Goal: Navigation & Orientation: Find specific page/section

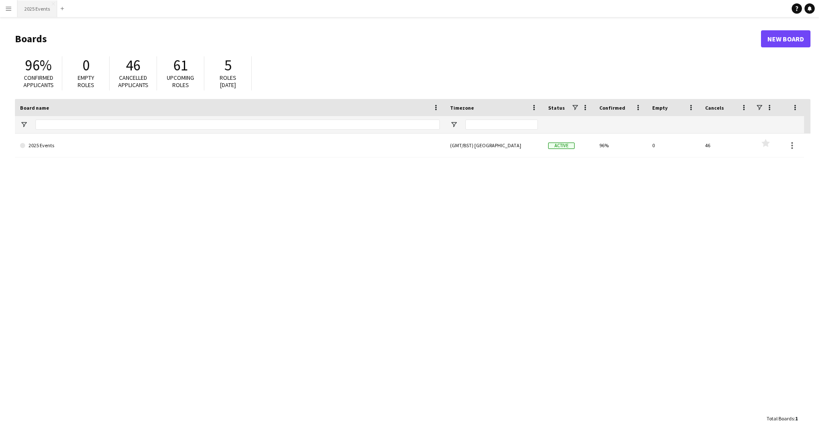
click at [41, 13] on button "2025 Events Close" at bounding box center [37, 8] width 40 height 17
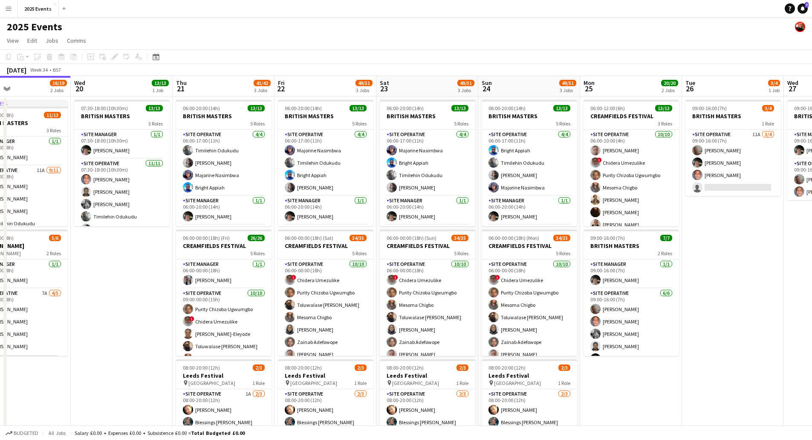
scroll to position [0, 240]
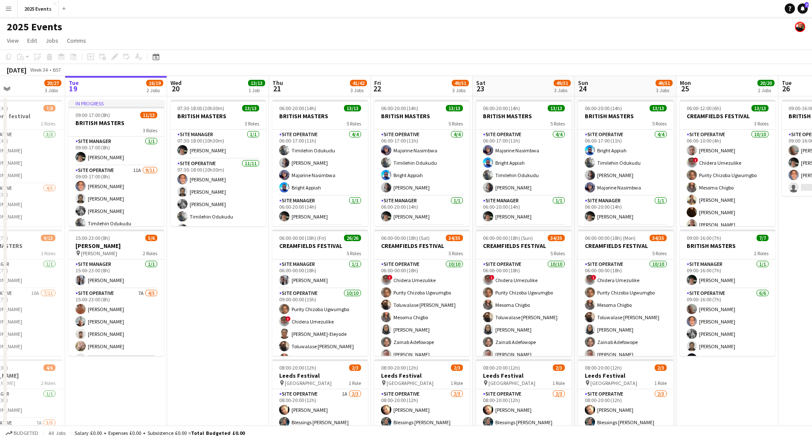
drag, startPoint x: 275, startPoint y: 318, endPoint x: 157, endPoint y: 300, distance: 119.5
click at [138, 303] on app-calendar-viewport "Sat 16 16/19 3 Jobs Sun 17 19/20 3 Jobs Mon 18 20/27 3 Jobs Tue 19 16/19 2 Jobs…" at bounding box center [406, 289] width 812 height 426
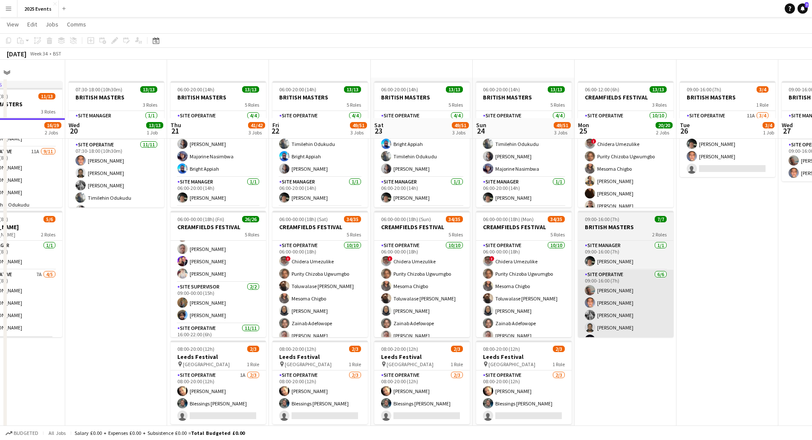
scroll to position [0, 0]
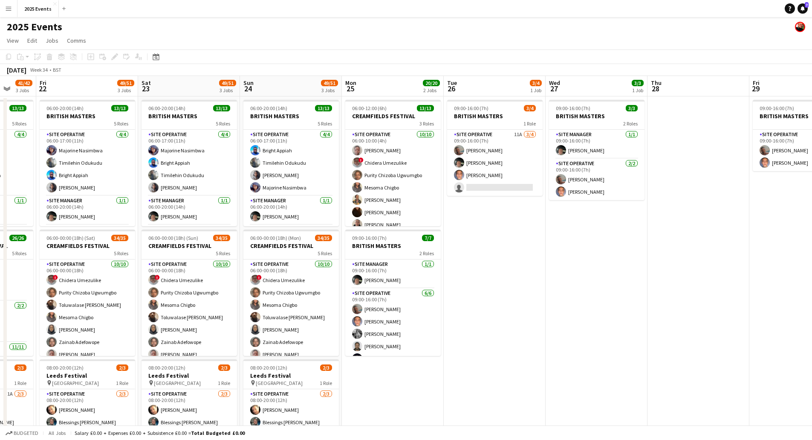
drag, startPoint x: 692, startPoint y: 303, endPoint x: 554, endPoint y: 313, distance: 138.1
click at [474, 317] on app-calendar-viewport "Tue 19 16/19 2 Jobs Wed 20 13/13 1 Job Thu 21 41/42 3 Jobs Fri 22 49/51 3 Jobs …" at bounding box center [406, 289] width 812 height 426
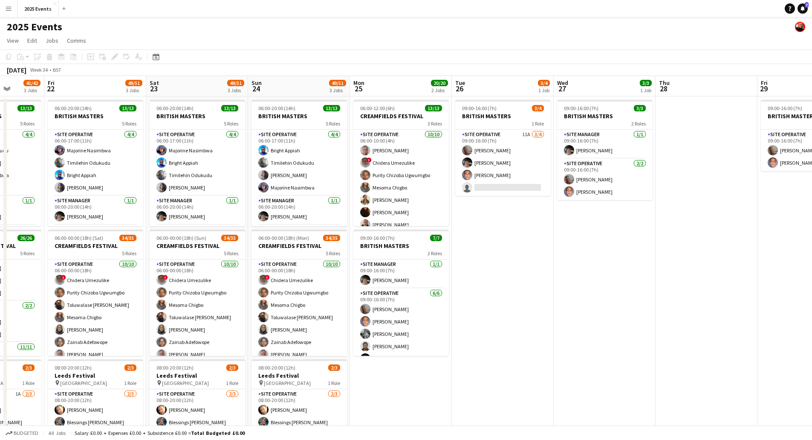
drag, startPoint x: 580, startPoint y: 317, endPoint x: 298, endPoint y: 337, distance: 282.1
click at [298, 337] on app-calendar-viewport "Tue 19 16/19 2 Jobs Wed 20 13/13 1 Job Thu 21 41/42 3 Jobs Fri 22 49/51 3 Jobs …" at bounding box center [406, 289] width 812 height 426
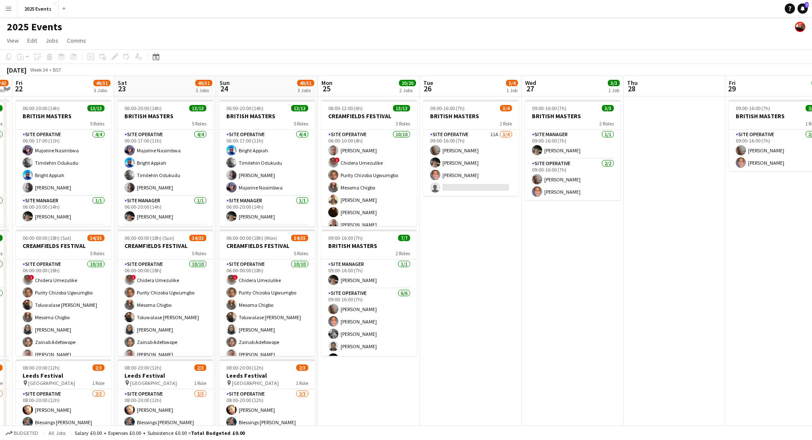
drag, startPoint x: 344, startPoint y: 343, endPoint x: 538, endPoint y: 304, distance: 197.7
click at [618, 305] on app-calendar-viewport "Wed 20 13/13 1 Job Thu 21 41/42 3 Jobs Fri 22 49/51 3 Jobs Sat 23 49/51 3 Jobs …" at bounding box center [406, 289] width 812 height 426
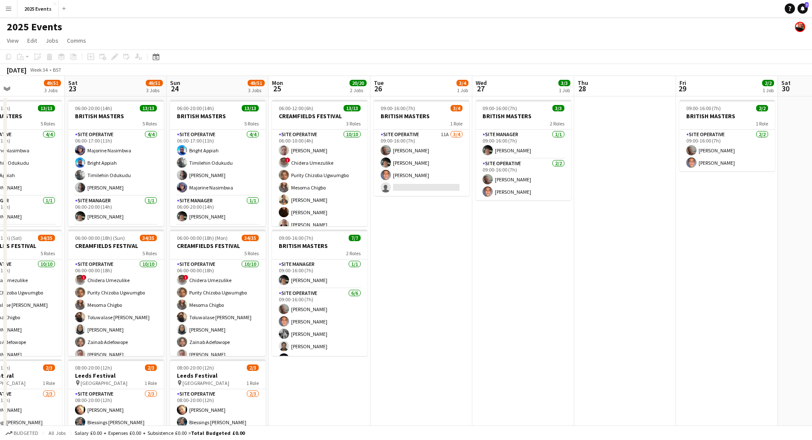
drag, startPoint x: 530, startPoint y: 310, endPoint x: 683, endPoint y: 293, distance: 154.4
click at [683, 296] on app-calendar-viewport "Wed 20 13/13 1 Job Thu 21 41/42 3 Jobs Fri 22 49/51 3 Jobs Sat 23 49/51 3 Jobs …" at bounding box center [406, 289] width 812 height 426
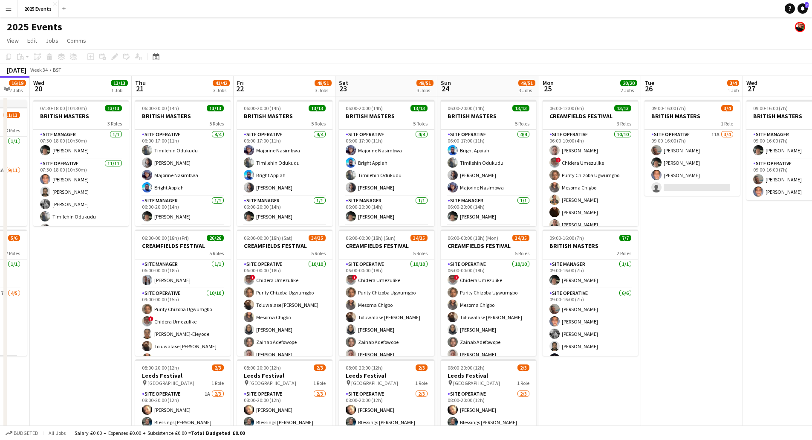
drag, startPoint x: 68, startPoint y: 309, endPoint x: 116, endPoint y: 316, distance: 49.1
click at [114, 316] on app-calendar-viewport "Mon 18 20/27 3 Jobs Tue 19 16/19 2 Jobs Wed 20 13/13 1 Job Thu 21 41/42 3 Jobs …" at bounding box center [406, 289] width 812 height 426
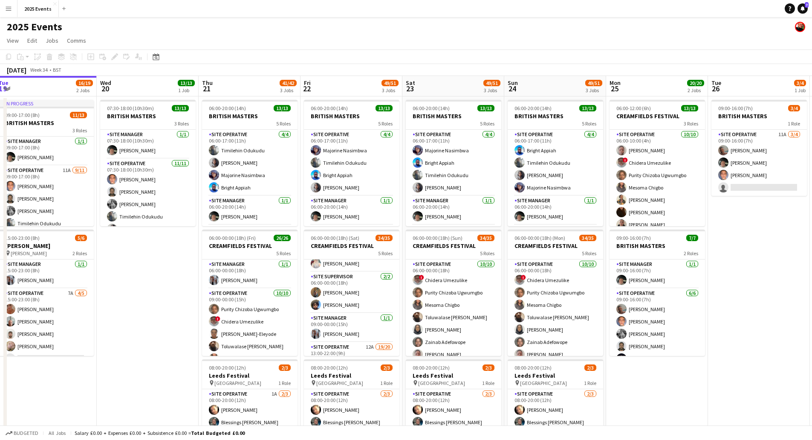
scroll to position [0, 200]
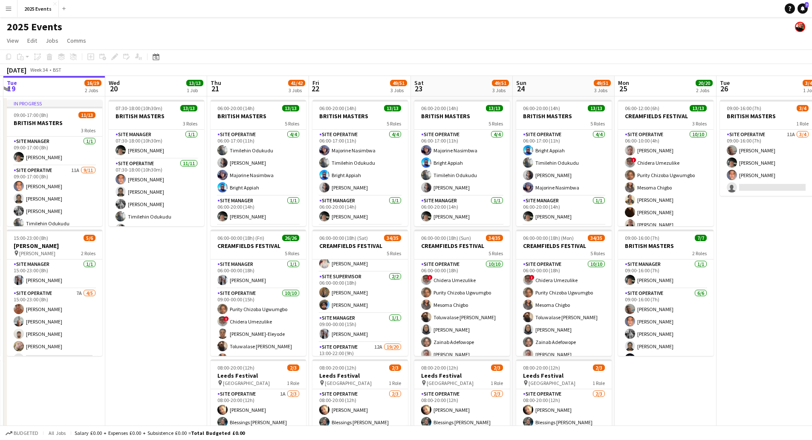
drag, startPoint x: 94, startPoint y: 289, endPoint x: 166, endPoint y: 290, distance: 72.5
click at [166, 290] on app-calendar-viewport "Sun 17 19/20 3 Jobs Mon 18 20/27 3 Jobs Tue 19 16/19 2 Jobs Wed 20 13/13 1 Job …" at bounding box center [406, 289] width 812 height 426
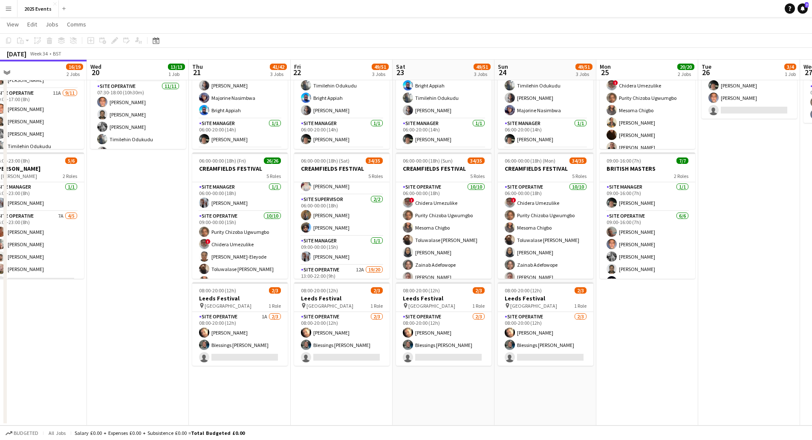
scroll to position [0, 231]
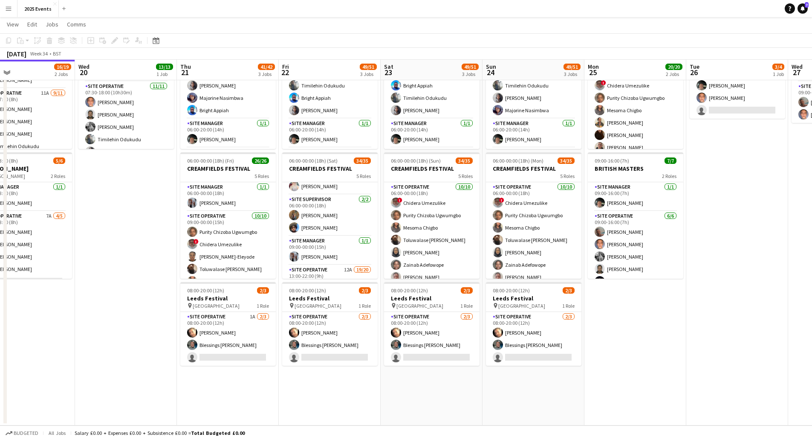
drag, startPoint x: 692, startPoint y: 327, endPoint x: 661, endPoint y: 364, distance: 48.4
click at [662, 364] on app-calendar-viewport "Sun 17 19/20 3 Jobs Mon 18 20/27 3 Jobs Tue 19 16/19 2 Jobs Wed 20 13/13 1 Job …" at bounding box center [406, 191] width 812 height 468
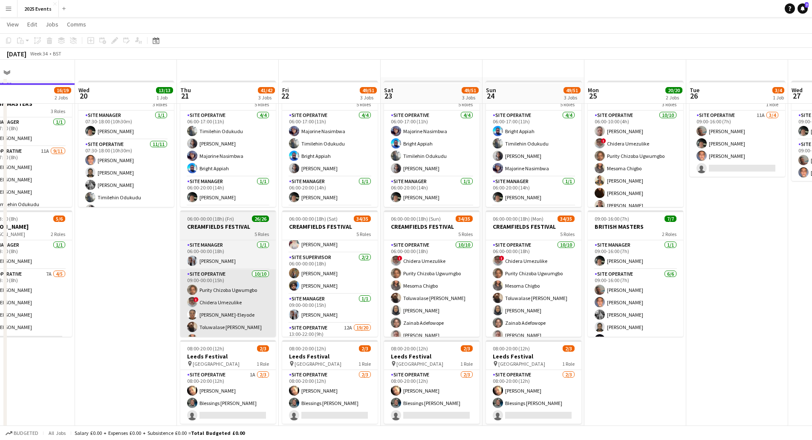
scroll to position [0, 0]
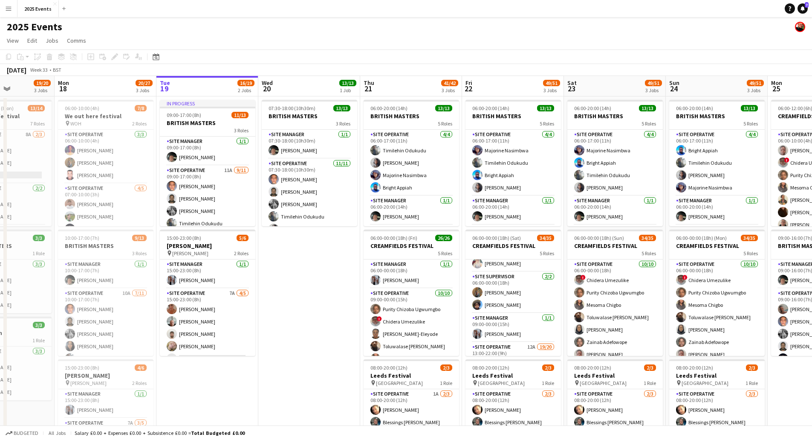
drag, startPoint x: 177, startPoint y: 321, endPoint x: 437, endPoint y: 321, distance: 259.2
click at [437, 318] on app-calendar-viewport "Fri 15 14/16 2 Jobs Sat 16 16/19 3 Jobs Sun 17 19/20 3 Jobs Mon 18 20/27 3 Jobs…" at bounding box center [406, 289] width 812 height 426
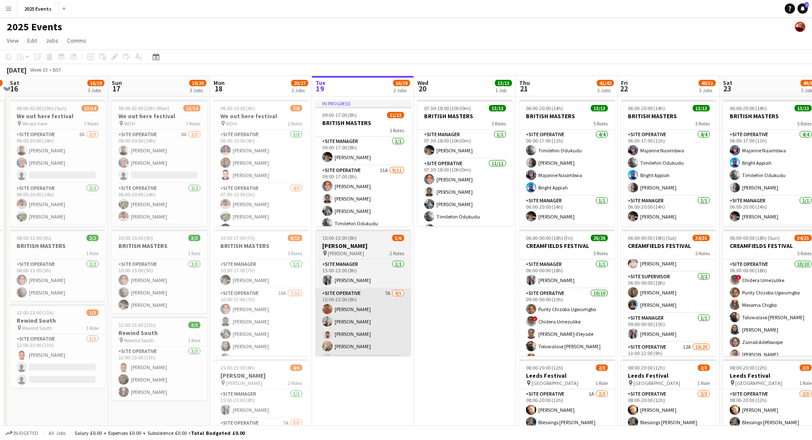
drag, startPoint x: 353, startPoint y: 395, endPoint x: 573, endPoint y: 344, distance: 226.2
click at [598, 341] on app-calendar-viewport "Thu 14 7/7 2 Jobs Fri 15 14/16 2 Jobs Sat 16 16/19 3 Jobs Sun 17 19/20 3 Jobs M…" at bounding box center [406, 289] width 812 height 426
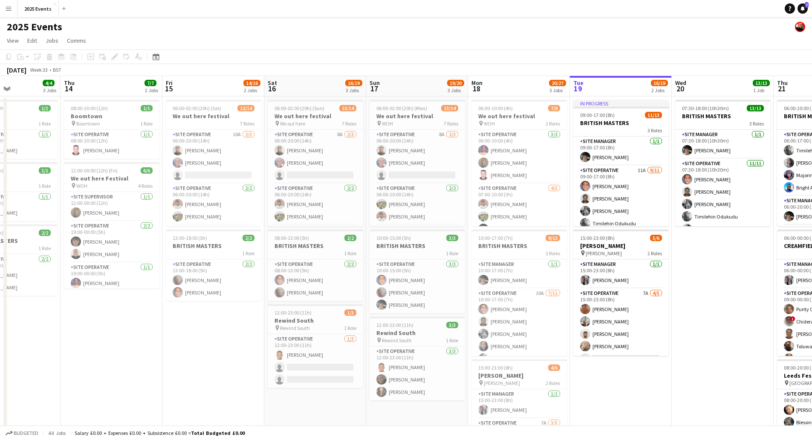
drag, startPoint x: 140, startPoint y: 344, endPoint x: 327, endPoint y: 356, distance: 186.7
click at [325, 356] on app-calendar-viewport "Tue 12 1/1 1 Job Wed 13 4/4 3 Jobs Thu 14 7/7 2 Jobs Fri 15 14/16 2 Jobs Sat 16…" at bounding box center [406, 289] width 812 height 426
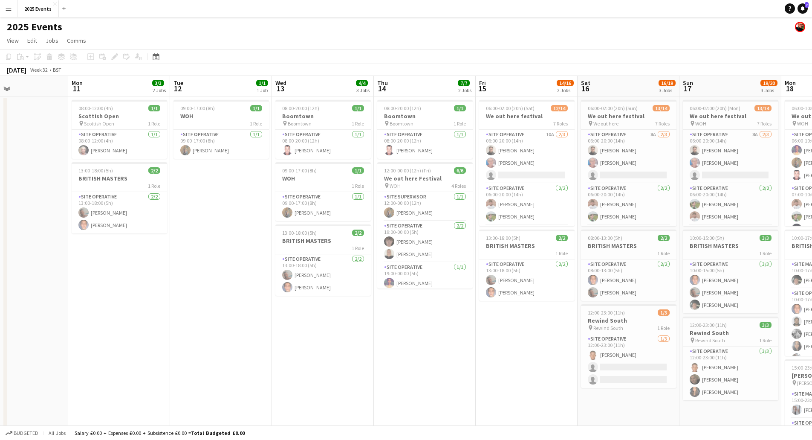
drag, startPoint x: 319, startPoint y: 355, endPoint x: 384, endPoint y: 352, distance: 64.4
click at [384, 352] on app-calendar-viewport "Fri 8 Sat 9 Sun 10 Mon 11 3/3 2 Jobs Tue 12 1/1 1 Job Wed 13 4/4 3 Jobs Thu 14 …" at bounding box center [406, 289] width 812 height 426
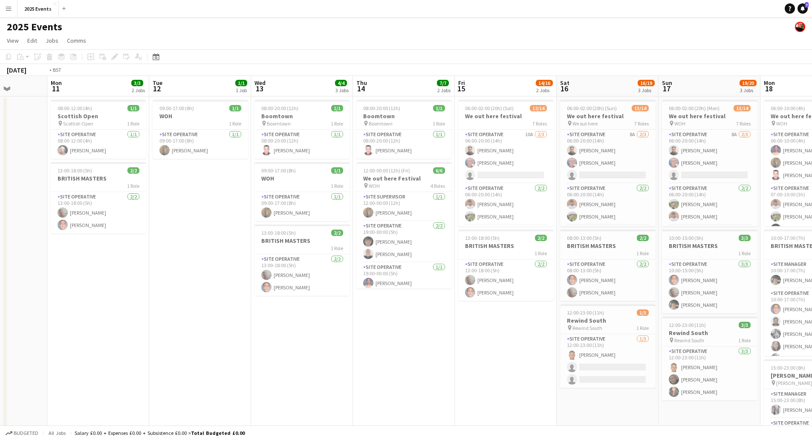
drag, startPoint x: 367, startPoint y: 350, endPoint x: 252, endPoint y: 352, distance: 114.7
click at [246, 351] on app-calendar-viewport "Fri 8 2/2 1 Job Sat 9 Sun 10 Mon 11 3/3 2 Jobs Tue 12 1/1 1 Job Wed 13 4/4 3 Jo…" at bounding box center [406, 289] width 812 height 426
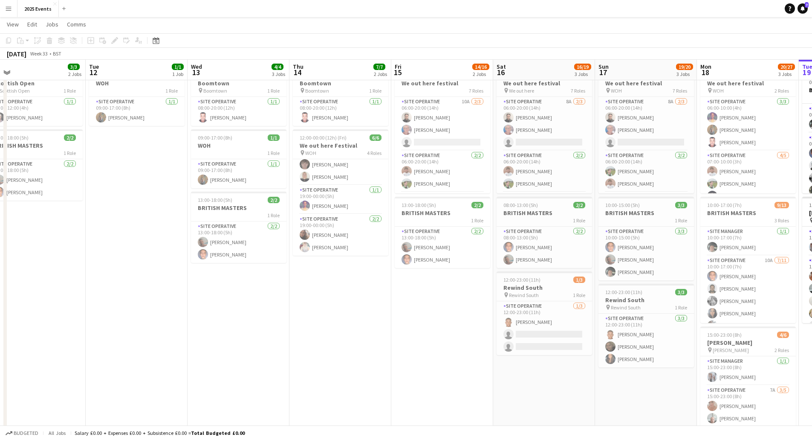
scroll to position [0, 0]
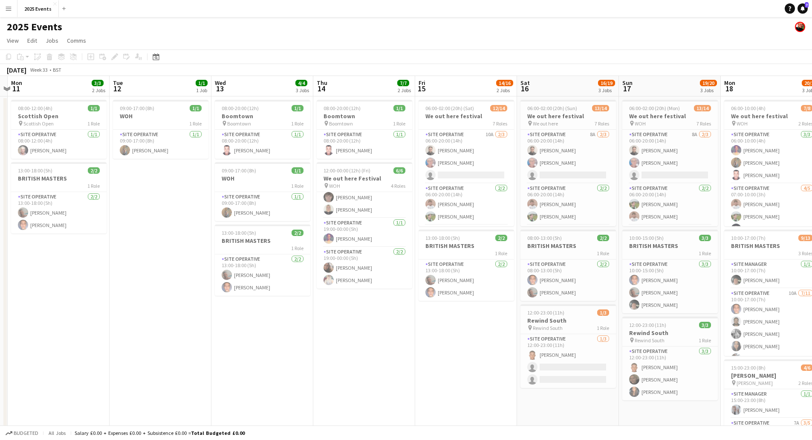
drag, startPoint x: 406, startPoint y: 371, endPoint x: 152, endPoint y: 370, distance: 254.1
click at [145, 371] on app-calendar-viewport "Fri 8 2/2 1 Job Sat 9 Sun 10 Mon 11 3/3 2 Jobs Tue 12 1/1 1 Job Wed 13 4/4 3 Jo…" at bounding box center [406, 289] width 812 height 426
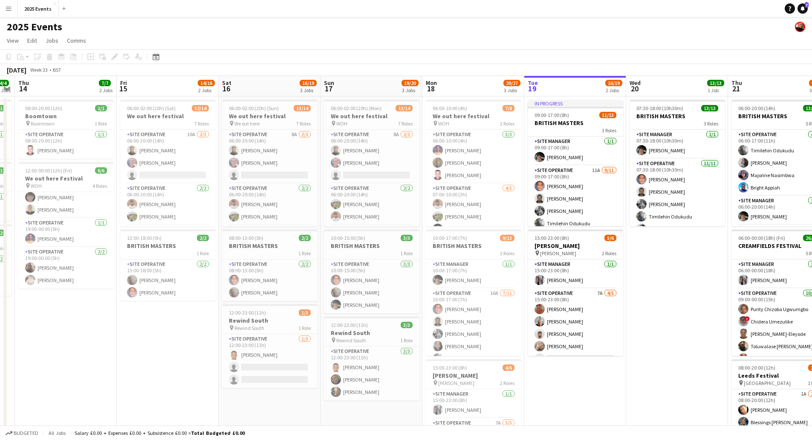
drag, startPoint x: 655, startPoint y: 399, endPoint x: 453, endPoint y: 399, distance: 202.1
click at [458, 399] on app-calendar-viewport "Mon 11 3/3 2 Jobs Tue 12 1/1 1 Job Wed 13 4/4 3 Jobs Thu 14 7/7 2 Jobs Fri 15 1…" at bounding box center [406, 289] width 812 height 426
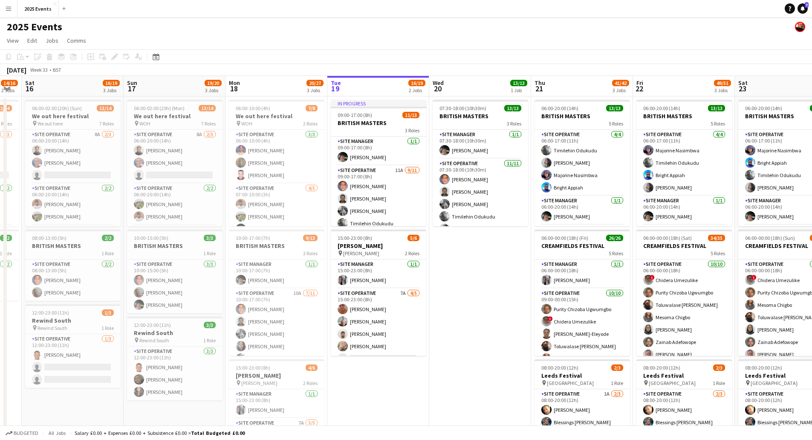
drag, startPoint x: 472, startPoint y: 372, endPoint x: 498, endPoint y: 356, distance: 31.4
click at [498, 356] on app-calendar-viewport "Wed 13 4/4 3 Jobs Thu 14 7/7 2 Jobs Fri 15 14/16 2 Jobs Sat 16 16/19 3 Jobs Sun…" at bounding box center [406, 289] width 812 height 426
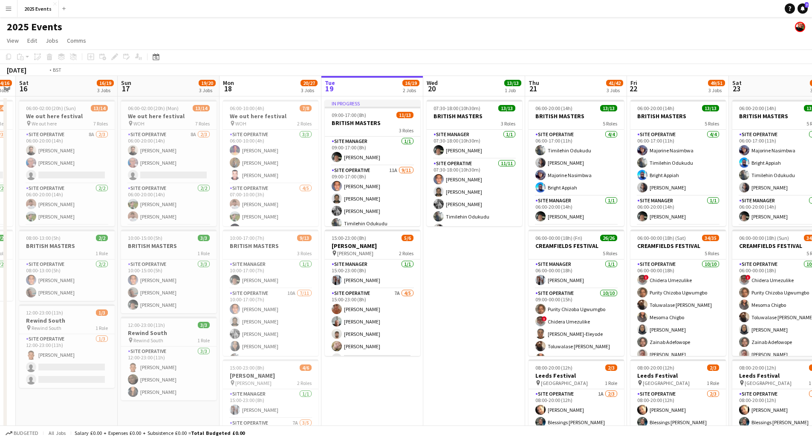
drag, startPoint x: 461, startPoint y: 346, endPoint x: 183, endPoint y: 362, distance: 278.4
click at [174, 360] on app-calendar-viewport "Wed 13 4/4 3 Jobs Thu 14 7/7 2 Jobs Fri 15 14/16 2 Jobs Sat 16 16/19 3 Jobs Sun…" at bounding box center [406, 289] width 812 height 426
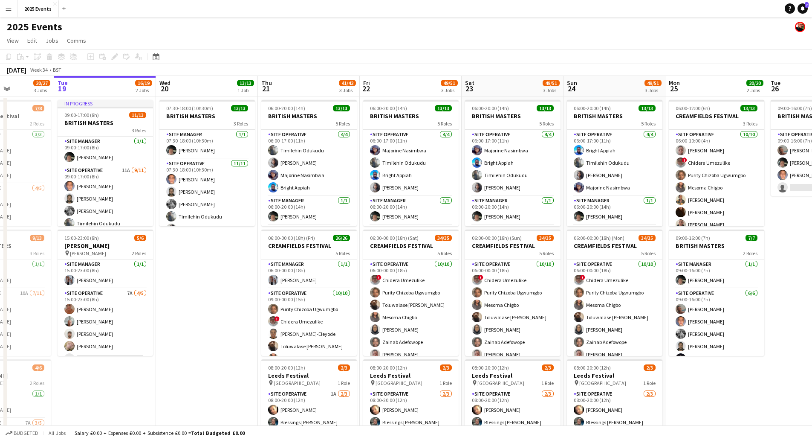
drag, startPoint x: 645, startPoint y: 373, endPoint x: 480, endPoint y: 367, distance: 166.0
click at [415, 358] on app-calendar-viewport "Sat 16 16/19 3 Jobs Sun 17 19/20 3 Jobs Mon 18 20/27 3 Jobs Tue 19 16/19 2 Jobs…" at bounding box center [406, 289] width 812 height 426
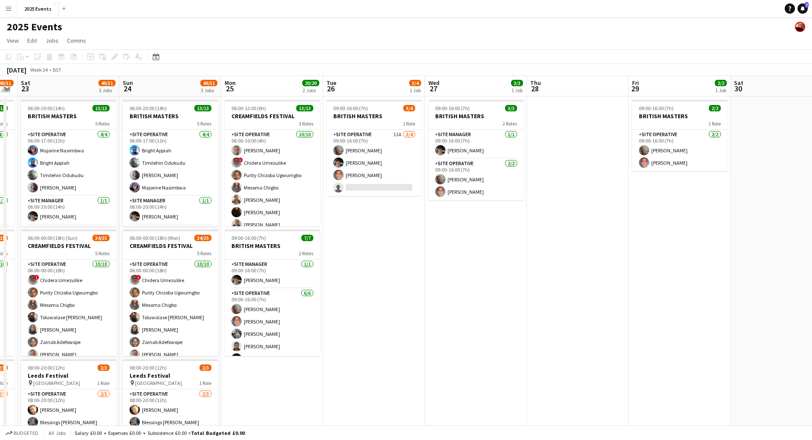
drag, startPoint x: 417, startPoint y: 366, endPoint x: 394, endPoint y: 368, distance: 23.1
click at [394, 368] on app-calendar-viewport "Wed 20 13/13 1 Job Thu 21 41/42 3 Jobs Fri 22 49/51 3 Jobs Sat 23 49/51 3 Jobs …" at bounding box center [406, 289] width 812 height 426
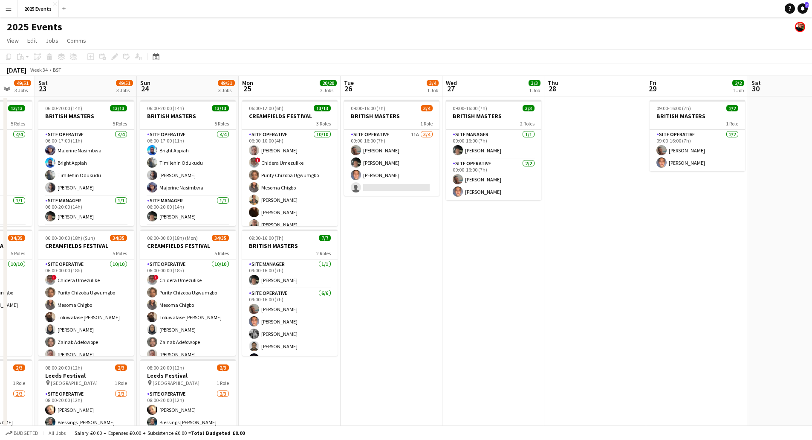
drag, startPoint x: 440, startPoint y: 352, endPoint x: 318, endPoint y: 364, distance: 122.9
click at [323, 360] on app-calendar-viewport "Wed 20 13/13 1 Job Thu 21 41/42 3 Jobs Fri 22 49/51 3 Jobs Sat 23 49/51 3 Jobs …" at bounding box center [406, 289] width 812 height 426
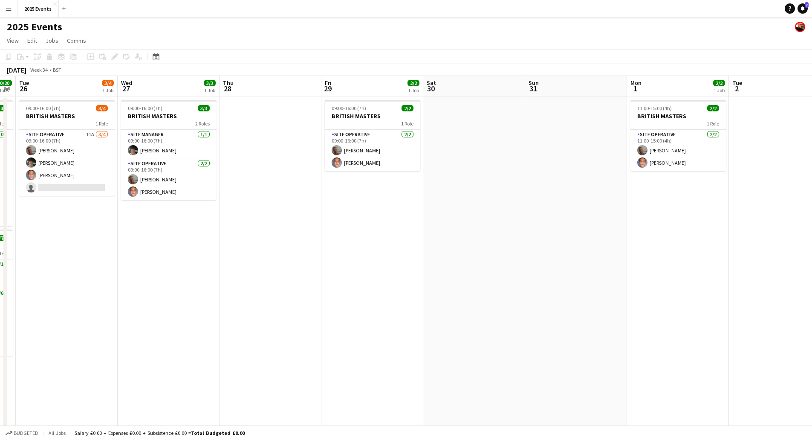
drag, startPoint x: 457, startPoint y: 364, endPoint x: 241, endPoint y: 375, distance: 216.0
click at [253, 374] on app-calendar-viewport "Sat 23 49/51 3 Jobs Sun 24 49/51 3 Jobs Mon 25 20/20 2 Jobs Tue 26 3/4 1 Job We…" at bounding box center [406, 289] width 812 height 426
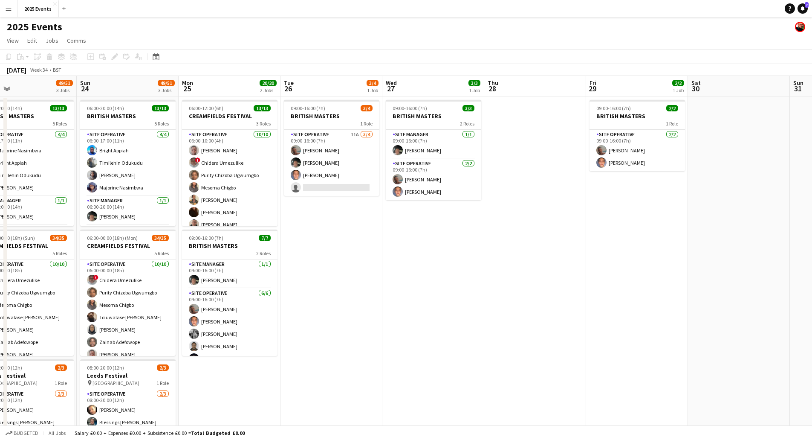
drag, startPoint x: 341, startPoint y: 369, endPoint x: 666, endPoint y: 339, distance: 326.7
click at [686, 341] on app-calendar-viewport "Fri 22 49/51 3 Jobs Sat 23 49/51 3 Jobs Sun 24 49/51 3 Jobs Mon 25 20/20 2 Jobs…" at bounding box center [406, 289] width 812 height 426
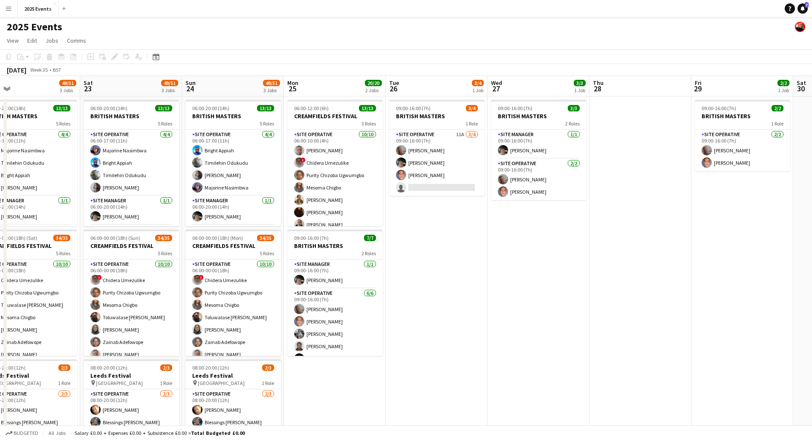
drag, startPoint x: 419, startPoint y: 354, endPoint x: 706, endPoint y: 336, distance: 287.5
click at [704, 336] on app-calendar-viewport "Wed 20 13/13 1 Job Thu 21 41/42 3 Jobs Fri 22 49/51 3 Jobs Sat 23 49/51 3 Jobs …" at bounding box center [406, 289] width 812 height 426
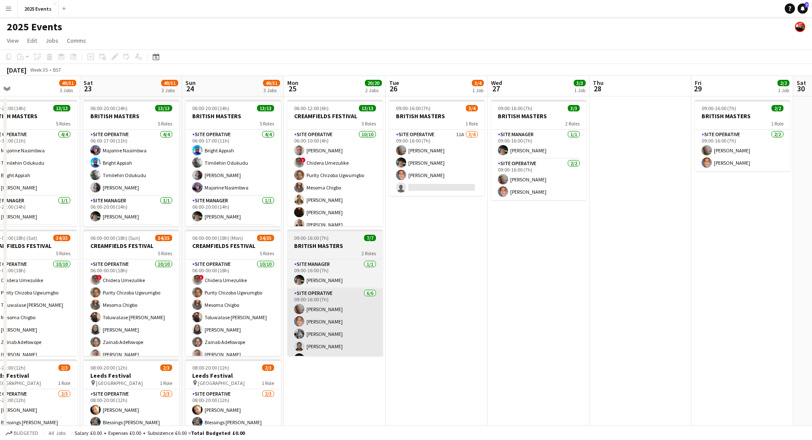
scroll to position [0, 217]
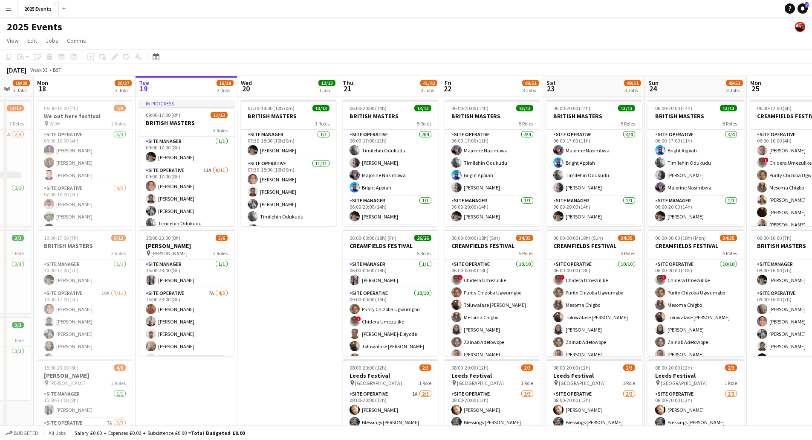
drag, startPoint x: 58, startPoint y: 314, endPoint x: 409, endPoint y: 364, distance: 354.8
click at [409, 364] on app-calendar-viewport "Fri 15 14/16 2 Jobs Sat 16 16/19 3 Jobs Sun 17 19/20 3 Jobs Mon 18 20/27 3 Jobs…" at bounding box center [406, 289] width 812 height 426
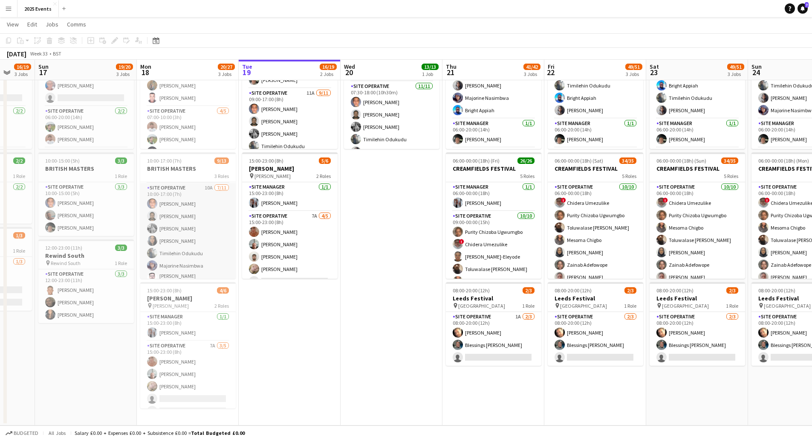
scroll to position [43, 0]
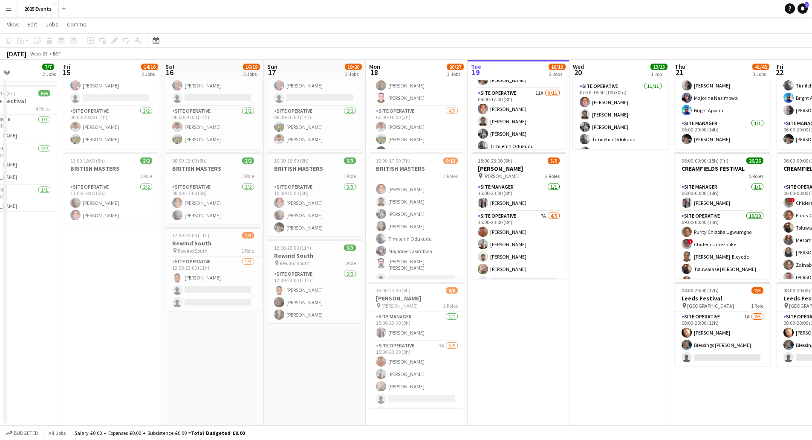
drag, startPoint x: 53, startPoint y: 385, endPoint x: 540, endPoint y: 322, distance: 490.5
click at [542, 323] on app-calendar-viewport "Wed 13 4/4 3 Jobs Thu 14 7/7 2 Jobs Fri 15 14/16 2 Jobs Sat 16 16/19 3 Jobs Sun…" at bounding box center [406, 191] width 812 height 468
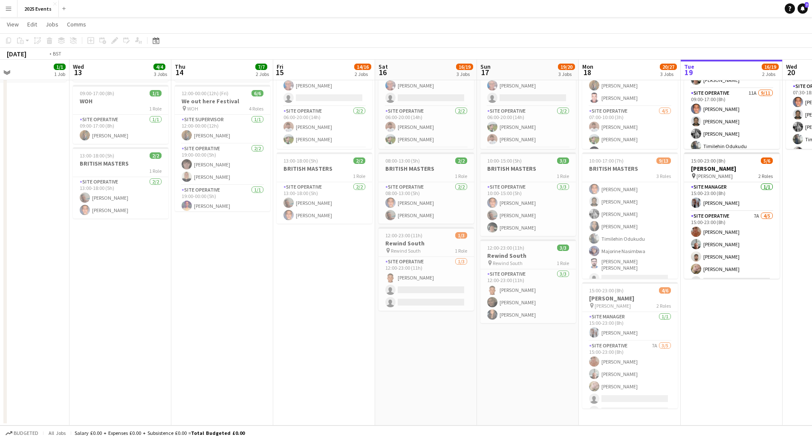
drag, startPoint x: 246, startPoint y: 342, endPoint x: 501, endPoint y: 313, distance: 256.6
click at [502, 314] on app-calendar-viewport "Sun 10 Mon 11 3/3 2 Jobs Tue 12 1/1 1 Job Wed 13 4/4 3 Jobs Thu 14 7/7 2 Jobs F…" at bounding box center [406, 191] width 812 height 468
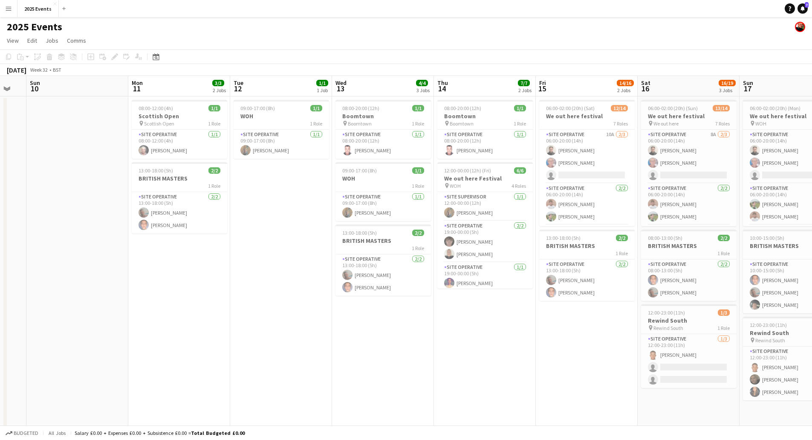
scroll to position [0, 278]
drag, startPoint x: 346, startPoint y: 264, endPoint x: 309, endPoint y: 263, distance: 37.1
click at [309, 263] on app-calendar-viewport "Thu 7 Fri 8 2/2 1 Job Sat 9 Sun 10 Mon 11 3/3 2 Jobs Tue 12 1/1 1 Job Wed 13 4/…" at bounding box center [406, 289] width 812 height 426
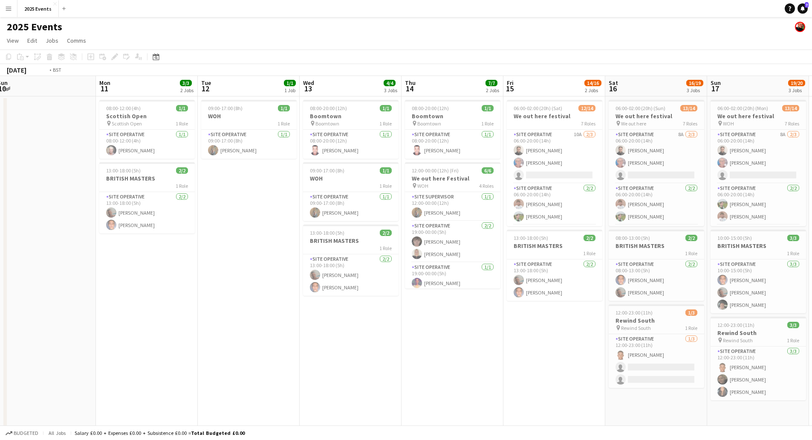
drag, startPoint x: 608, startPoint y: 365, endPoint x: 238, endPoint y: 395, distance: 370.8
click at [246, 396] on app-calendar-viewport "Thu 7 Fri 8 2/2 1 Job Sat 9 Sun 10 Mon 11 3/3 2 Jobs Tue 12 1/1 1 Job Wed 13 4/…" at bounding box center [406, 289] width 812 height 426
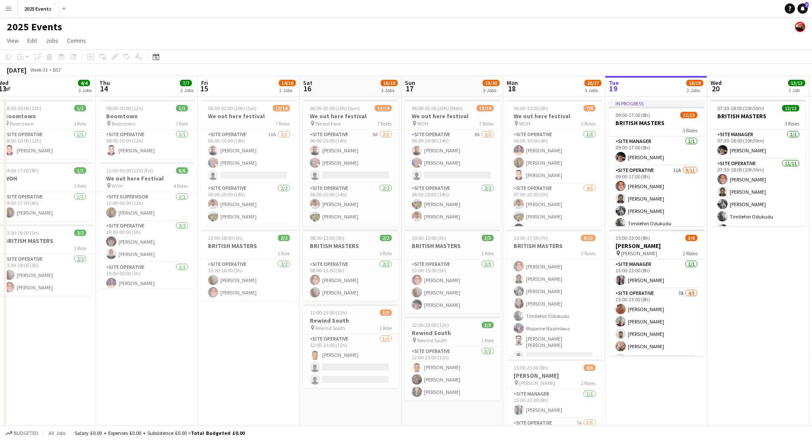
scroll to position [0, 336]
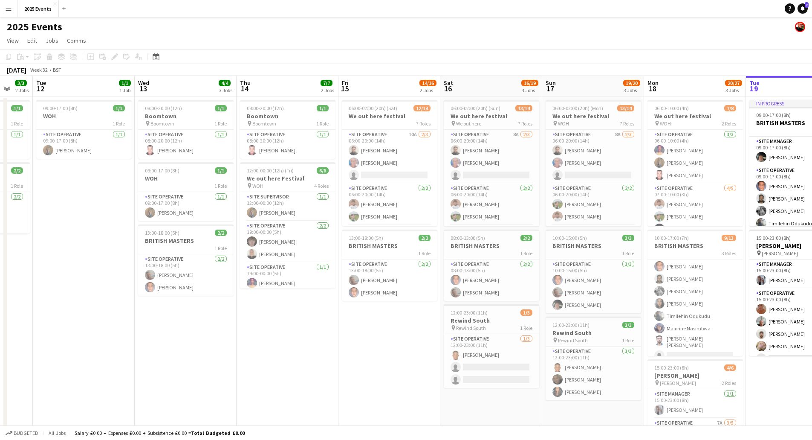
drag, startPoint x: 256, startPoint y: 327, endPoint x: 569, endPoint y: 289, distance: 315.6
click at [569, 290] on app-calendar-viewport "Sat 9 Sun 10 Mon 11 3/3 2 Jobs Tue 12 1/1 1 Job Wed 13 4/4 3 Jobs Thu 14 7/7 2 …" at bounding box center [406, 289] width 812 height 426
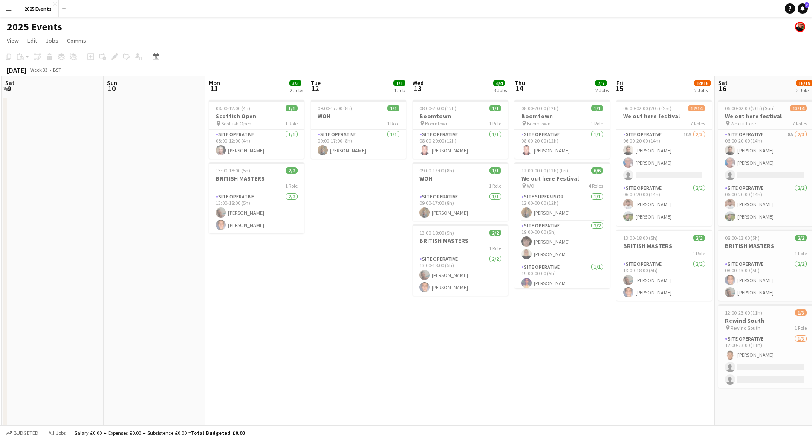
drag, startPoint x: 540, startPoint y: 306, endPoint x: 561, endPoint y: 301, distance: 21.5
click at [562, 302] on app-calendar-viewport "Thu 7 Fri 8 2/2 1 Job Sat 9 Sun 10 Mon 11 3/3 2 Jobs Tue 12 1/1 1 Job Wed 13 4/…" at bounding box center [406, 289] width 812 height 426
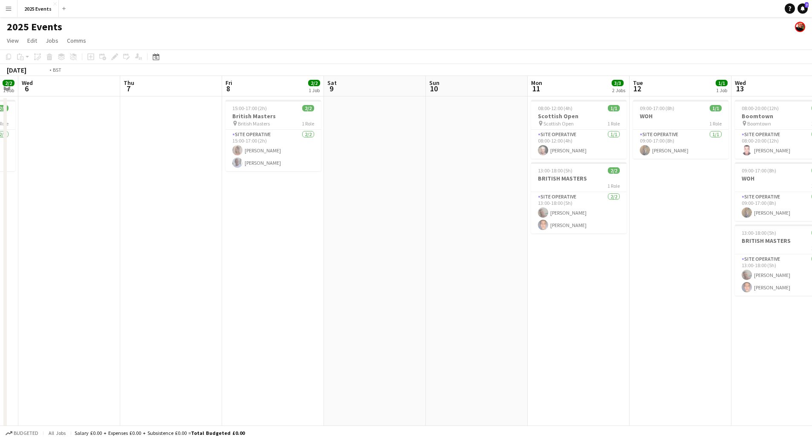
drag, startPoint x: 344, startPoint y: 309, endPoint x: 696, endPoint y: 258, distance: 355.4
click at [723, 260] on app-calendar-viewport "Mon 4 Tue 5 2/2 1 Job Wed 6 Thu 7 Fri 8 2/2 1 Job Sat 9 Sun 10 Mon 11 3/3 2 Job…" at bounding box center [406, 289] width 812 height 426
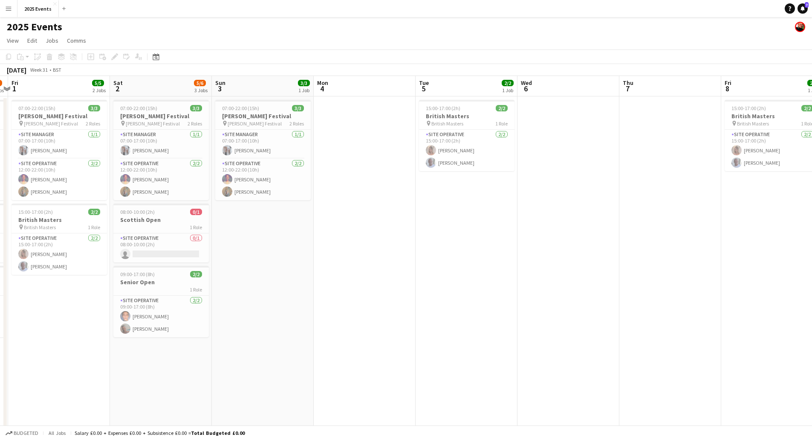
drag, startPoint x: 402, startPoint y: 297, endPoint x: 424, endPoint y: 295, distance: 22.7
click at [424, 295] on app-calendar-viewport "Wed 30 2/2 1 Job Thu 31 5/6 3 Jobs Fri 1 5/5 2 Jobs Sat 2 5/6 3 Jobs Sun 3 3/3 …" at bounding box center [406, 289] width 812 height 426
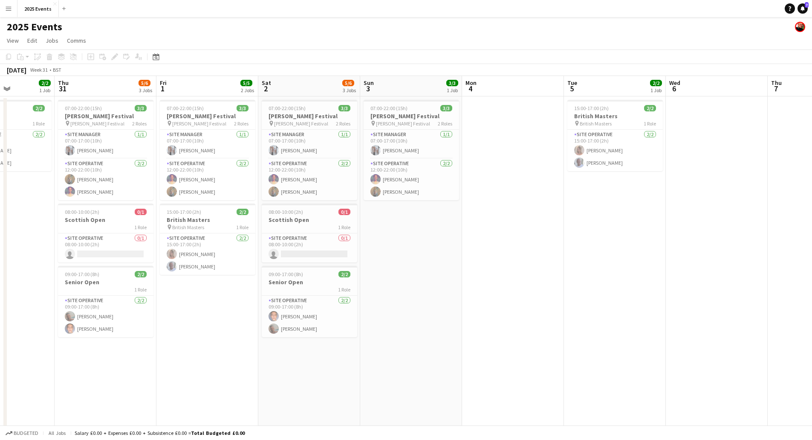
drag, startPoint x: 378, startPoint y: 298, endPoint x: 546, endPoint y: 281, distance: 168.4
click at [602, 275] on app-calendar-viewport "Mon 28 3/3 1 Job Tue 29 5/6 3 Jobs Wed 30 2/2 1 Job Thu 31 5/6 3 Jobs Fri 1 5/5…" at bounding box center [406, 289] width 812 height 426
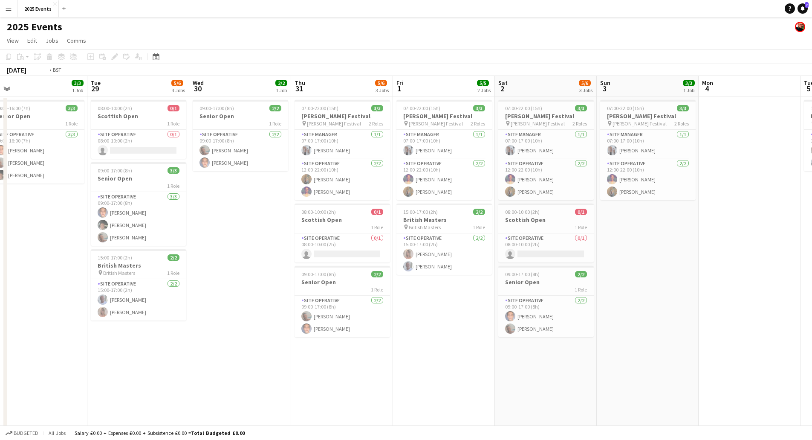
drag, startPoint x: 301, startPoint y: 361, endPoint x: 521, endPoint y: 341, distance: 220.9
click at [530, 343] on app-calendar-viewport "Sat 26 Sun 27 10/10 2 Jobs Mon 28 3/3 1 Job Tue 29 5/6 3 Jobs Wed 30 2/2 1 Job …" at bounding box center [406, 289] width 812 height 426
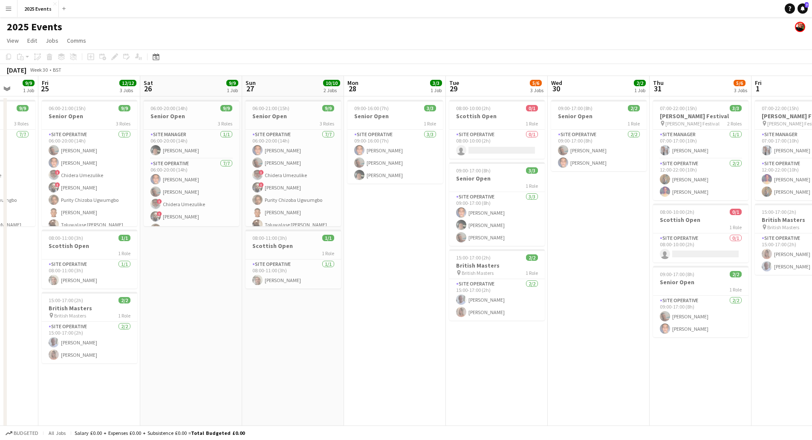
drag, startPoint x: 266, startPoint y: 336, endPoint x: 457, endPoint y: 318, distance: 191.8
click at [502, 320] on app-calendar-viewport "Tue 22 7/8 1 Job Wed 23 10/10 2 Jobs Thu 24 9/9 1 Job Fri 25 12/12 3 Jobs Sat 2…" at bounding box center [406, 289] width 812 height 426
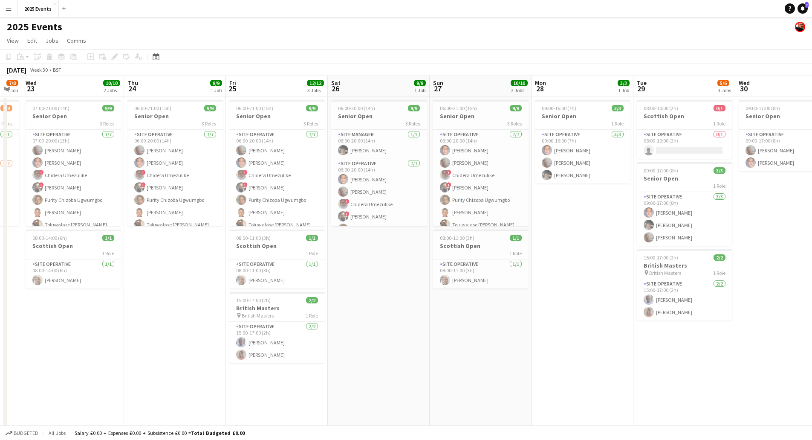
drag, startPoint x: 352, startPoint y: 339, endPoint x: 502, endPoint y: 324, distance: 150.8
click at [501, 324] on app-calendar-viewport "Mon 21 8/9 2 Jobs Tue 22 7/8 1 Job Wed 23 10/10 2 Jobs Thu 24 9/9 1 Job Fri 25 …" at bounding box center [406, 289] width 812 height 426
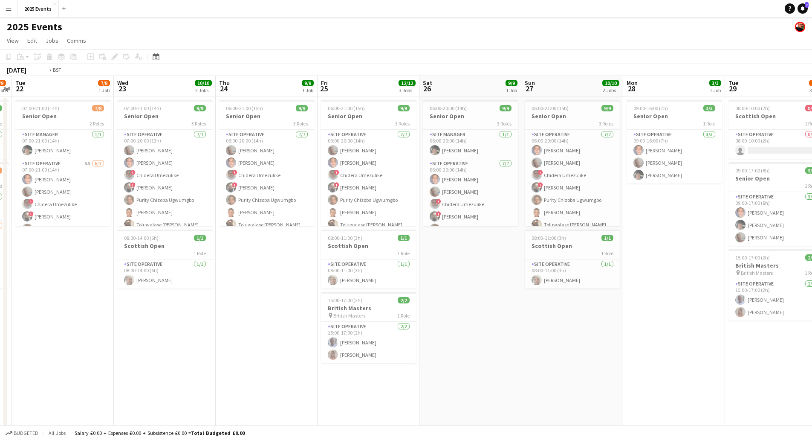
click at [557, 318] on app-calendar-viewport "Sun 20 47/52 2 Jobs Mon 21 8/9 2 Jobs Tue 22 7/8 1 Job Wed 23 10/10 2 Jobs Thu …" at bounding box center [406, 289] width 812 height 426
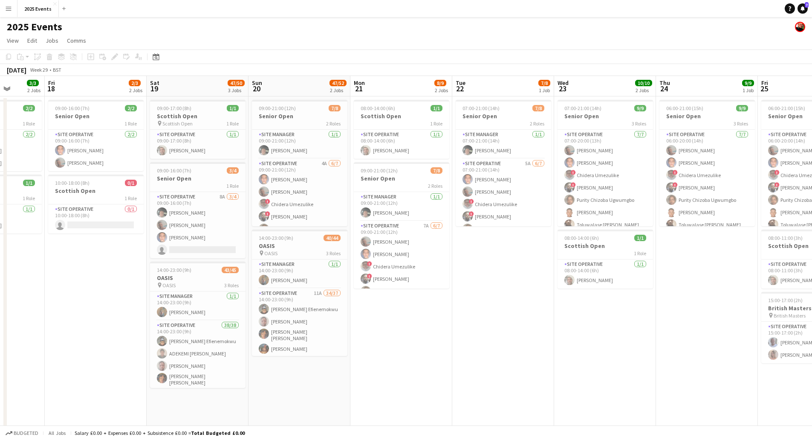
drag, startPoint x: 555, startPoint y: 304, endPoint x: 616, endPoint y: 297, distance: 62.2
click at [620, 297] on app-calendar-viewport "Tue 15 Wed 16 Thu 17 3/3 2 Jobs Fri 18 2/3 2 Jobs Sat 19 47/50 3 Jobs Sun 20 47…" at bounding box center [406, 289] width 812 height 426
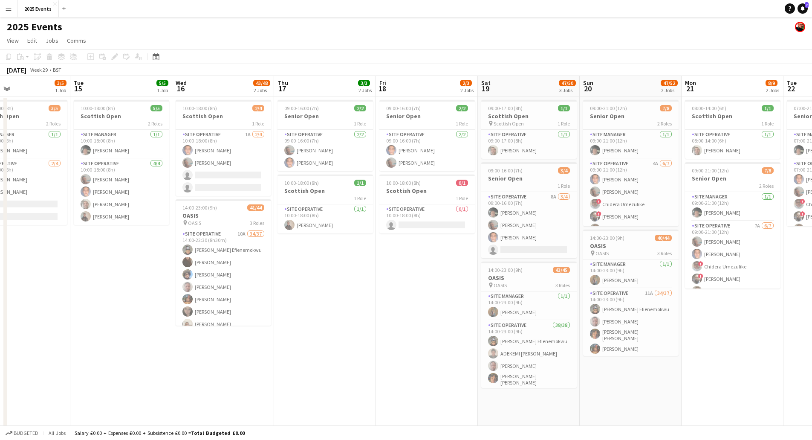
drag, startPoint x: 158, startPoint y: 334, endPoint x: 306, endPoint y: 327, distance: 148.1
click at [306, 327] on app-calendar-viewport "Sat 12 46/55 2 Jobs Sun 13 9/14 3 Jobs Mon 14 3/5 1 Job Tue 15 5/5 1 Job Wed 16…" at bounding box center [406, 289] width 812 height 426
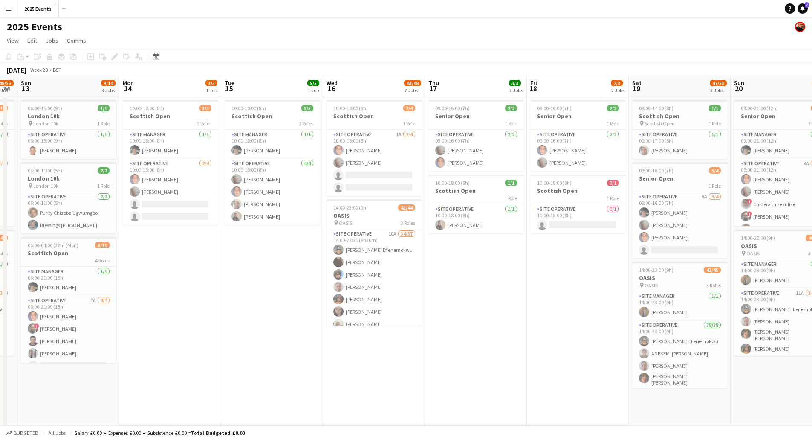
drag, startPoint x: 126, startPoint y: 347, endPoint x: 311, endPoint y: 327, distance: 185.8
click at [311, 327] on app-calendar-viewport "Fri 11 Sat 12 46/55 2 Jobs Sun 13 9/14 3 Jobs Mon 14 3/5 1 Job Tue 15 5/5 1 Job…" at bounding box center [406, 289] width 812 height 426
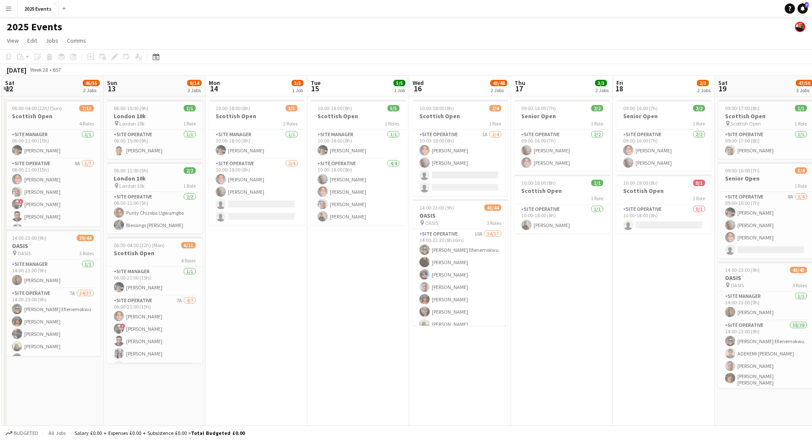
drag, startPoint x: 232, startPoint y: 341, endPoint x: 305, endPoint y: 337, distance: 73.0
click at [305, 337] on app-calendar-viewport "Thu 10 11/15 2 Jobs Fri 11 49/55 2 Jobs Sat 12 46/55 2 Jobs Sun 13 9/14 3 Jobs …" at bounding box center [406, 289] width 812 height 426
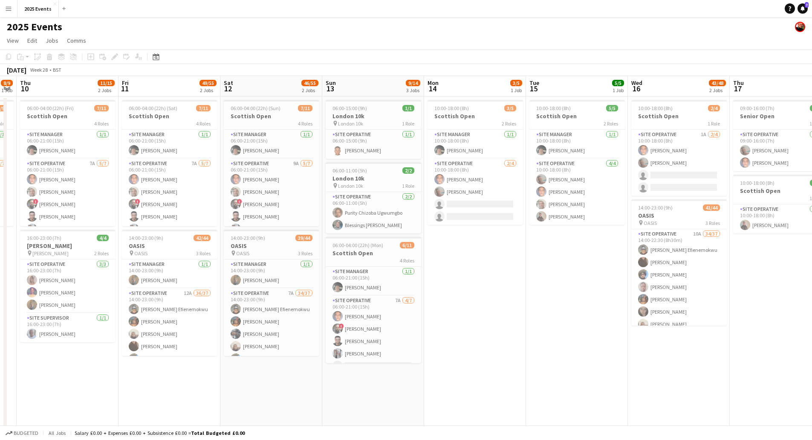
drag, startPoint x: 149, startPoint y: 386, endPoint x: 309, endPoint y: 359, distance: 162.0
click at [308, 359] on app-calendar-viewport "Tue 8 Wed 9 8/9 1 Job Thu 10 11/15 2 Jobs Fri 11 49/55 2 Jobs Sat 12 46/55 2 Jo…" at bounding box center [406, 289] width 812 height 426
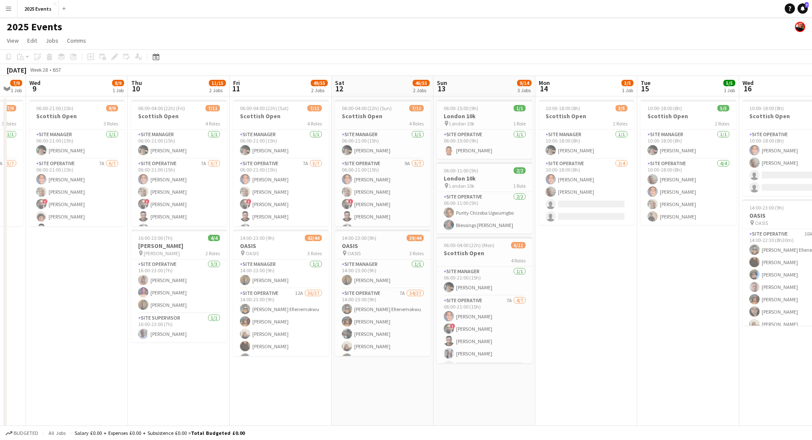
drag, startPoint x: 144, startPoint y: 373, endPoint x: 278, endPoint y: 353, distance: 136.2
click at [279, 355] on app-calendar-viewport "Mon 7 6/9 1 Job Tue 8 7/9 1 Job Wed 9 8/9 1 Job Thu 10 11/15 2 Jobs Fri 11 49/5…" at bounding box center [406, 289] width 812 height 426
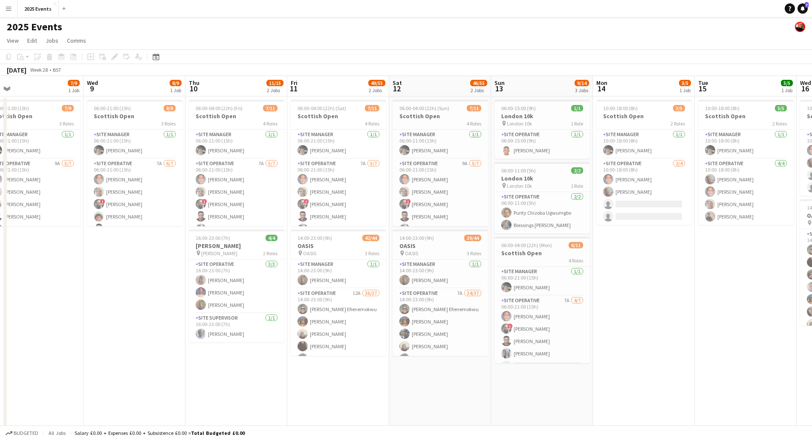
drag, startPoint x: 163, startPoint y: 347, endPoint x: 230, endPoint y: 345, distance: 67.0
click at [229, 345] on app-calendar-viewport "Sun 6 6/8 1 Job Mon 7 6/9 1 Job Tue 8 7/9 1 Job Wed 9 8/9 1 Job Thu 10 11/15 2 …" at bounding box center [406, 289] width 812 height 426
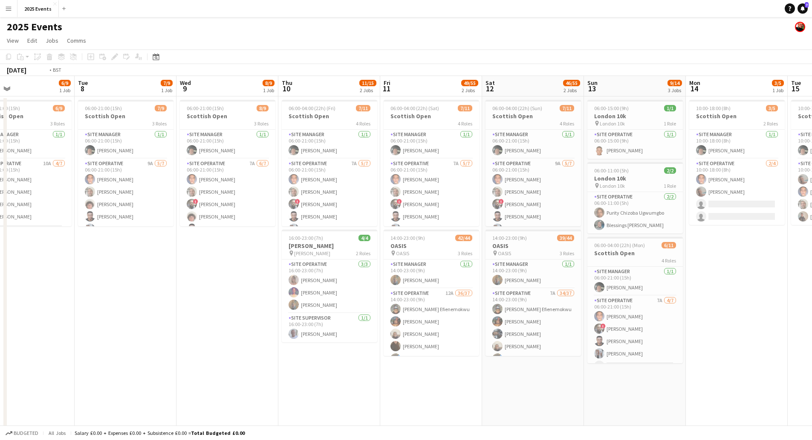
drag, startPoint x: 300, startPoint y: 342, endPoint x: 339, endPoint y: 335, distance: 40.0
click at [367, 335] on app-calendar-viewport "Sat 5 8/12 2 Jobs Sun 6 6/8 1 Job Mon 7 6/9 1 Job Tue 8 7/9 1 Job Wed 9 8/9 1 J…" at bounding box center [406, 289] width 812 height 426
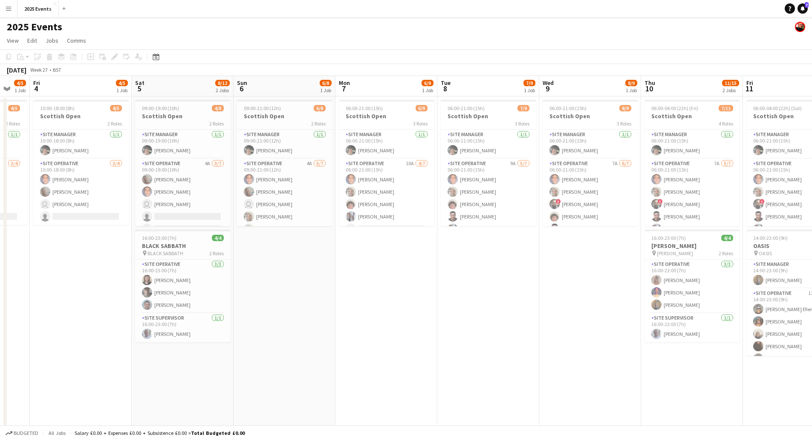
drag, startPoint x: 260, startPoint y: 341, endPoint x: 396, endPoint y: 323, distance: 137.3
click at [396, 323] on app-calendar-viewport "Wed 2 Thu 3 4/5 1 Job Fri 4 4/5 1 Job Sat 5 8/12 2 Jobs Sun 6 6/8 1 Job Mon 7 6…" at bounding box center [406, 289] width 812 height 426
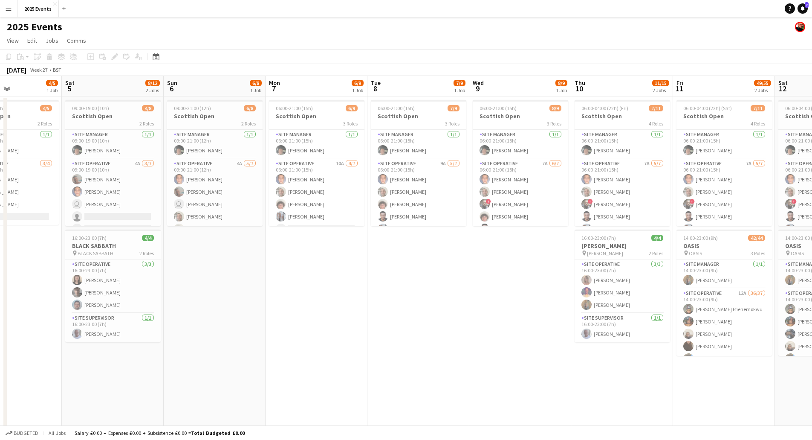
drag, startPoint x: 109, startPoint y: 340, endPoint x: 75, endPoint y: 338, distance: 34.2
click at [73, 339] on app-calendar-viewport "Tue 1 4/5 1 Job Wed 2 4/5 1 Job Thu 3 4/5 1 Job Fri 4 4/5 1 Job Sat 5 8/12 2 Jo…" at bounding box center [406, 289] width 812 height 426
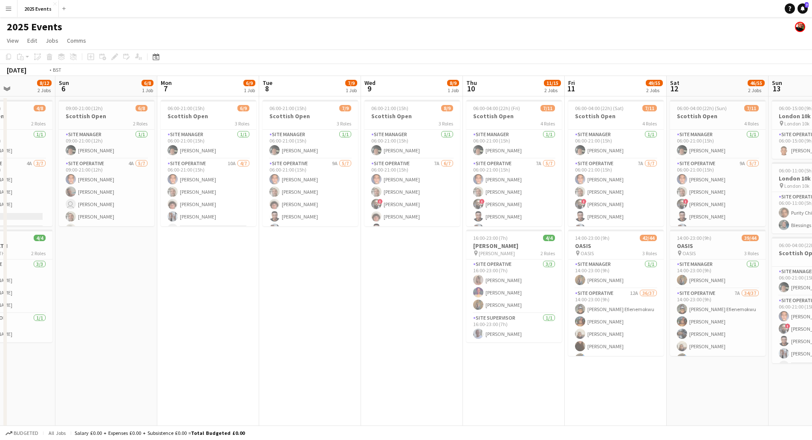
drag, startPoint x: 213, startPoint y: 359, endPoint x: 107, endPoint y: 364, distance: 106.3
click at [92, 364] on app-calendar-viewport "Thu 3 4/5 1 Job Fri 4 4/5 1 Job Sat 5 8/12 2 Jobs Sun 6 6/8 1 Job Mon 7 6/9 1 J…" at bounding box center [406, 289] width 812 height 426
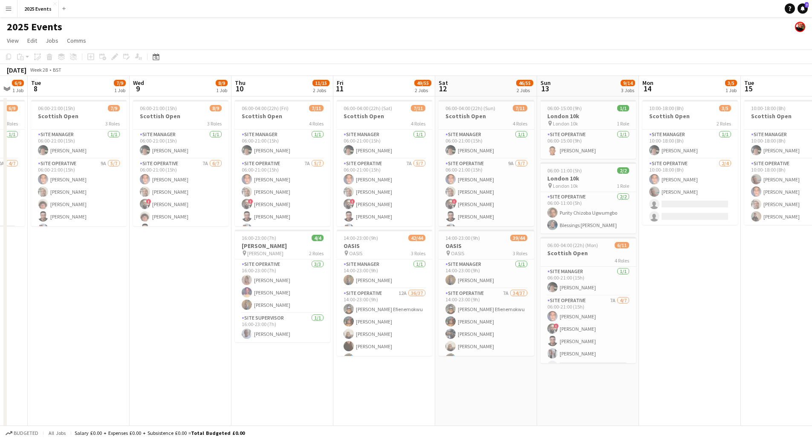
drag, startPoint x: 410, startPoint y: 404, endPoint x: 202, endPoint y: 399, distance: 208.1
click at [201, 402] on app-calendar-viewport "Sat 5 8/12 2 Jobs Sun 6 6/8 1 Job Mon 7 6/9 1 Job Tue 8 7/9 1 Job Wed 9 8/9 1 J…" at bounding box center [406, 289] width 812 height 426
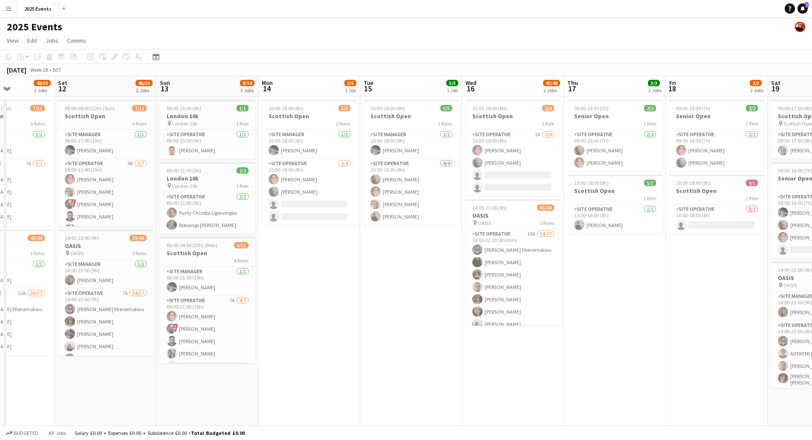
scroll to position [0, 285]
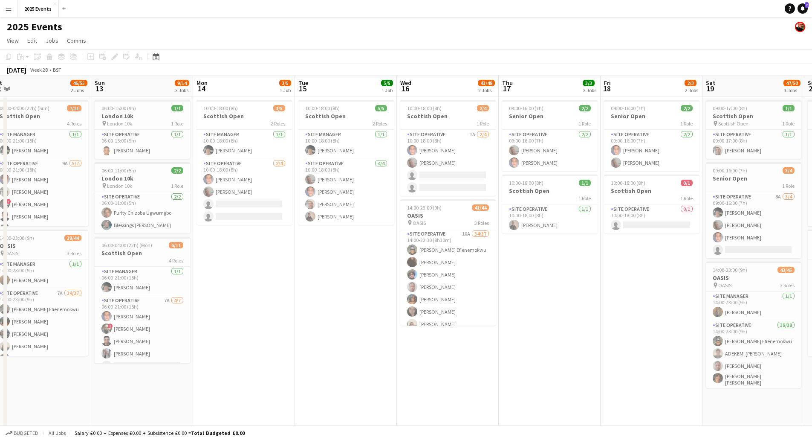
drag, startPoint x: 247, startPoint y: 396, endPoint x: 116, endPoint y: 406, distance: 131.2
click at [99, 408] on app-calendar-viewport "Wed 9 8/9 1 Job Thu 10 11/15 2 Jobs Fri 11 49/55 2 Jobs Sat 12 46/55 2 Jobs Sun…" at bounding box center [406, 289] width 812 height 426
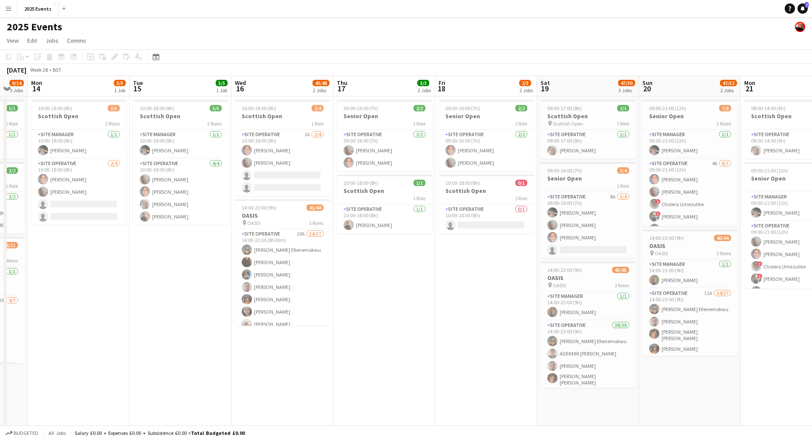
drag, startPoint x: 376, startPoint y: 334, endPoint x: 263, endPoint y: 343, distance: 113.4
click at [274, 341] on app-calendar-viewport "Fri 11 49/55 2 Jobs Sat 12 46/55 2 Jobs Sun 13 9/14 3 Jobs Mon 14 3/5 1 Job Tue…" at bounding box center [406, 289] width 812 height 426
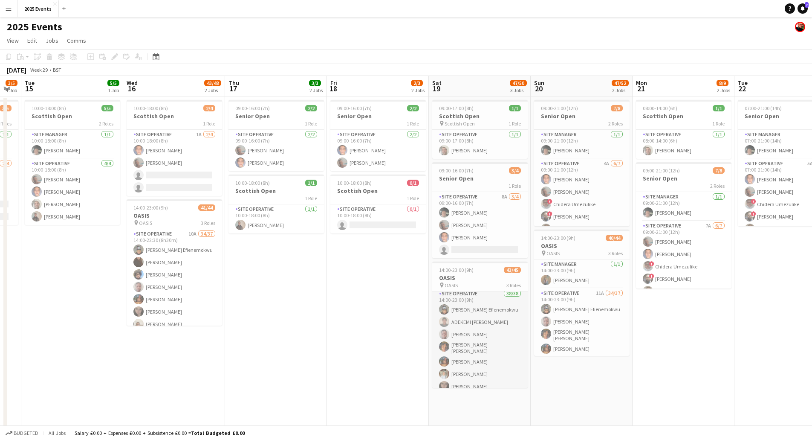
scroll to position [0, 0]
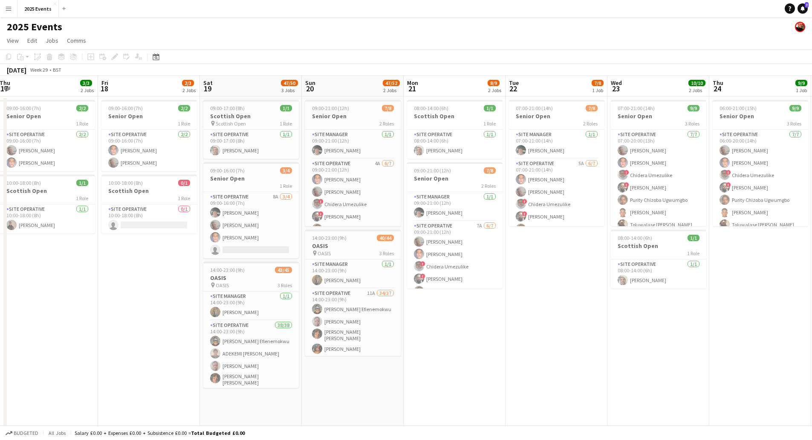
drag, startPoint x: 353, startPoint y: 330, endPoint x: 194, endPoint y: 327, distance: 159.5
click at [150, 321] on app-calendar-viewport "Mon 14 3/5 1 Job Tue 15 5/5 1 Job Wed 16 43/48 2 Jobs Thu 17 3/3 2 Jobs Fri 18 …" at bounding box center [406, 289] width 812 height 426
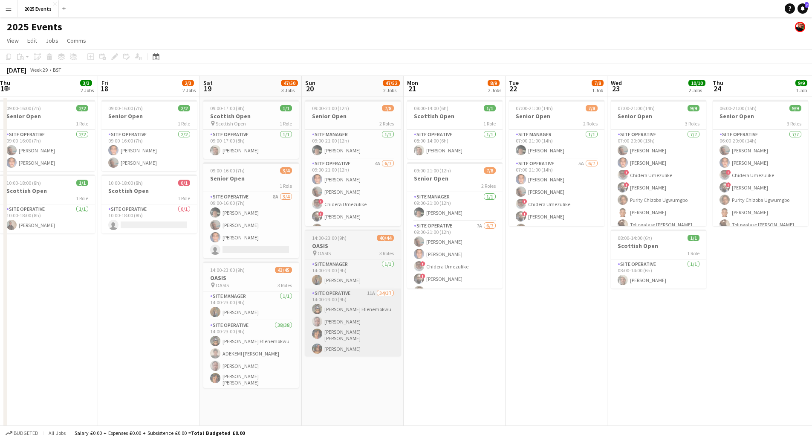
scroll to position [0, 309]
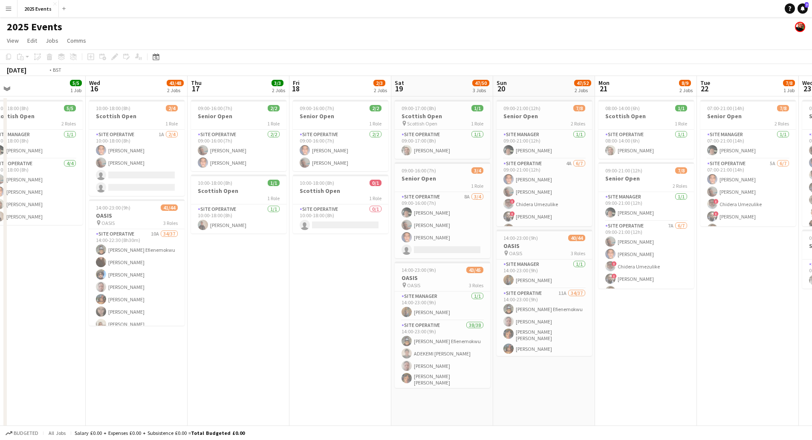
drag, startPoint x: 318, startPoint y: 312, endPoint x: 470, endPoint y: 284, distance: 154.4
click at [489, 285] on app-calendar-viewport "Sun 13 9/14 3 Jobs Mon 14 3/5 1 Job Tue 15 5/5 1 Job Wed 16 43/48 2 Jobs Thu 17…" at bounding box center [406, 289] width 812 height 426
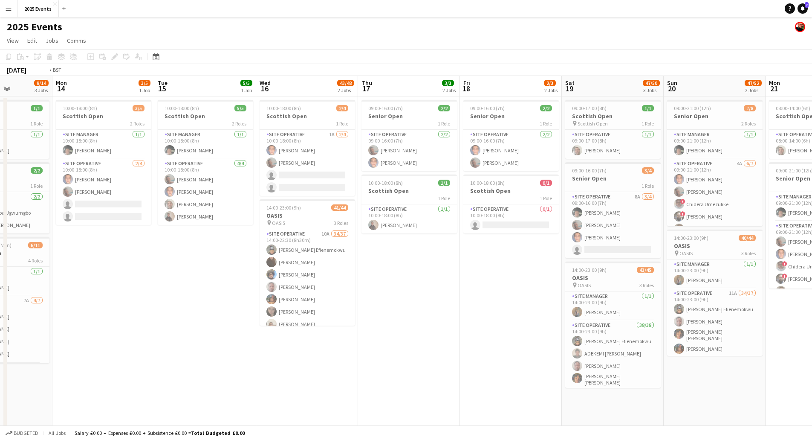
scroll to position [0, 249]
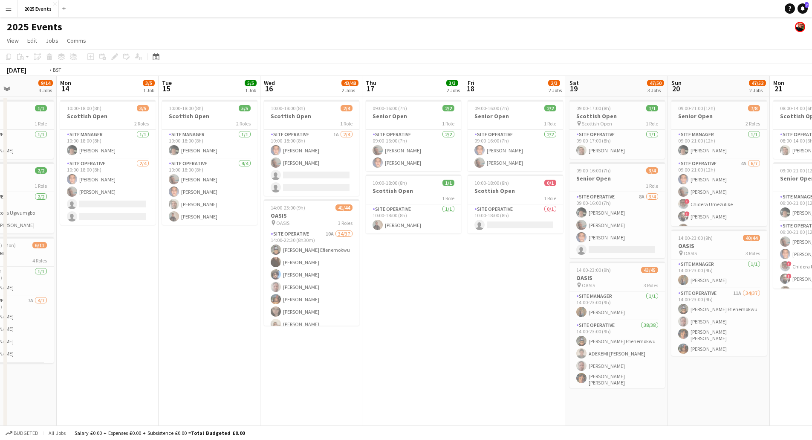
drag, startPoint x: 388, startPoint y: 315, endPoint x: -54, endPoint y: 344, distance: 443.5
click at [0, 344] on html "Menu Boards Boards Boards All jobs Status Workforce Workforce My Workforce Recr…" at bounding box center [406, 258] width 812 height 517
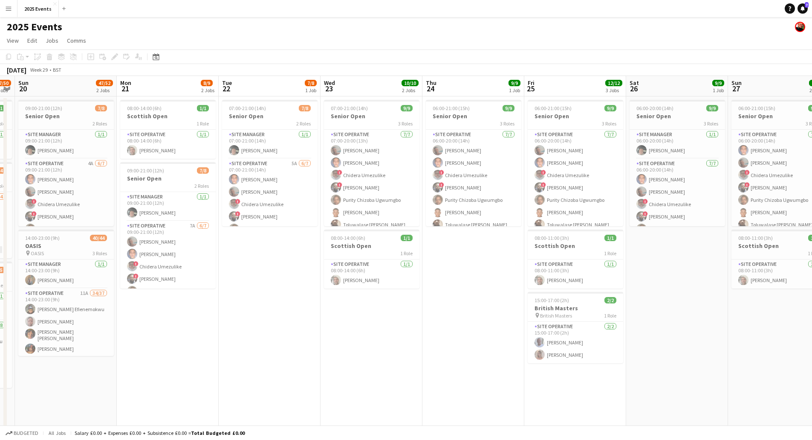
drag, startPoint x: 449, startPoint y: 353, endPoint x: 408, endPoint y: 349, distance: 41.5
click at [242, 350] on app-calendar-viewport "Thu 17 3/3 2 Jobs Fri 18 2/3 2 Jobs Sat 19 47/50 3 Jobs Sun 20 47/52 2 Jobs Mon…" at bounding box center [406, 289] width 812 height 426
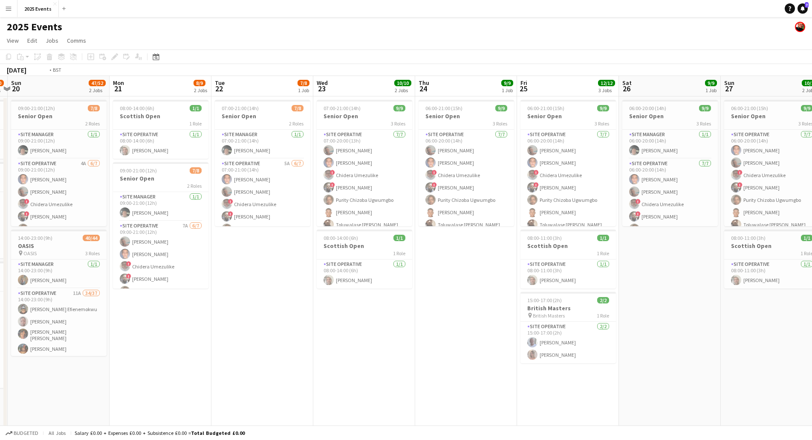
drag, startPoint x: 372, startPoint y: 364, endPoint x: 253, endPoint y: 357, distance: 118.7
click at [218, 360] on app-calendar-viewport "Thu 17 3/3 2 Jobs Fri 18 2/3 2 Jobs Sat 19 47/50 3 Jobs Sun 20 47/52 2 Jobs Mon…" at bounding box center [406, 289] width 812 height 426
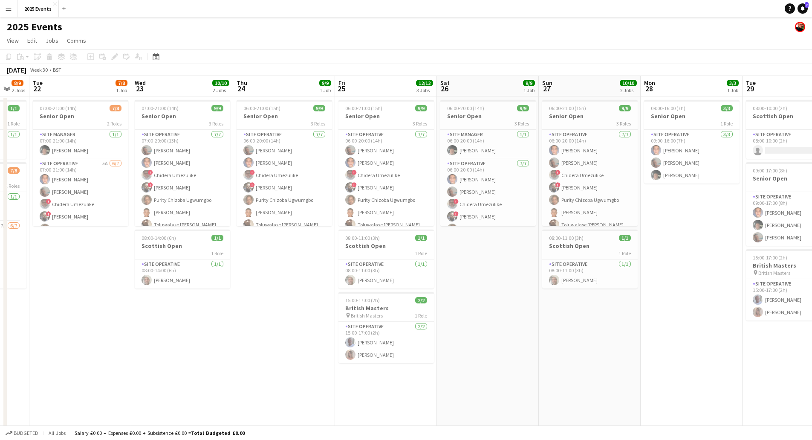
drag, startPoint x: 467, startPoint y: 357, endPoint x: 192, endPoint y: 352, distance: 275.5
click at [185, 353] on app-calendar-viewport "Sat 19 47/50 3 Jobs Sun 20 47/52 2 Jobs Mon 21 8/9 2 Jobs Tue 22 7/8 1 Job Wed …" at bounding box center [406, 289] width 812 height 426
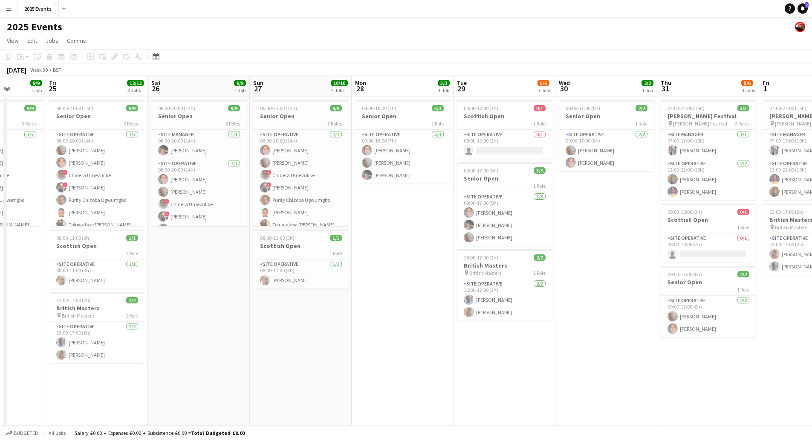
scroll to position [0, 269]
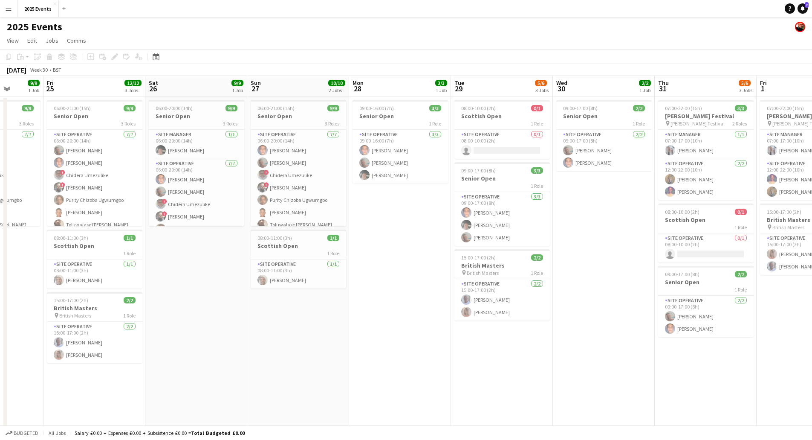
drag
click at [202, 353] on app-calendar-viewport "Tue 22 7/8 1 Job Wed 23 10/10 2 Jobs Thu 24 9/9 1 Job Fri 25 12/12 3 Jobs Sat 2…" at bounding box center [406, 289] width 812 height 426
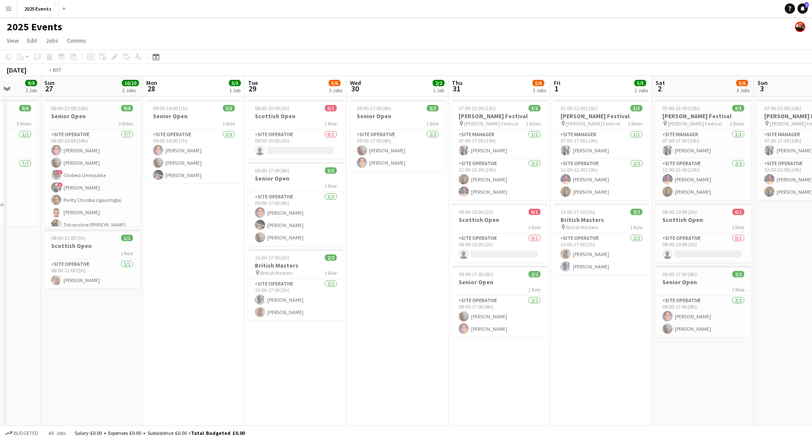
click at [289, 346] on app-calendar-viewport "Thu 24 9/9 1 Job Fri 25 12/12 3 Jobs Sat 26 9/9 1 Job Sun 27 10/10 2 Jobs Mon 2…" at bounding box center [406, 289] width 812 height 426
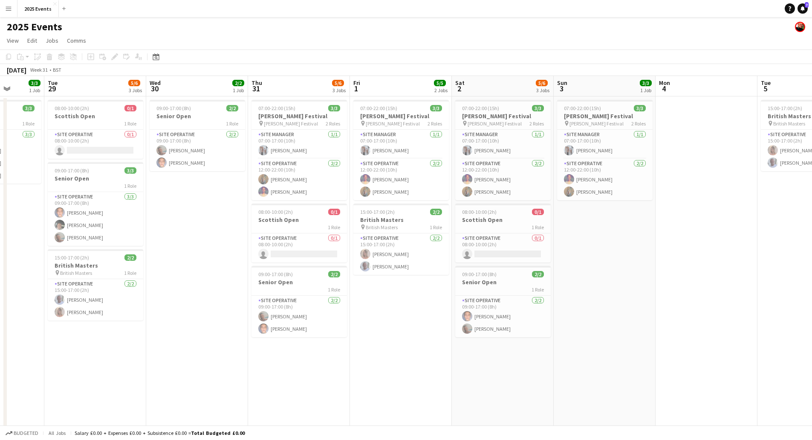
click at [166, 357] on app-calendar-viewport "Sat 26 9/9 1 Job Sun 27 10/10 2 Jobs Mon 28 3/3 1 Job Tue 29 5/6 3 Jobs Wed 30 …" at bounding box center [406, 289] width 812 height 426
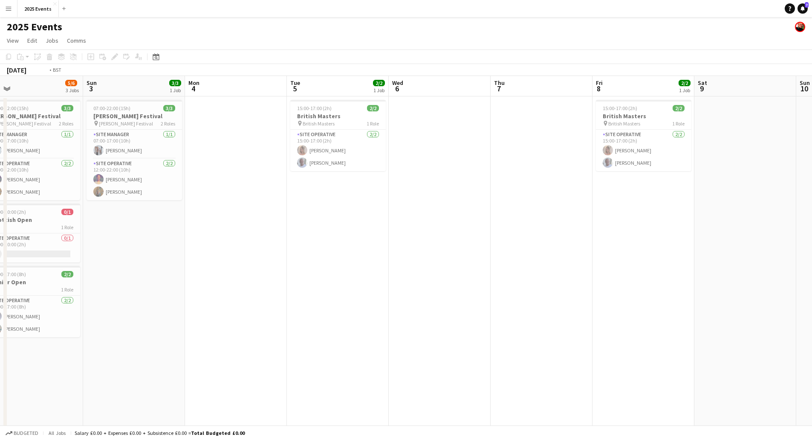
click at [51, 344] on app-calendar-viewport "Wed 30 2/2 1 Job Thu 31 5/6 3 Jobs Fri 1 5/5 2 Jobs Sat 2 5/6 3 Jobs Sun 3 3/3 …" at bounding box center [406, 289] width 812 height 426
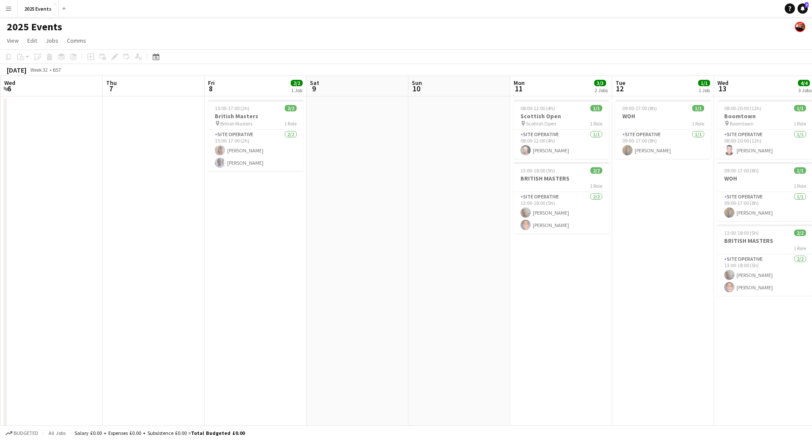
click at [107, 351] on app-calendar-viewport "Sun 3 3/3 1 Job Mon 4 Tue 5 2/2 1 Job Wed 6 Thu 7 Fri 8 2/2 1 Job Sat 9 Sun 10 …" at bounding box center [406, 289] width 812 height 426
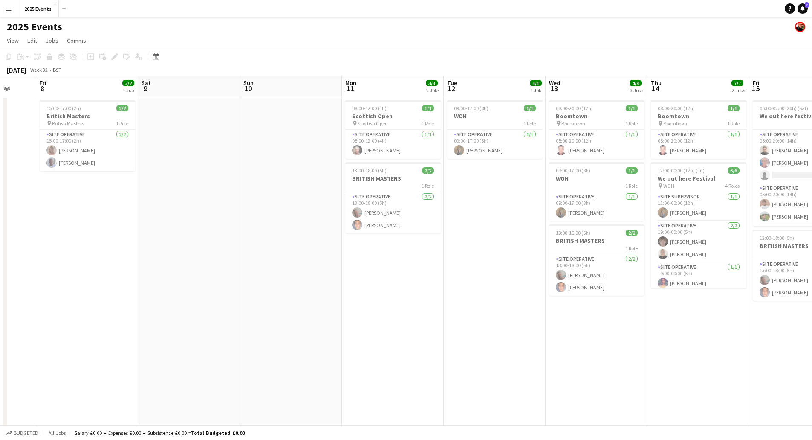
click at [191, 344] on app-calendar-viewport "Tue 5 2/2 1 Job Wed 6 Thu 7 Fri 8 2/2 1 Job Sat 9 Sun 10 Mon 11 3/3 2 Jobs Tue …" at bounding box center [406, 289] width 812 height 426
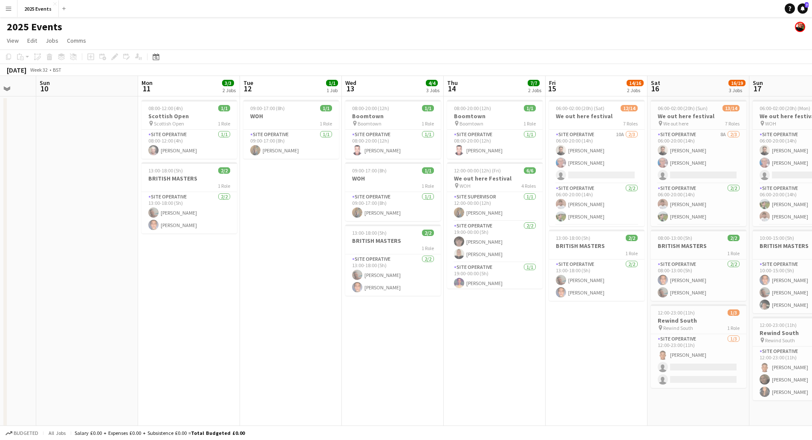
scroll to position [0, 288]
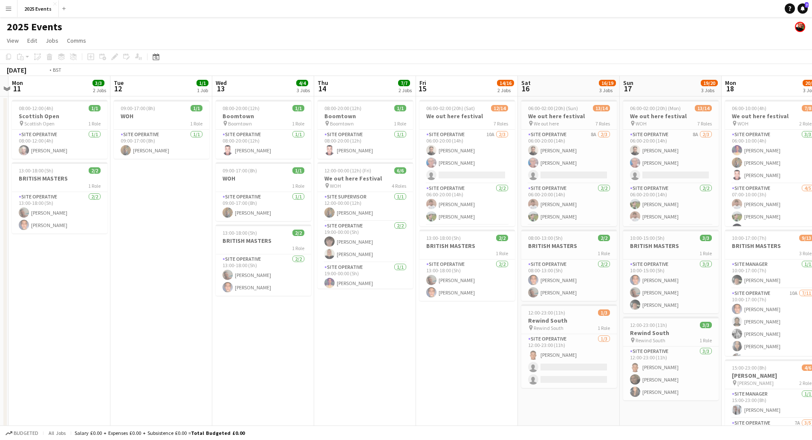
click at [81, 343] on app-calendar-viewport "Fri 8 2/2 1 Job Sat 9 Sun 10 Mon 11 3/3 2 Jobs Tue 12 1/1 1 Job Wed 13 4/4 3 Jo…" at bounding box center [406, 289] width 812 height 426
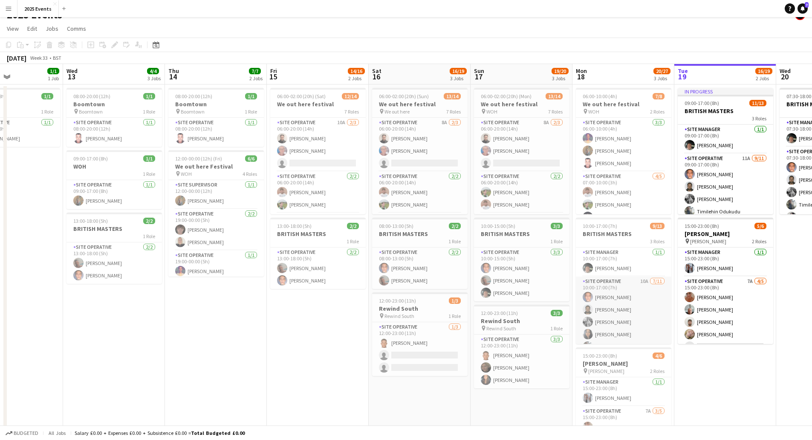
scroll to position [0, 0]
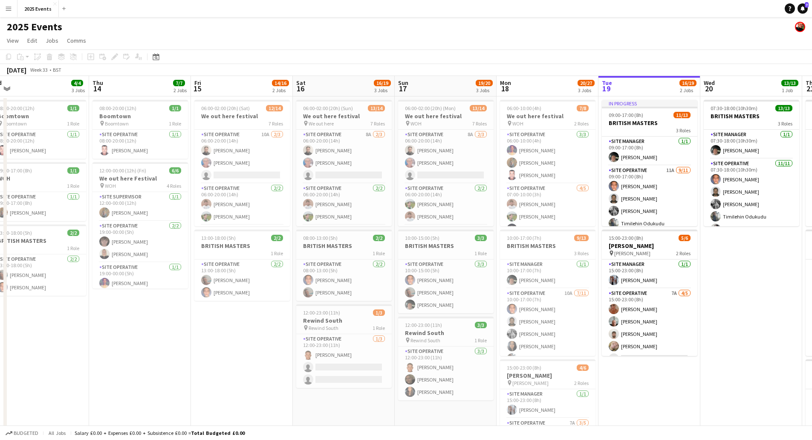
click at [420, 337] on app-calendar-viewport "Sun 10 Mon 11 3/3 2 Jobs Tue 12 1/1 1 Job Wed 13 4/4 3 Jobs Thu 14 7/7 2 Jobs F…" at bounding box center [406, 289] width 812 height 426
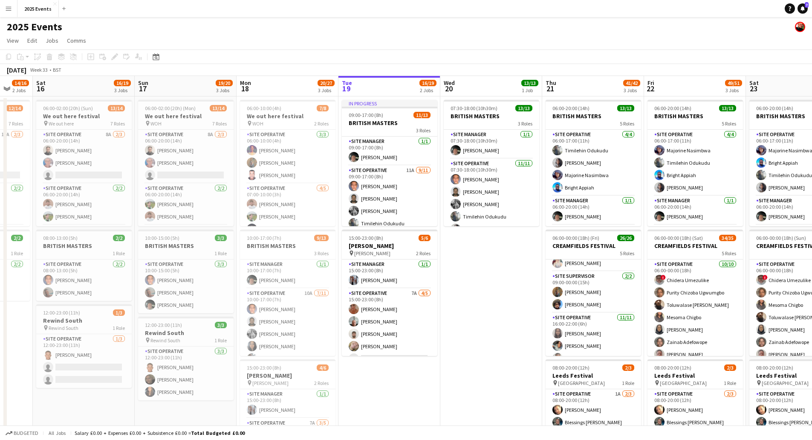
scroll to position [171, 0]
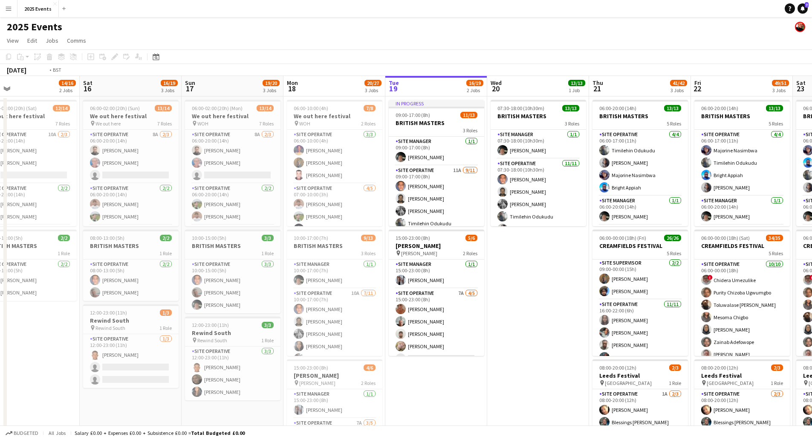
click at [228, 336] on app-calendar-viewport "Wed 13 4/4 3 Jobs Thu 14 7/7 2 Jobs Fri 15 14/16 2 Jobs Sat 16 16/19 3 Jobs Sun…" at bounding box center [406, 289] width 812 height 426
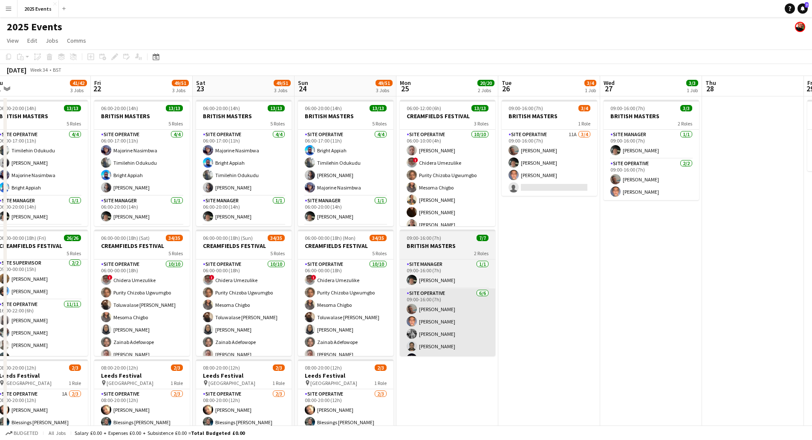
click at [445, 346] on app-calendar-viewport "Mon 18 20/27 3 Jobs Tue 19 16/19 2 Jobs Wed 20 13/13 1 Job Thu 21 41/42 3 Jobs …" at bounding box center [406, 289] width 812 height 426
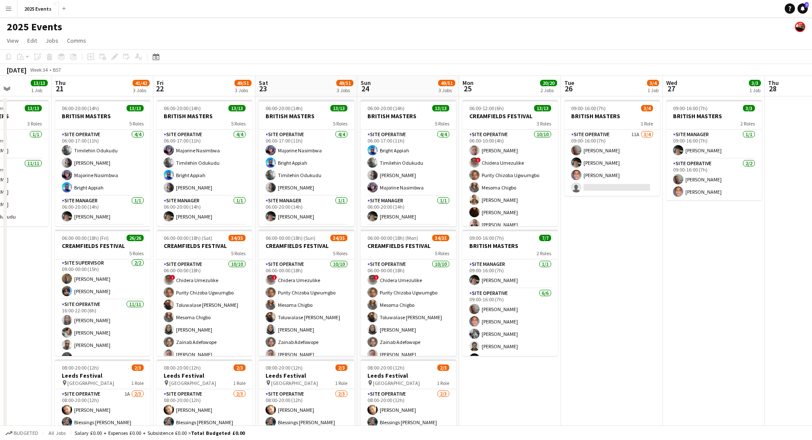
click at [393, 345] on app-calendar-viewport "Mon 18 20/27 3 Jobs Tue 19 16/19 2 Jobs Wed 20 13/13 1 Job Thu 21 41/42 3 Jobs …" at bounding box center [406, 289] width 812 height 426
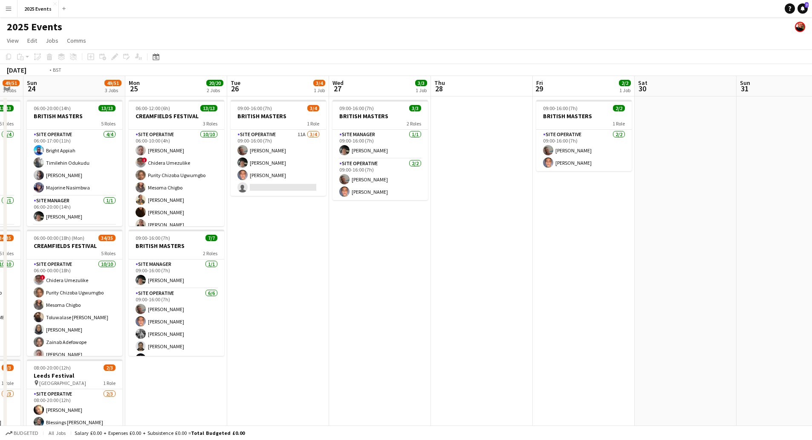
click at [324, 338] on app-calendar-viewport "Thu 21 41/42 3 Jobs Fri 22 49/51 3 Jobs Sat 23 49/51 3 Jobs Sun 24 49/51 3 Jobs…" at bounding box center [406, 289] width 812 height 426
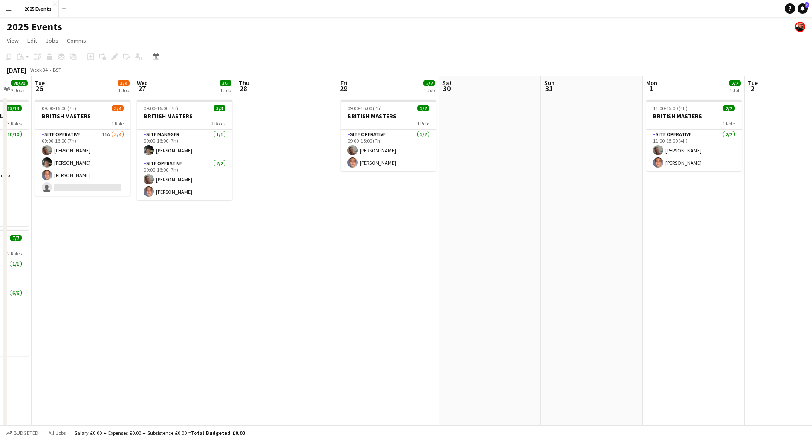
click at [289, 347] on app-calendar-viewport "Sat 23 49/51 3 Jobs Sun 24 49/51 3 Jobs Mon 25 20/20 2 Jobs Tue 26 3/4 1 Job We…" at bounding box center [406, 289] width 812 height 426
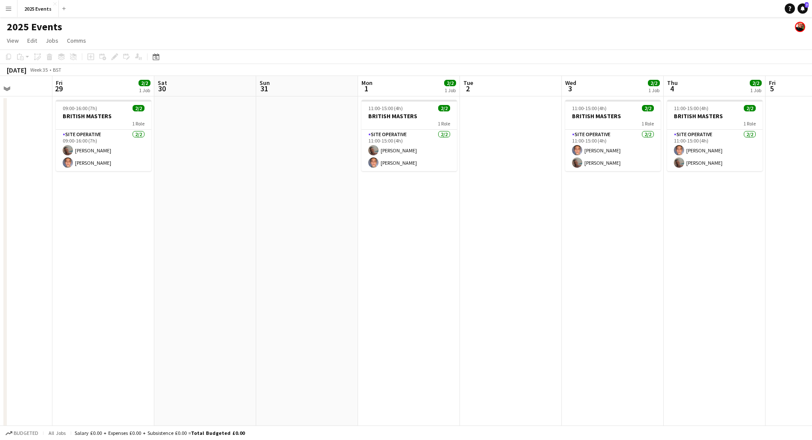
click at [359, 351] on app-calendar-viewport "Tue 26 3/4 1 Job Wed 27 3/3 1 Job Thu 28 Fri 29 2/2 1 Job Sat 30 Sun 31 Mon 1 2…" at bounding box center [406, 289] width 812 height 426
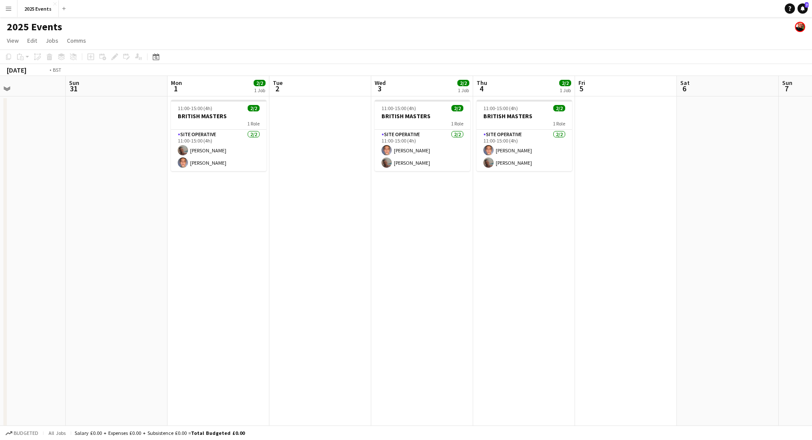
click at [217, 355] on app-calendar-viewport "Thu 28 Fri 29 2/2 1 Job Sat 30 Sun 31 Mon 1 2/2 1 Job Tue 2 Wed 3 2/2 1 Job Thu…" at bounding box center [406, 289] width 812 height 426
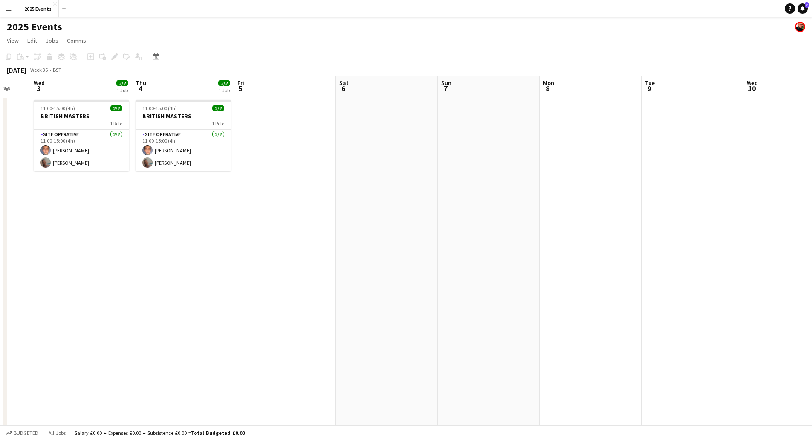
click at [166, 317] on app-calendar-viewport "Sun 31 Mon 1 2/2 1 Job Tue 2 Wed 3 2/2 1 Job Thu 4 2/2 1 Job Fri 5 Sat 6 Sun 7 …" at bounding box center [406, 289] width 812 height 426
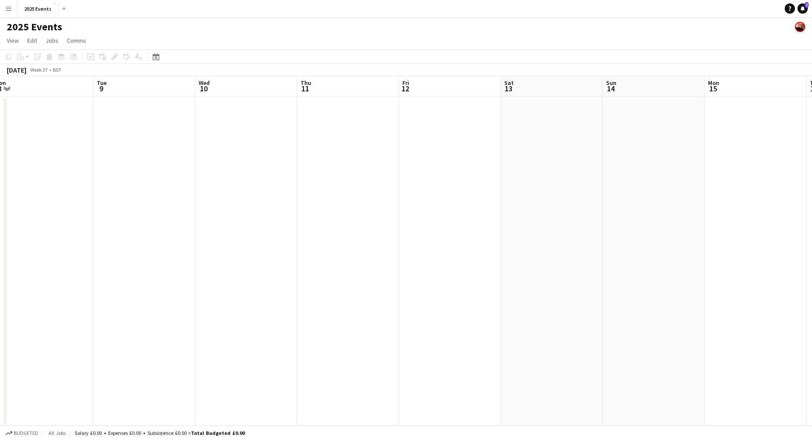
click at [239, 319] on app-calendar-viewport "Sat 6 Sun 7 Mon 8 Tue 9 Wed 10 Thu 11 Fri 12 Sat 13 Sun 14 Mon 15 Tue 16 Wed 17…" at bounding box center [406, 289] width 812 height 426
click at [203, 316] on app-calendar-viewport "Mon 8 Tue 9 Wed 10 Thu 11 Fri 12 Sat 13 Sun 14 Mon 15 Tue 16 Wed 17 Thu 18 Fri …" at bounding box center [406, 289] width 812 height 426
click at [299, 310] on app-calendar-viewport "Sat 13 Sun 14 Mon 15 Tue 16 Wed 17 Thu 18 Fri 19 Sat 20 Sun 21 Mon 22 Tue 23 We…" at bounding box center [406, 289] width 812 height 426
click at [712, 298] on app-calendar-viewport "Sat 13 Sun 14 Mon 15 Tue 16 Wed 17 Thu 18 Fri 19 Sat 20 Sun 21 Mon 22 Tue 23 We…" at bounding box center [406, 289] width 812 height 426
click at [716, 304] on app-calendar-viewport "Mon 8 Tue 9 Wed 10 Thu 11 Fri 12 Sat 13 Sun 14 Mon 15 Tue 16 Wed 17 Thu 18 Fri …" at bounding box center [406, 289] width 812 height 426
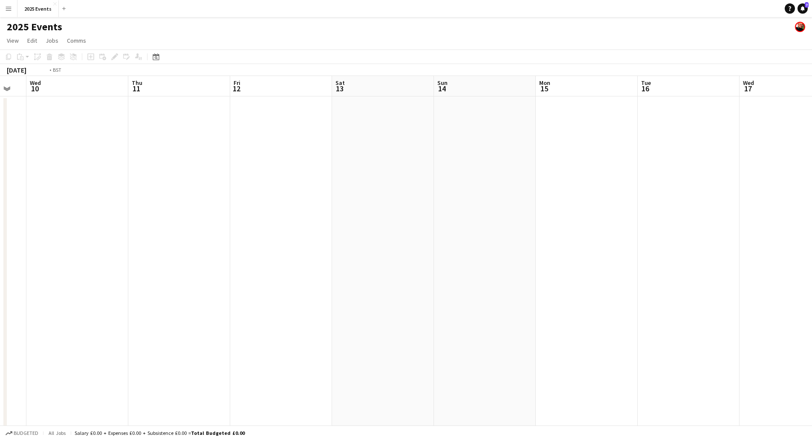
click at [698, 295] on app-calendar-viewport "Sun 7 Mon 8 Tue 9 Wed 10 Thu 11 Fri 12 Sat 13 Sun 14 Mon 15 Tue 16 Wed 17 Thu 1…" at bounding box center [406, 289] width 812 height 426
click at [693, 294] on app-calendar-viewport "Thu 4 2/2 1 Job Fri 5 Sat 6 Sun 7 Mon 8 Tue 9 Wed 10 Thu 11 Fri 12 Sat 13 Sun 1…" at bounding box center [406, 289] width 812 height 426
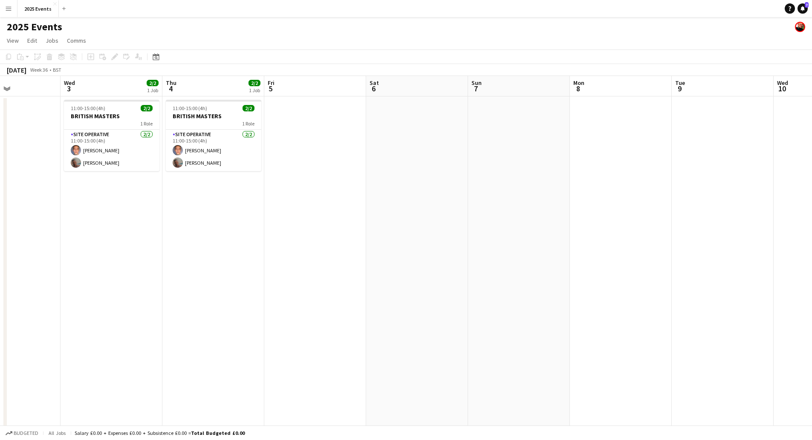
click at [657, 293] on app-calendar-viewport "Sun 31 Mon 1 2/2 1 Job Tue 2 Wed 3 2/2 1 Job Thu 4 2/2 1 Job Fri 5 Sat 6 Sun 7 …" at bounding box center [406, 289] width 812 height 426
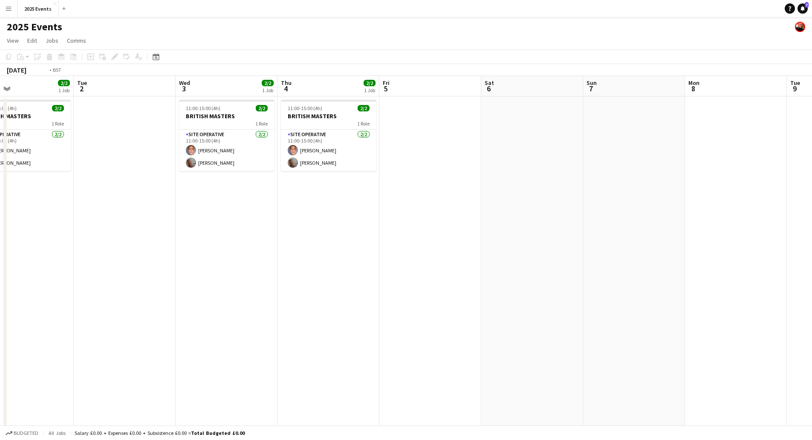
click at [613, 293] on app-calendar-viewport "Sat 30 Sun 31 Mon 1 2/2 1 Job Tue 2 Wed 3 2/2 1 Job Thu 4 2/2 1 Job Fri 5 Sat 6…" at bounding box center [406, 289] width 812 height 426
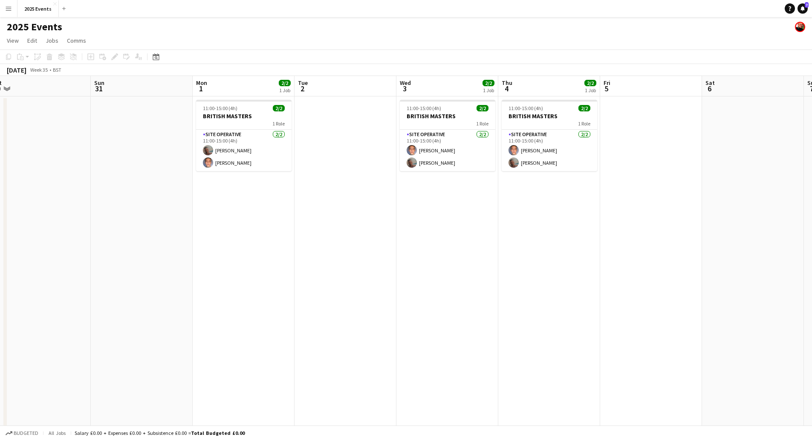
scroll to position [0, 194]
click at [695, 264] on app-calendar-viewport "Thu 28 Fri 29 2/2 1 Job Sat 30 Sun 31 Mon 1 2/2 1 Job Tue 2 Wed 3 2/2 1 Job Thu…" at bounding box center [406, 289] width 812 height 426
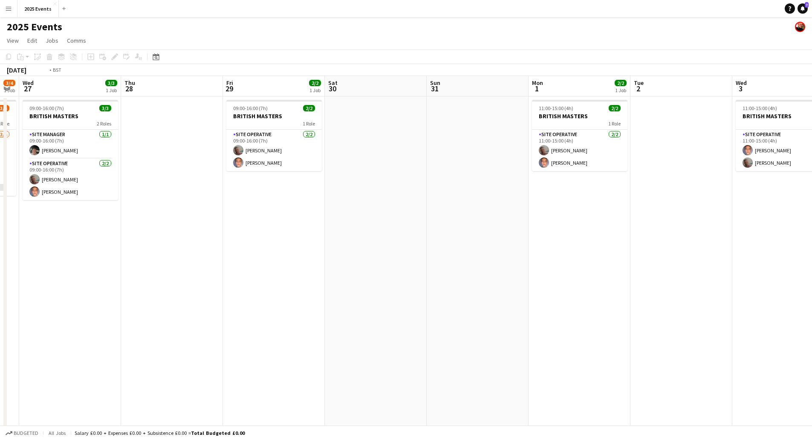
click at [680, 256] on app-calendar-viewport "Mon 25 20/20 2 Jobs Tue 26 3/4 1 Job Wed 27 3/3 1 Job Thu 28 Fri 29 2/2 1 Job S…" at bounding box center [406, 289] width 812 height 426
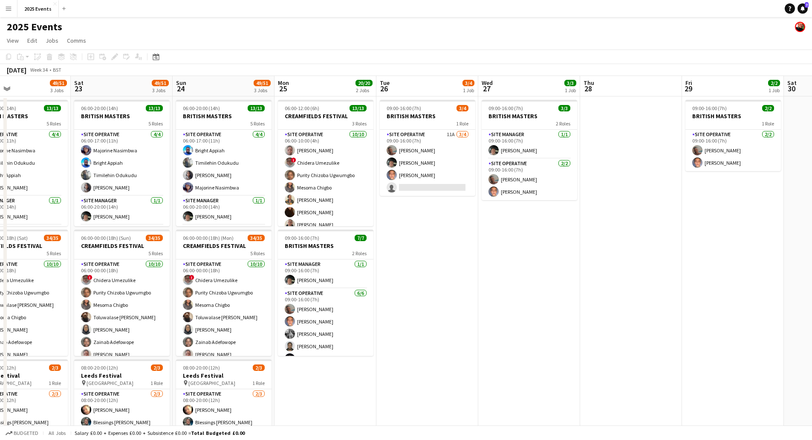
click at [723, 260] on app-calendar-viewport "Wed 20 13/13 1 Job Thu 21 41/42 3 Jobs Fri 22 49/51 3 Jobs Sat 23 49/51 3 Jobs …" at bounding box center [406, 289] width 812 height 426
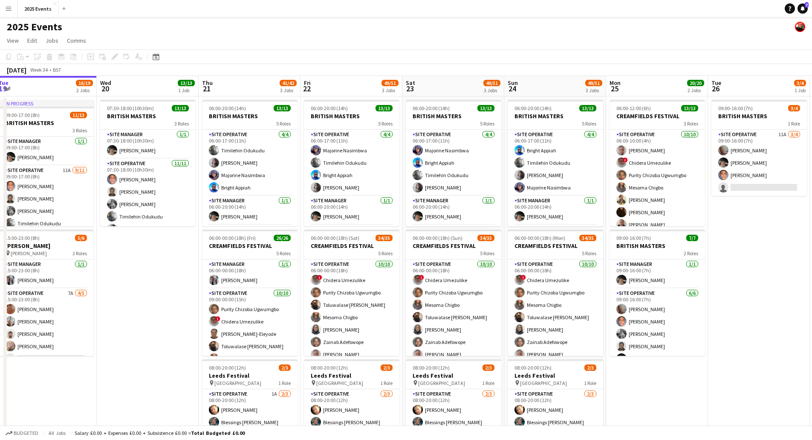
scroll to position [0, 238]
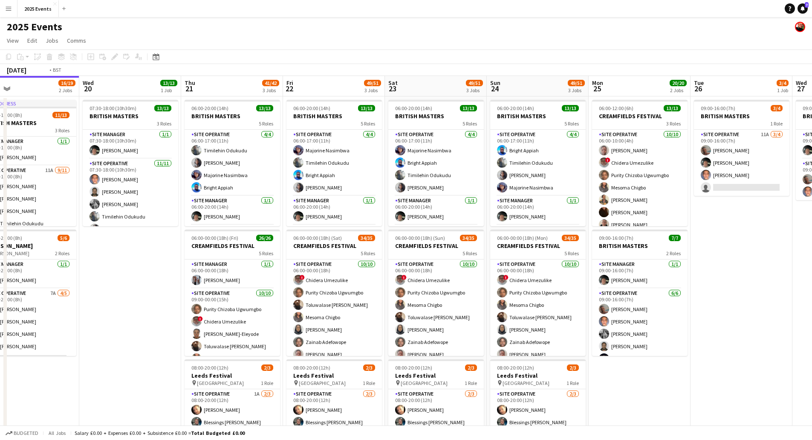
click at [443, 254] on app-calendar-viewport "Sun 17 19/20 3 Jobs Mon 18 20/27 3 Jobs Tue 19 16/19 2 Jobs Wed 20 13/13 1 Job …" at bounding box center [406, 289] width 812 height 426
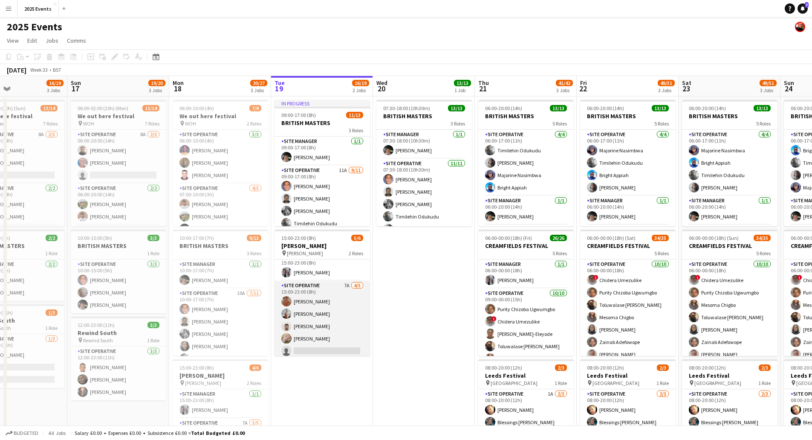
scroll to position [11, 0]
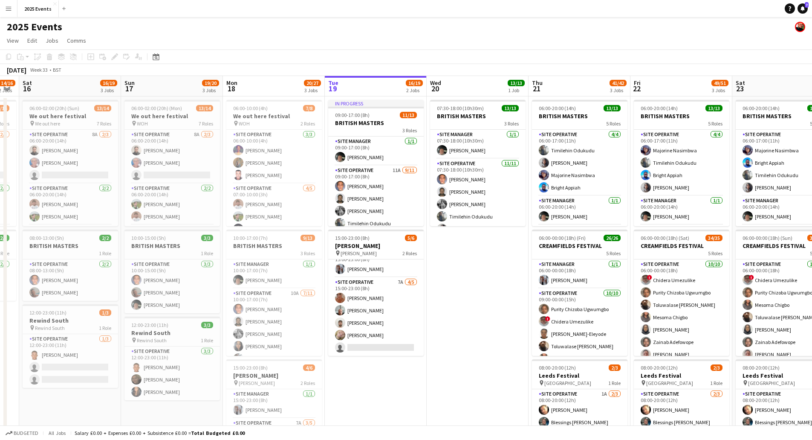
click at [564, 358] on app-calendar-viewport "Thu 14 7/7 2 Jobs Fri 15 14/16 2 Jobs Sat 16 16/19 3 Jobs Sun 17 19/20 3 Jobs M…" at bounding box center [406, 289] width 812 height 426
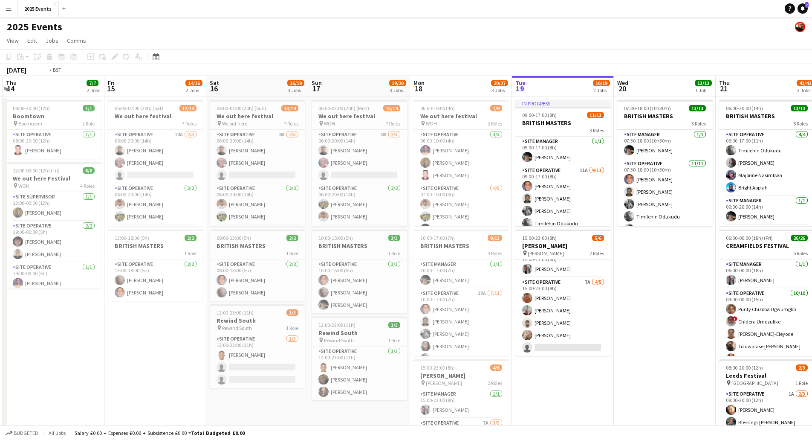
click at [541, 316] on app-calendar-viewport "Mon 11 3/3 2 Jobs Tue 12 1/1 1 Job Wed 13 4/4 3 Jobs Thu 14 7/7 2 Jobs Fri 15 1…" at bounding box center [406, 289] width 812 height 426
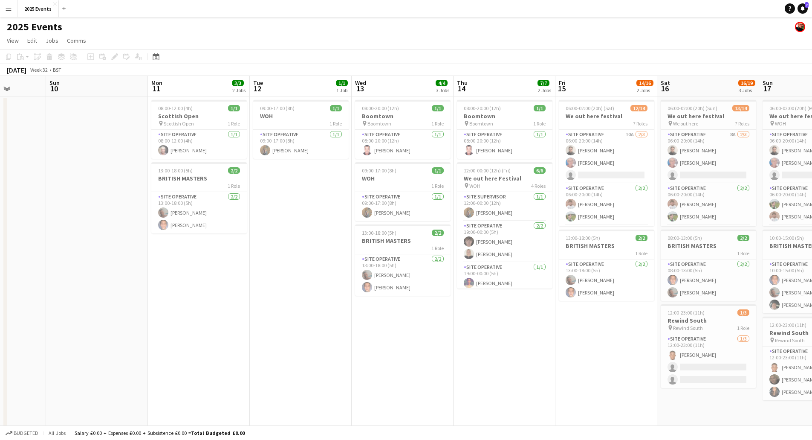
click at [549, 321] on app-calendar-viewport "Thu 7 Fri 8 2/2 1 Job Sat 9 Sun 10 Mon 11 3/3 2 Jobs Tue 12 1/1 1 Job Wed 13 4/…" at bounding box center [406, 289] width 812 height 426
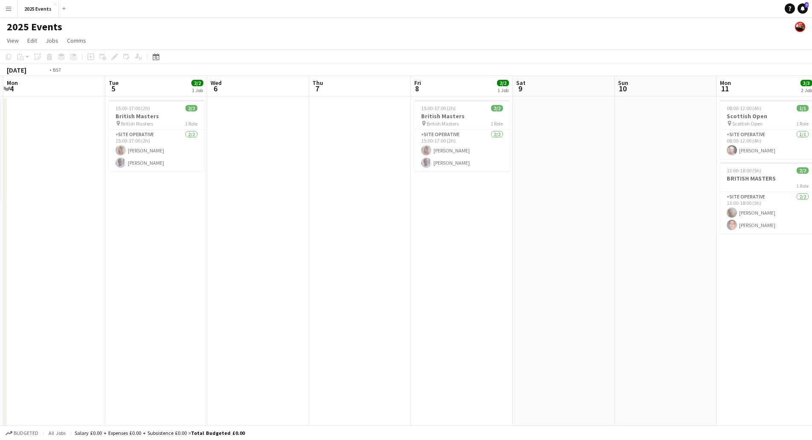
click at [550, 316] on app-calendar-viewport "Sat 2 5/6 3 Jobs Sun 3 3/3 1 Job Mon 4 Tue 5 2/2 1 Job Wed 6 Thu 7 Fri 8 2/2 1 …" at bounding box center [406, 289] width 812 height 426
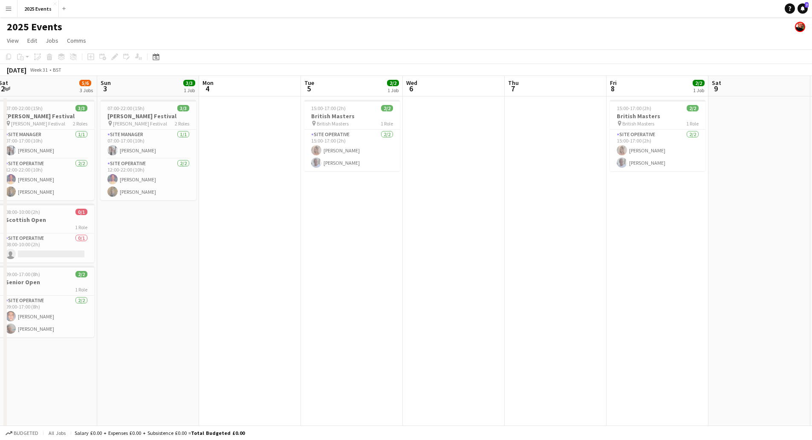
click at [531, 333] on app-calendar-viewport "Thu 31 5/6 3 Jobs Fri 1 5/5 2 Jobs Sat 2 5/6 3 Jobs Sun 3 3/3 1 Job Mon 4 Tue 5…" at bounding box center [406, 289] width 812 height 426
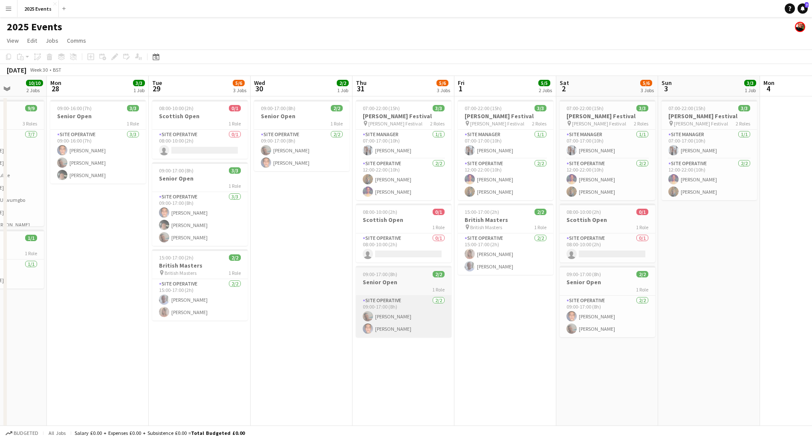
click at [611, 337] on app-calendar-viewport "Fri 25 12/12 3 Jobs Sat 26 9/9 1 Job Sun 27 10/10 2 Jobs Mon 28 3/3 1 Job Tue 2…" at bounding box center [406, 289] width 812 height 426
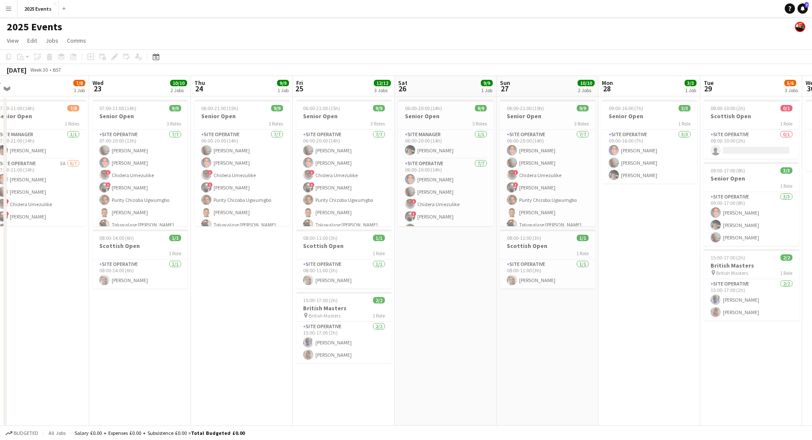
click at [631, 353] on app-calendar-viewport "Sun 20 47/52 2 Jobs Mon 21 8/9 2 Jobs Tue 22 7/8 1 Job Wed 23 10/10 2 Jobs Thu …" at bounding box center [406, 289] width 812 height 426
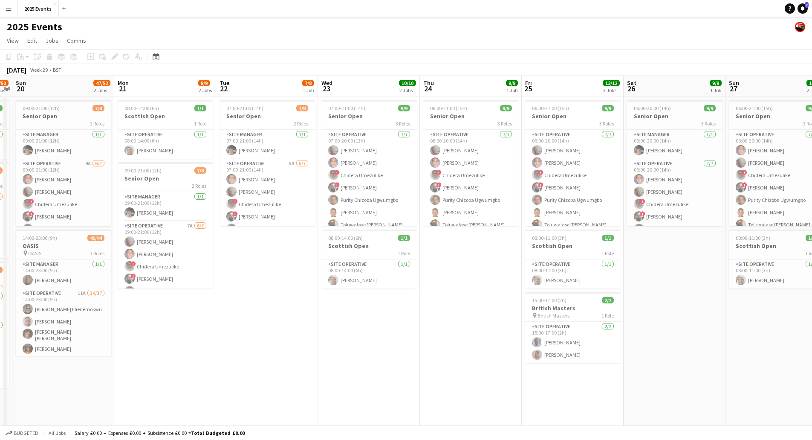
scroll to position [0, 233]
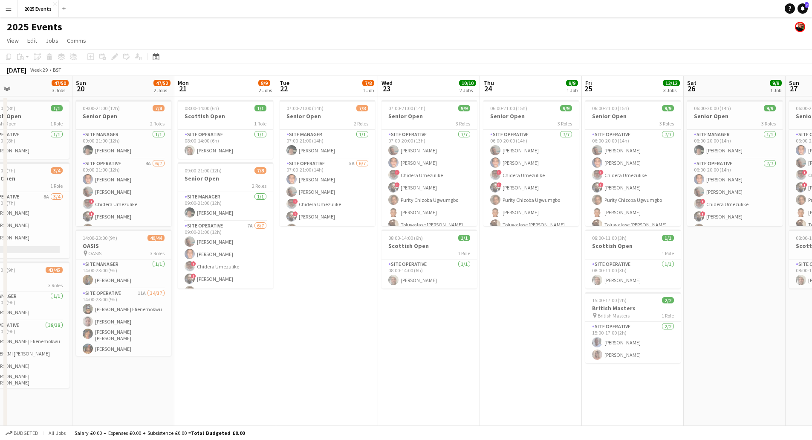
click at [480, 366] on app-calendar-viewport "Thu 17 3/3 2 Jobs Fri 18 2/3 2 Jobs Sat 19 47/50 3 Jobs Sun 20 47/52 2 Jobs Mon…" at bounding box center [406, 289] width 812 height 426
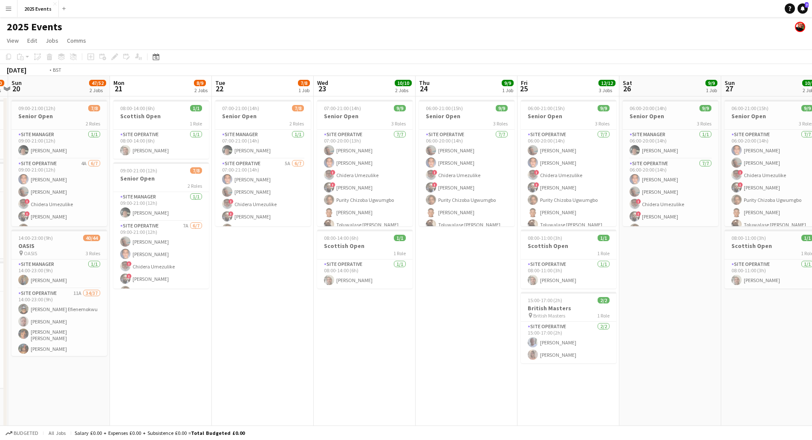
click at [200, 264] on app-calendar-viewport "Thu 17 3/3 2 Jobs Fri 18 2/3 2 Jobs Sat 19 47/50 3 Jobs Sun 20 47/52 2 Jobs Mon…" at bounding box center [406, 289] width 812 height 426
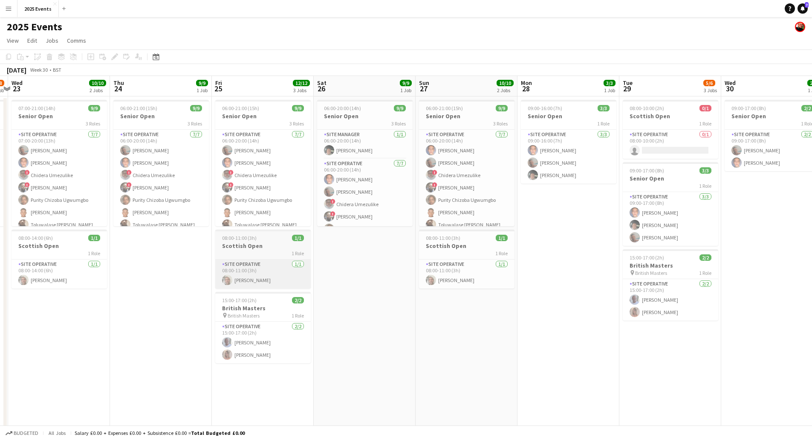
scroll to position [0, 306]
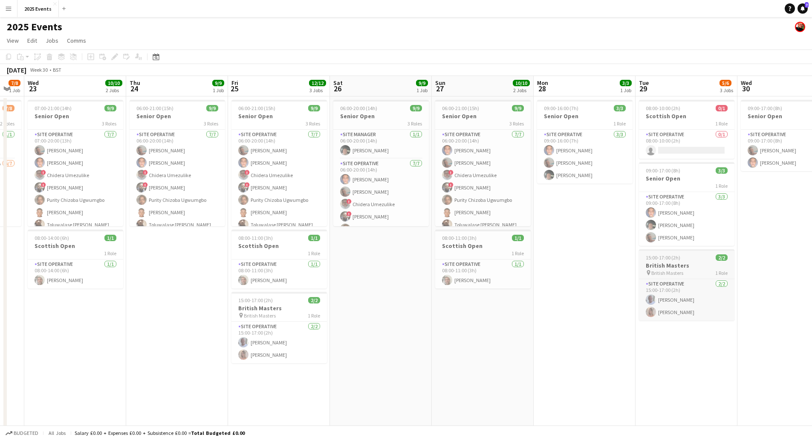
click at [281, 250] on app-calendar-viewport "Sun 20 47/52 2 Jobs Mon 21 8/9 2 Jobs Tue 22 7/8 1 Job Wed 23 10/10 2 Jobs Thu …" at bounding box center [406, 289] width 812 height 426
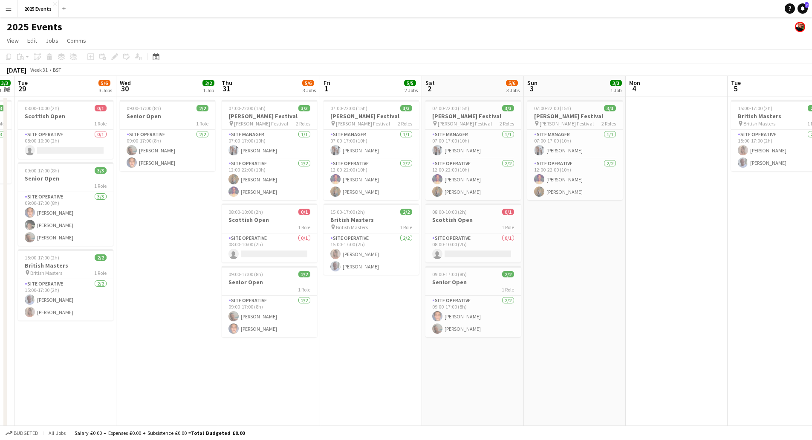
click at [175, 301] on app-calendar-viewport "Sat 26 9/9 1 Job Sun 27 10/10 2 Jobs Mon 28 3/3 1 Job Tue 29 5/6 3 Jobs Wed 30 …" at bounding box center [406, 289] width 812 height 426
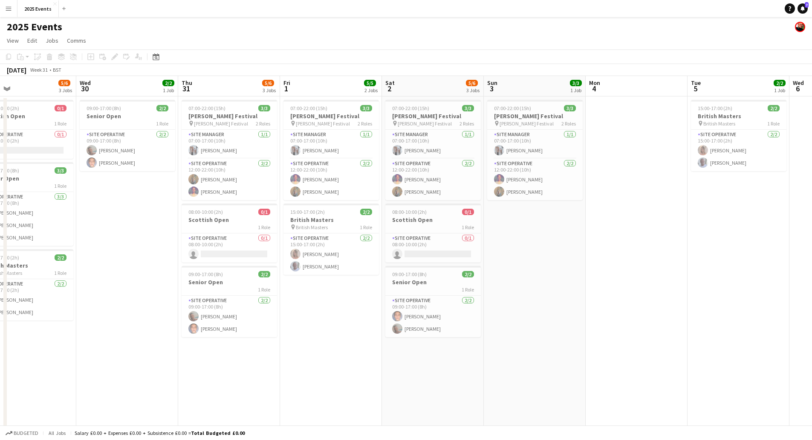
click at [211, 286] on app-calendar-viewport "Sat 26 9/9 1 Job Sun 27 10/10 2 Jobs Mon 28 3/3 1 Job Tue 29 5/6 3 Jobs Wed 30 …" at bounding box center [406, 289] width 812 height 426
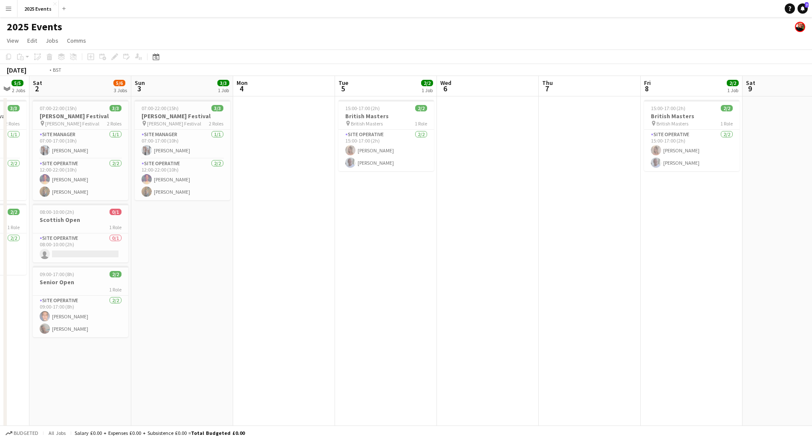
click at [89, 272] on app-calendar-viewport "Wed 30 2/2 1 Job Thu 31 5/6 3 Jobs Fri 1 5/5 2 Jobs Sat 2 5/6 3 Jobs Sun 3 3/3 …" at bounding box center [406, 289] width 812 height 426
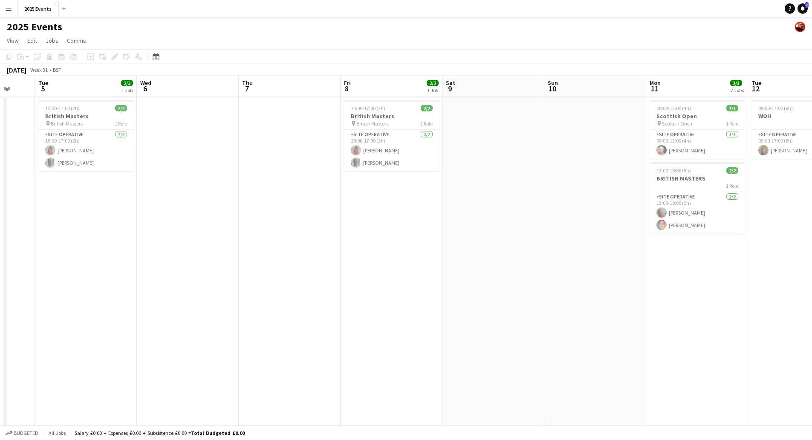
click at [126, 293] on app-calendar-viewport "Sat 2 5/6 3 Jobs Sun 3 3/3 1 Job Mon 4 Tue 5 2/2 1 Job Wed 6 Thu 7 Fri 8 2/2 1 …" at bounding box center [406, 289] width 812 height 426
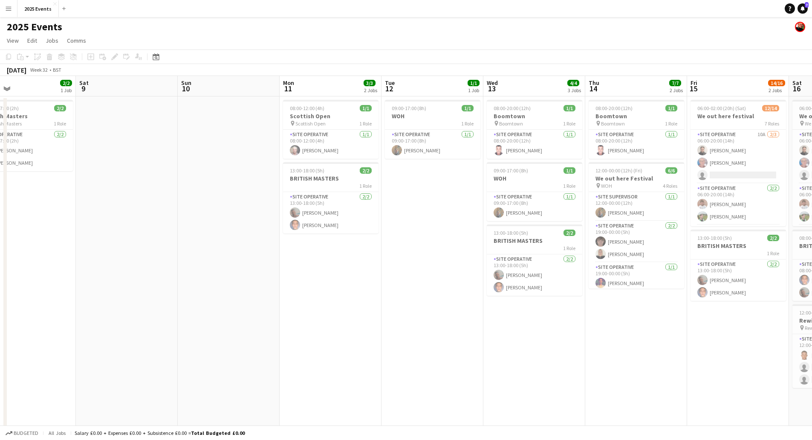
click at [140, 301] on app-calendar-viewport "Tue 5 2/2 1 Job Wed 6 Thu 7 Fri 8 2/2 1 Job Sat 9 Sun 10 Mon 11 3/3 2 Jobs Tue …" at bounding box center [406, 289] width 812 height 426
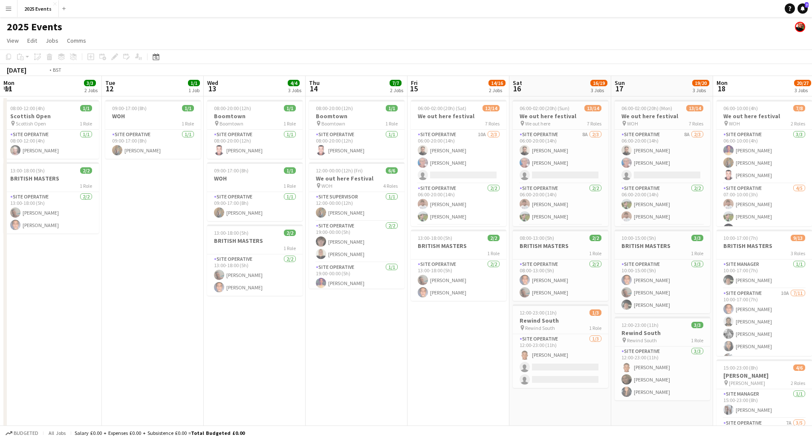
click at [62, 322] on app-calendar-viewport "Fri 8 2/2 1 Job Sat 9 Sun 10 Mon 11 3/3 2 Jobs Tue 12 1/1 1 Job Wed 13 4/4 3 Jo…" at bounding box center [406, 289] width 812 height 426
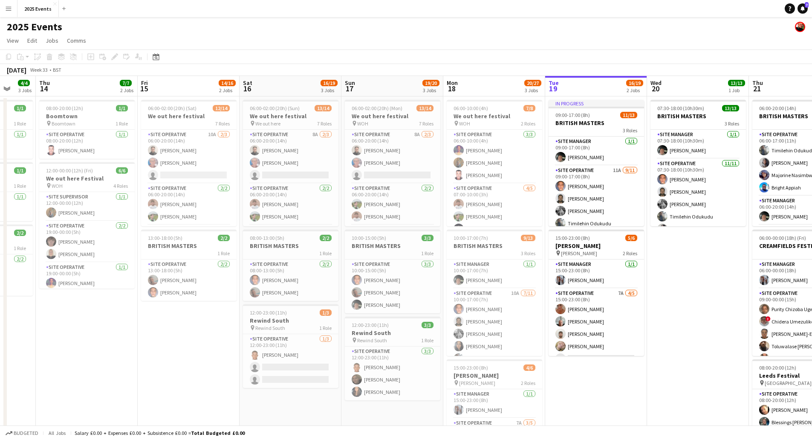
scroll to position [0, 274]
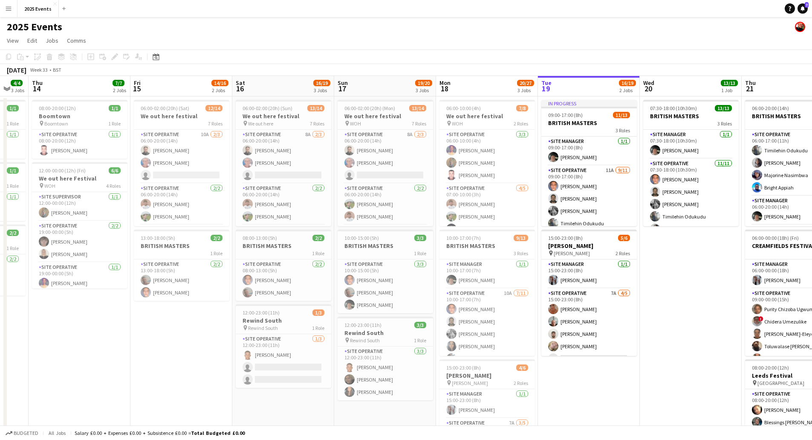
drag, startPoint x: 678, startPoint y: 341, endPoint x: 484, endPoint y: 326, distance: 194.6
click at [481, 324] on app-calendar-viewport "Mon 11 3/3 2 Jobs Tue 12 1/1 1 Job Wed 13 4/4 3 Jobs Thu 14 7/7 2 Jobs Fri 15 1…" at bounding box center [406, 289] width 812 height 426
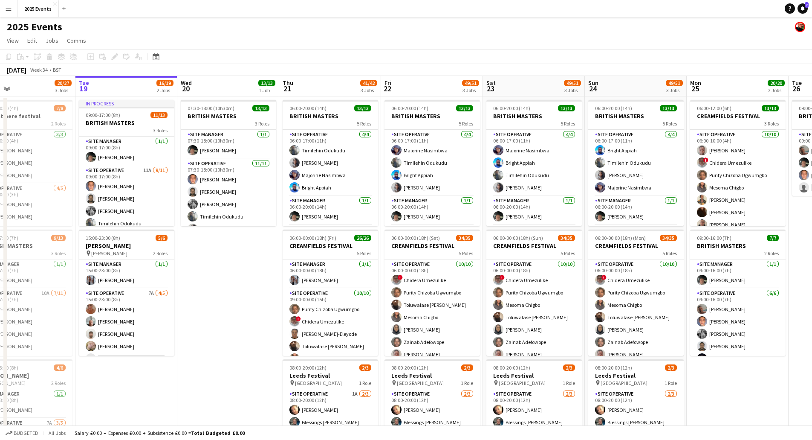
drag, startPoint x: 472, startPoint y: 303, endPoint x: 261, endPoint y: 313, distance: 210.8
click at [261, 313] on app-calendar-viewport "Fri 15 14/16 2 Jobs Sat 16 16/19 3 Jobs Sun 17 19/20 3 Jobs Mon 18 20/27 3 Jobs…" at bounding box center [406, 289] width 812 height 426
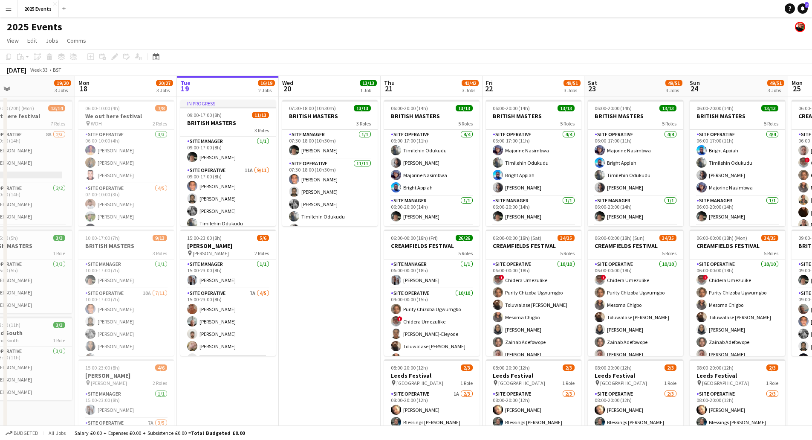
drag, startPoint x: 308, startPoint y: 336, endPoint x: 442, endPoint y: 339, distance: 133.9
click at [442, 340] on app-calendar-viewport "Fri 15 14/16 2 Jobs Sat 16 16/19 3 Jobs Sun 17 19/20 3 Jobs Mon 18 20/27 3 Jobs…" at bounding box center [406, 289] width 812 height 426
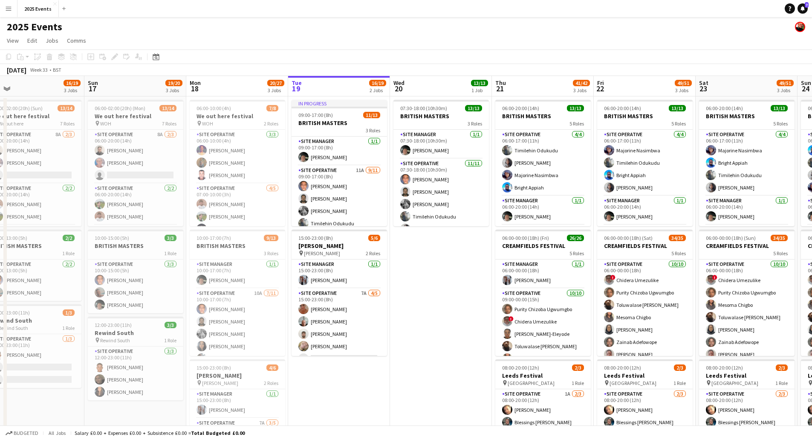
drag, startPoint x: 371, startPoint y: 390, endPoint x: 500, endPoint y: 363, distance: 131.4
click at [552, 359] on app-calendar-viewport "Thu 14 7/7 2 Jobs Fri 15 14/16 2 Jobs Sat 16 16/19 3 Jobs Sun 17 19/20 3 Jobs M…" at bounding box center [406, 289] width 812 height 426
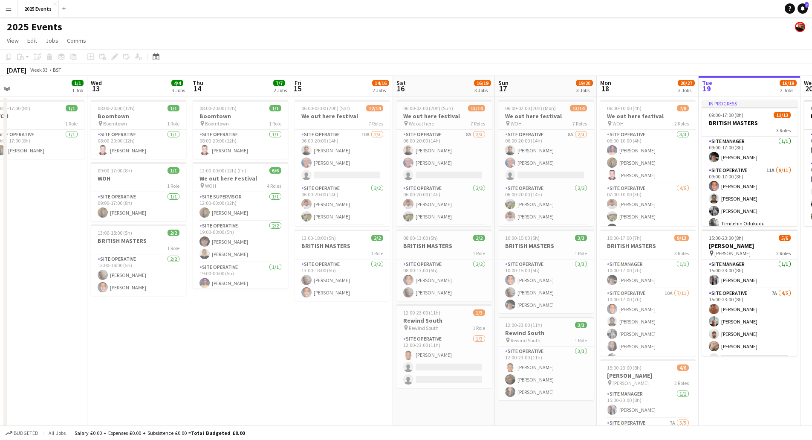
drag, startPoint x: 103, startPoint y: 391, endPoint x: 361, endPoint y: 383, distance: 258.5
click at [361, 383] on app-calendar-viewport "Sun 10 Mon 11 3/3 2 Jobs Tue 12 1/1 1 Job Wed 13 4/4 3 Jobs Thu 14 7/7 2 Jobs F…" at bounding box center [406, 289] width 812 height 426
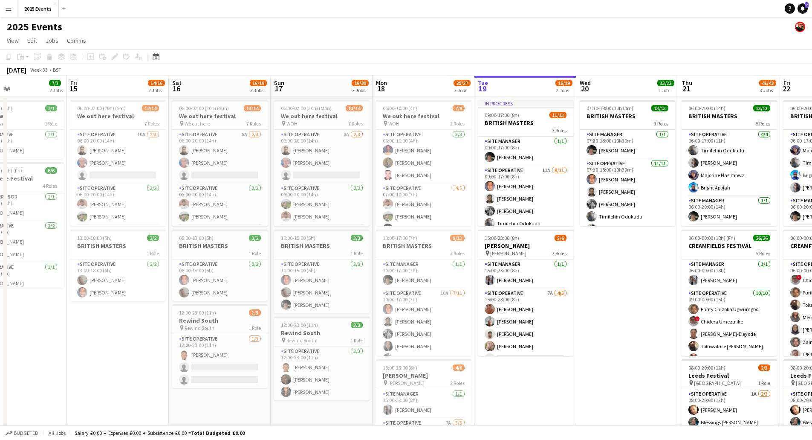
drag, startPoint x: 243, startPoint y: 370, endPoint x: 71, endPoint y: 353, distance: 173.5
click at [73, 354] on app-calendar-viewport "Mon 11 3/3 2 Jobs Tue 12 1/1 1 Job Wed 13 4/4 3 Jobs Thu 14 7/7 2 Jobs Fri 15 1…" at bounding box center [406, 289] width 812 height 426
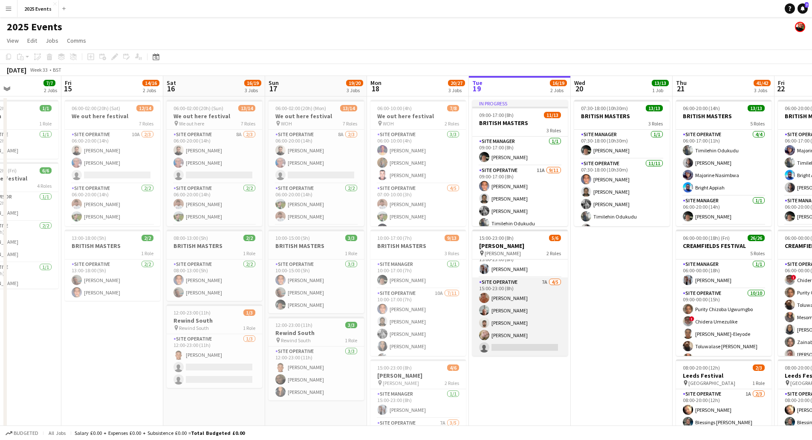
scroll to position [0, 0]
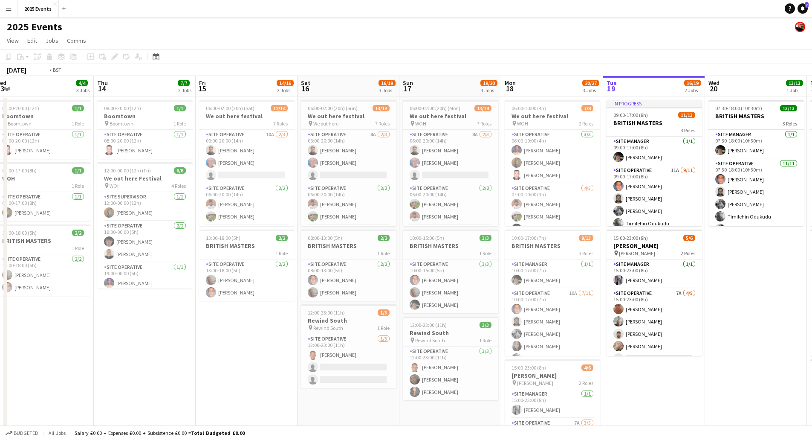
drag, startPoint x: 84, startPoint y: 358, endPoint x: 372, endPoint y: 351, distance: 288.3
click at [439, 354] on app-calendar-viewport "Mon 11 3/3 2 Jobs Tue 12 1/1 1 Job Wed 13 4/4 3 Jobs Thu 14 7/7 2 Jobs Fri 15 1…" at bounding box center [406, 289] width 812 height 426
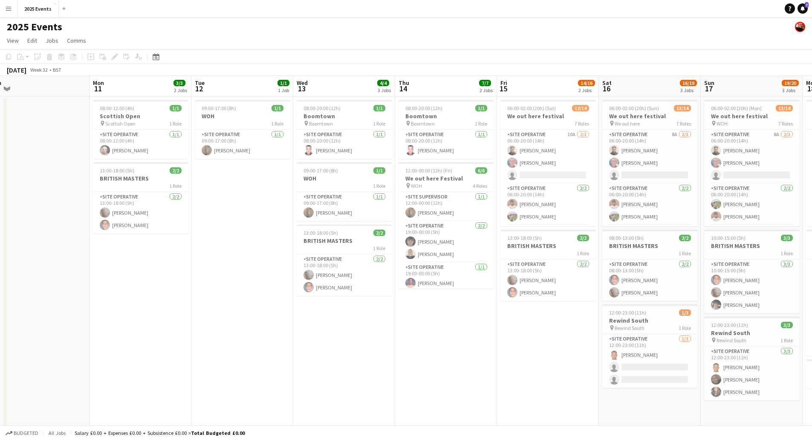
drag, startPoint x: 346, startPoint y: 372, endPoint x: 364, endPoint y: 361, distance: 20.9
click at [452, 363] on app-calendar-viewport "Fri 8 2/2 1 Job Sat 9 Sun 10 Mon 11 3/3 2 Jobs Tue 12 1/1 1 Job Wed 13 4/4 3 Jo…" at bounding box center [406, 289] width 812 height 426
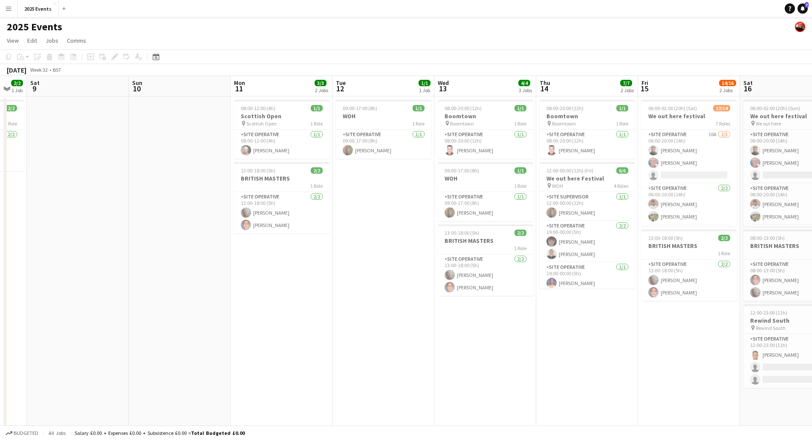
drag, startPoint x: 333, startPoint y: 372, endPoint x: 593, endPoint y: 337, distance: 262.4
click at [616, 341] on app-calendar-viewport "Wed 6 Thu 7 Fri 8 2/2 1 Job Sat 9 Sun 10 Mon 11 3/3 2 Jobs Tue 12 1/1 1 Job Wed…" at bounding box center [406, 289] width 812 height 426
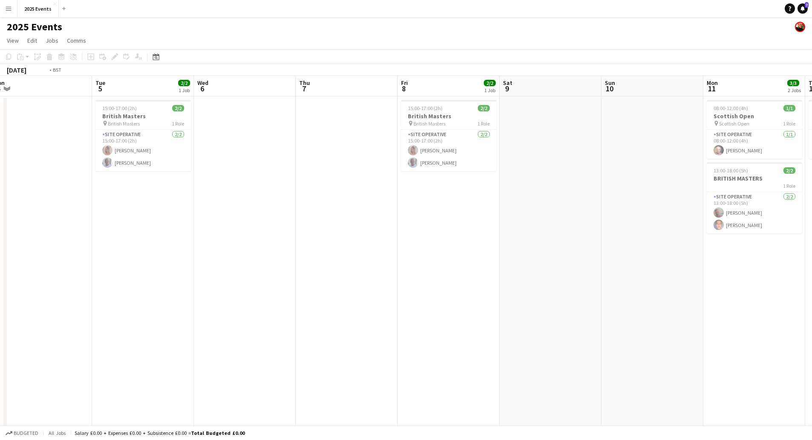
drag, startPoint x: 274, startPoint y: 345, endPoint x: 565, endPoint y: 330, distance: 292.0
click at [575, 331] on app-calendar-viewport "Sat 2 5/6 3 Jobs Sun 3 3/3 1 Job Mon 4 Tue 5 2/2 1 Job Wed 6 Thu 7 Fri 8 2/2 1 …" at bounding box center [406, 289] width 812 height 426
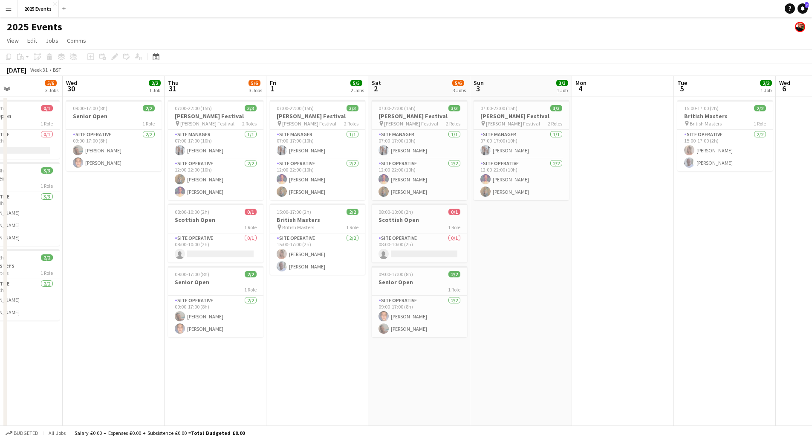
drag, startPoint x: 564, startPoint y: 334, endPoint x: 573, endPoint y: 327, distance: 12.5
click at [587, 327] on app-calendar-viewport "Sun 27 10/10 2 Jobs Mon 28 3/3 1 Job Tue 29 5/6 3 Jobs Wed 30 2/2 1 Job Thu 31 …" at bounding box center [406, 289] width 812 height 426
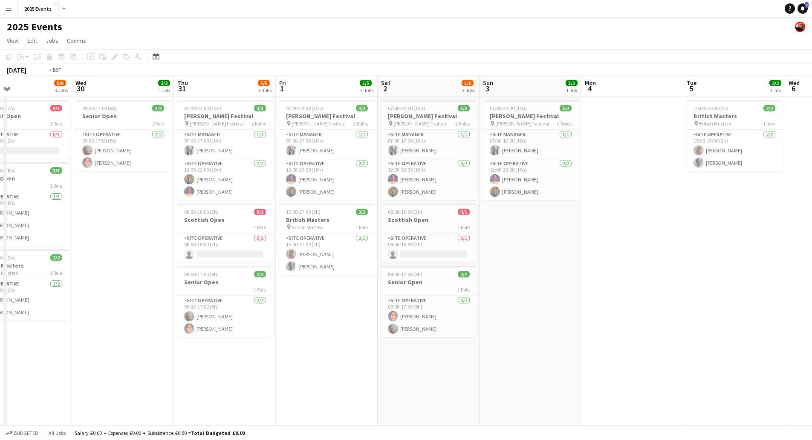
drag, startPoint x: 196, startPoint y: 380, endPoint x: 537, endPoint y: 352, distance: 341.8
click at [540, 354] on app-calendar-viewport "Sun 27 10/10 2 Jobs Mon 28 3/3 1 Job Tue 29 5/6 3 Jobs Wed 30 2/2 1 Job Thu 31 …" at bounding box center [406, 289] width 812 height 426
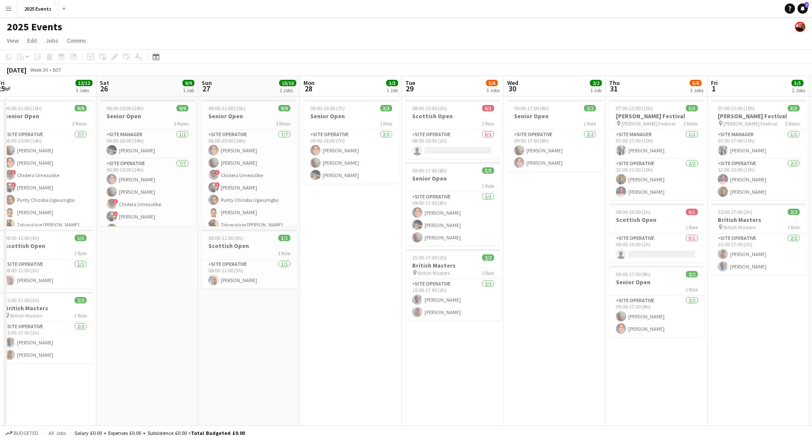
drag, startPoint x: 408, startPoint y: 364, endPoint x: 581, endPoint y: 347, distance: 174.4
click at [589, 348] on app-calendar-viewport "Wed 23 10/10 2 Jobs Thu 24 9/9 1 Job Fri 25 12/12 3 Jobs Sat 26 9/9 1 Job Sun 2…" at bounding box center [406, 289] width 812 height 426
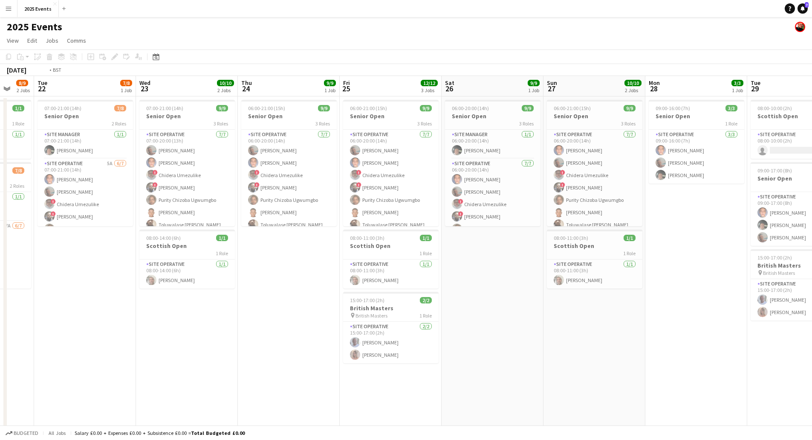
drag, startPoint x: 341, startPoint y: 363, endPoint x: 632, endPoint y: 343, distance: 291.9
click at [641, 345] on app-calendar-viewport "Sun 20 47/52 2 Jobs Mon 21 8/9 2 Jobs Tue 22 7/8 1 Job Wed 23 10/10 2 Jobs Thu …" at bounding box center [406, 289] width 812 height 426
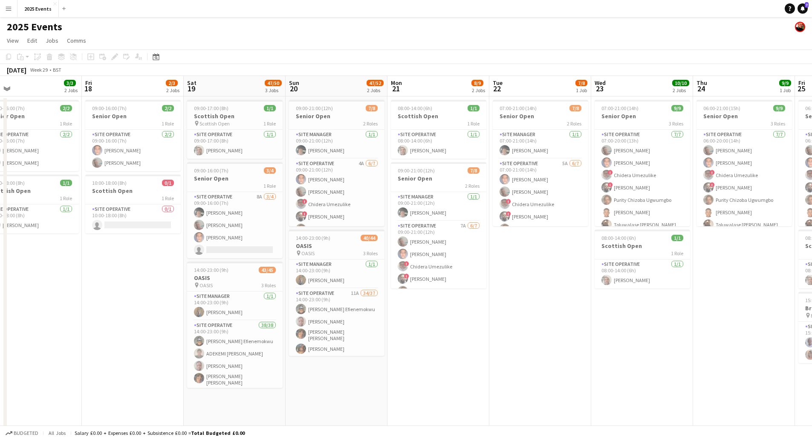
scroll to position [0, 224]
drag, startPoint x: 311, startPoint y: 366, endPoint x: 569, endPoint y: 348, distance: 258.1
click at [568, 349] on app-calendar-viewport "Tue 15 5/5 1 Job Wed 16 43/48 2 Jobs Thu 17 3/3 2 Jobs Fri 18 2/3 2 Jobs Sat 19…" at bounding box center [406, 289] width 812 height 426
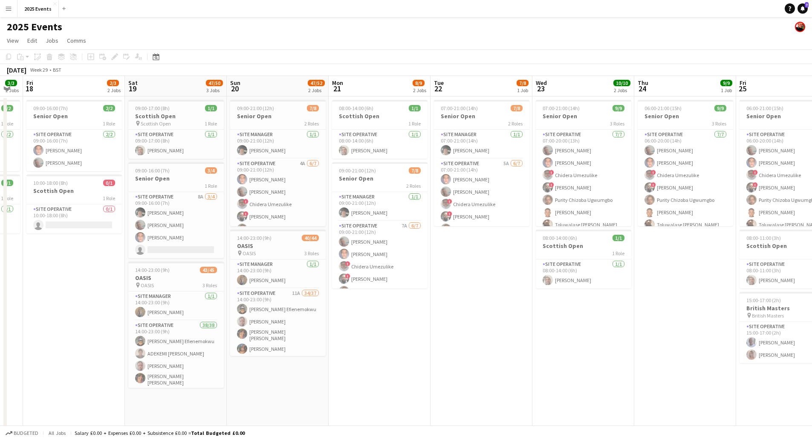
drag, startPoint x: 613, startPoint y: 338, endPoint x: 252, endPoint y: 335, distance: 361.1
click at [231, 334] on app-calendar-viewport "Tue 15 5/5 1 Job Wed 16 43/48 2 Jobs Thu 17 3/3 2 Jobs Fri 18 2/3 2 Jobs Sat 19…" at bounding box center [406, 289] width 812 height 426
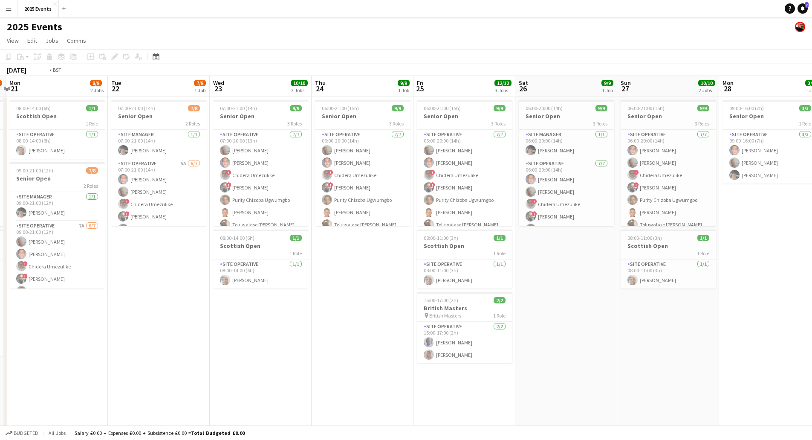
click at [268, 347] on app-calendar-viewport "Fri 18 2/3 2 Jobs Sat 19 47/50 3 Jobs Sun 20 47/52 2 Jobs Mon 21 8/9 2 Jobs Tue…" at bounding box center [406, 289] width 812 height 426
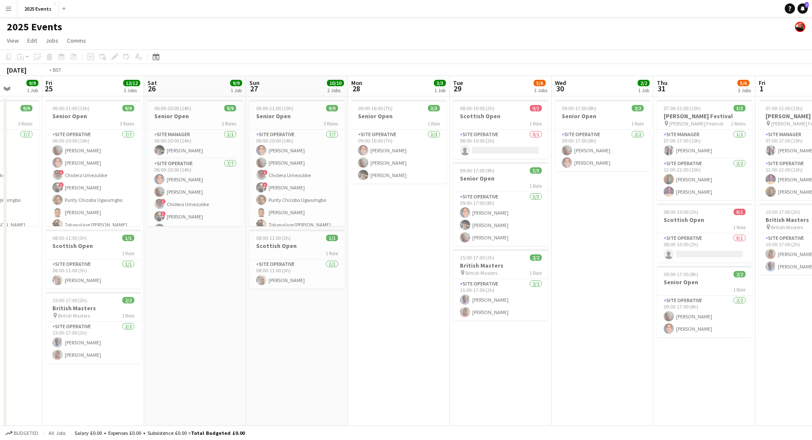
click at [137, 359] on app-calendar-viewport "Tue 22 7/8 1 Job Wed 23 10/10 2 Jobs Thu 24 9/9 1 Job Fri 25 12/12 3 Jobs Sat 2…" at bounding box center [406, 289] width 812 height 426
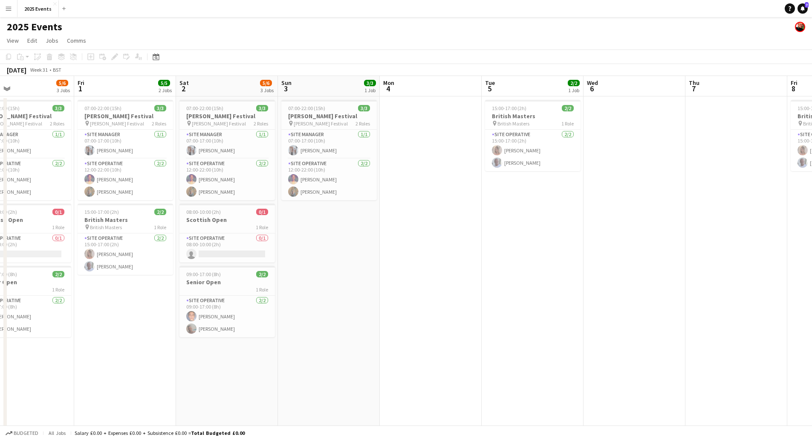
drag, startPoint x: 114, startPoint y: 348, endPoint x: 281, endPoint y: 359, distance: 166.6
click at [103, 348] on app-calendar-viewport "Mon 28 3/3 1 Job Tue 29 5/6 3 Jobs Wed 30 2/2 1 Job Thu 31 5/6 3 Jobs Fri 1 5/5…" at bounding box center [406, 289] width 812 height 426
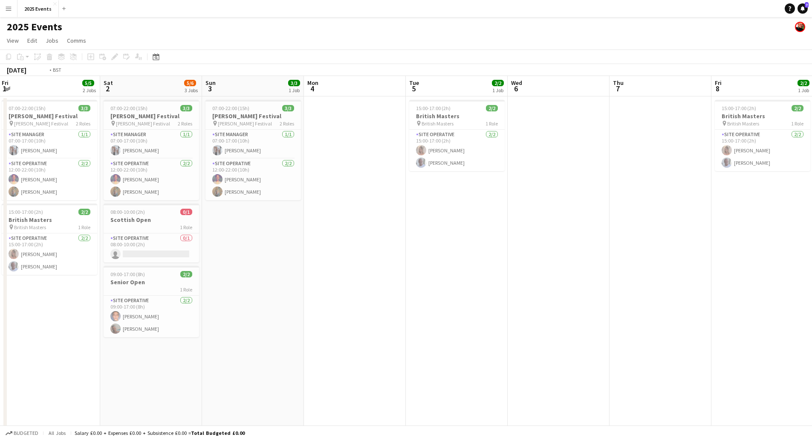
click at [0, 367] on html "Menu Boards Boards Boards All jobs Status Workforce Workforce My Workforce Recr…" at bounding box center [406, 258] width 812 height 517
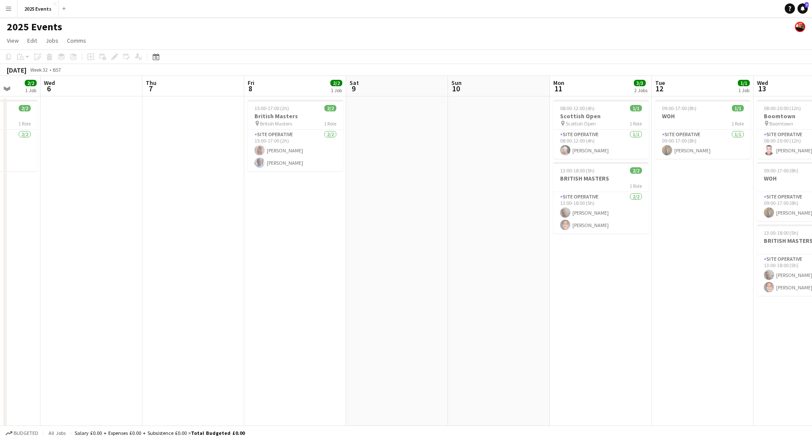
click at [0, 407] on html "Menu Boards Boards Boards All jobs Status Workforce Workforce My Workforce Recr…" at bounding box center [406, 258] width 812 height 517
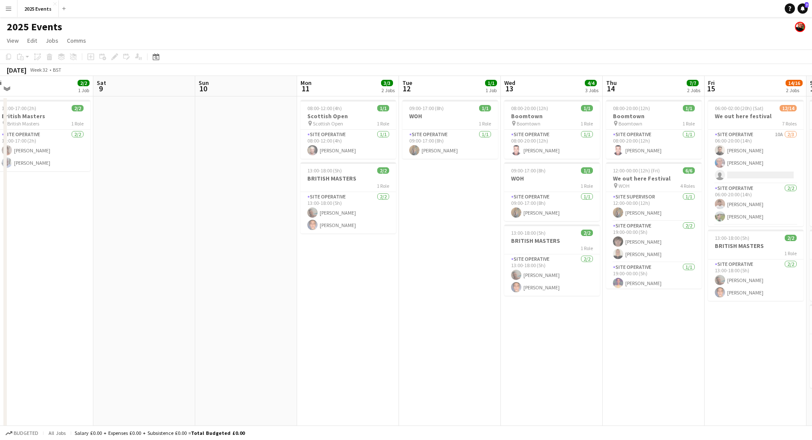
click at [74, 382] on app-calendar-viewport "Tue 5 2/2 1 Job Wed 6 Thu 7 Fri 8 2/2 1 Job Sat 9 Sun 10 Mon 11 3/3 2 Jobs Tue …" at bounding box center [406, 289] width 812 height 426
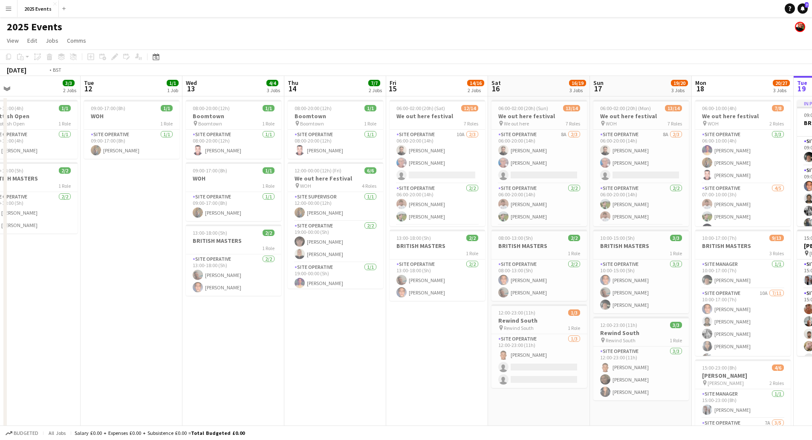
click at [96, 373] on app-calendar-viewport "Fri 8 2/2 1 Job Sat 9 Sun 10 Mon 11 3/3 2 Jobs Tue 12 1/1 1 Job Wed 13 4/4 3 Jo…" at bounding box center [406, 289] width 812 height 426
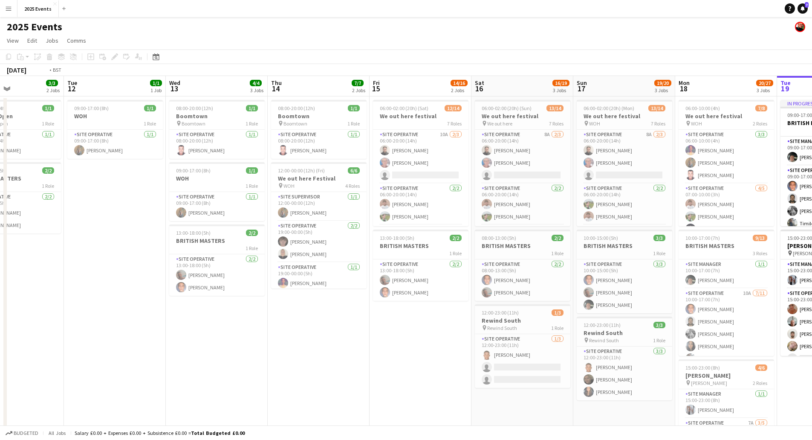
scroll to position [0, 242]
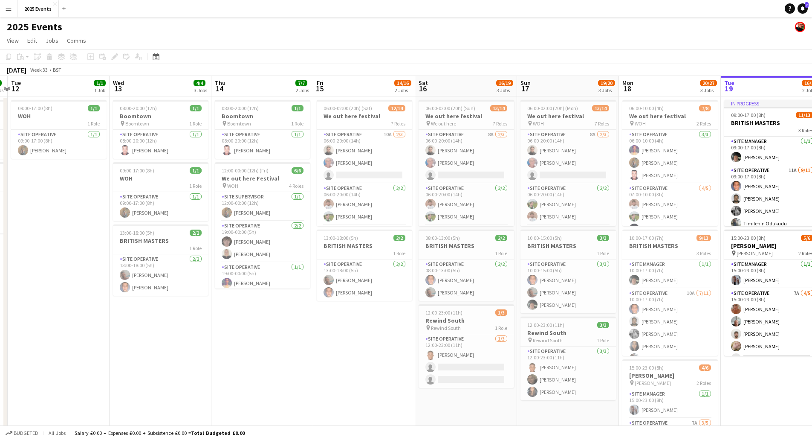
click at [76, 330] on app-calendar-viewport "Sat 9 Sun 10 Mon 11 3/3 2 Jobs Tue 12 1/1 1 Job Wed 13 4/4 3 Jobs Thu 14 7/7 2 …" at bounding box center [406, 289] width 812 height 426
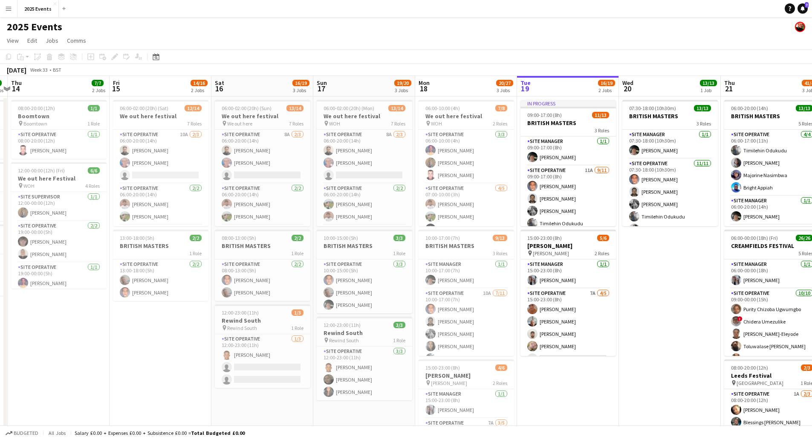
scroll to position [0, 322]
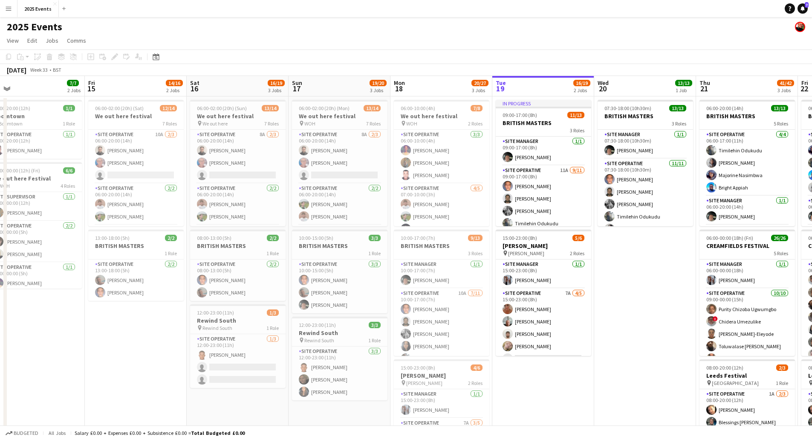
click at [643, 363] on app-calendar-viewport "Tue 12 1/1 1 Job Wed 13 4/4 3 Jobs Thu 14 7/7 2 Jobs Fri 15 14/16 2 Jobs Sat 16…" at bounding box center [406, 289] width 812 height 426
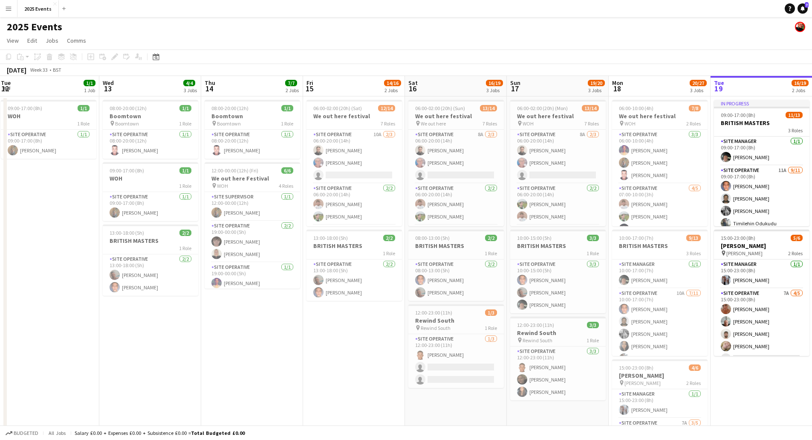
click at [243, 357] on app-calendar-viewport "Sat 9 Sun 10 Mon 11 3/3 2 Jobs Tue 12 1/1 1 Job Wed 13 4/4 3 Jobs Thu 14 7/7 2 …" at bounding box center [406, 289] width 812 height 426
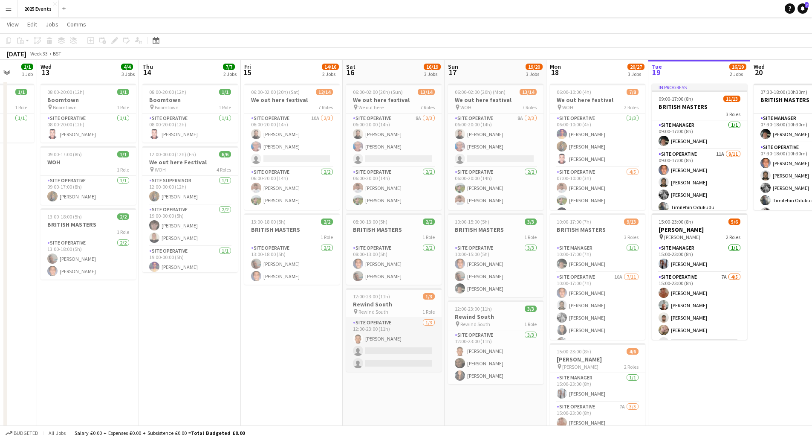
scroll to position [0, 0]
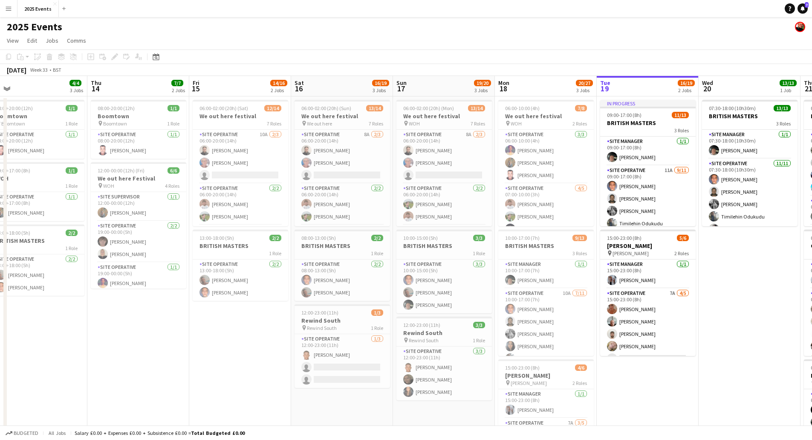
click at [77, 352] on app-calendar-viewport "Sun 10 Mon 11 3/3 2 Jobs Tue 12 1/1 1 Job Wed 13 4/4 3 Jobs Thu 14 7/7 2 Jobs F…" at bounding box center [406, 289] width 812 height 426
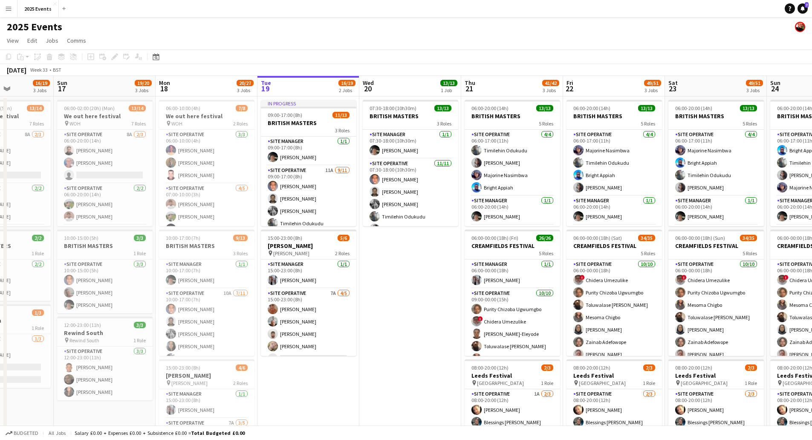
scroll to position [0, 266]
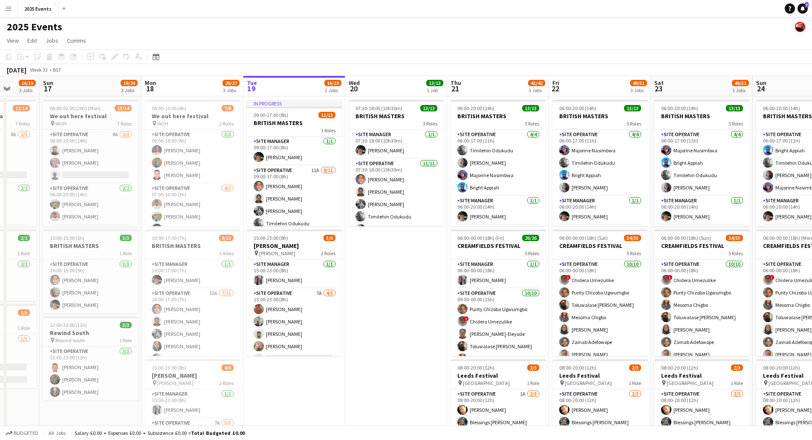
click at [305, 392] on app-calendar-viewport "Thu 14 7/7 2 Jobs Fri 15 14/16 2 Jobs Sat 16 16/19 3 Jobs Sun 17 19/20 3 Jobs M…" at bounding box center [406, 289] width 812 height 426
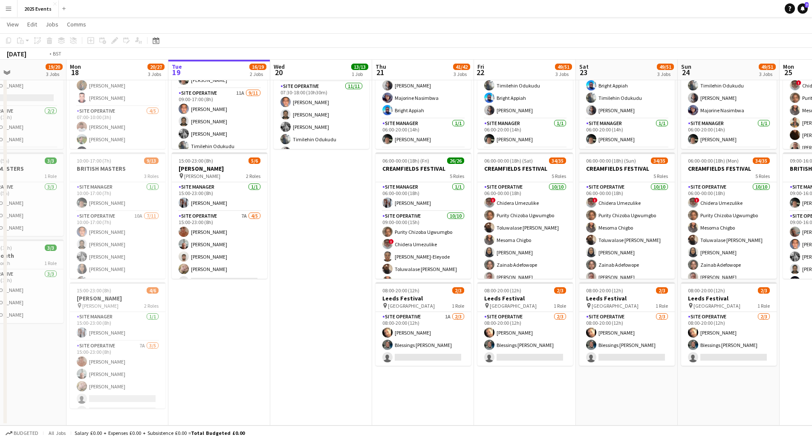
click at [252, 382] on app-calendar-viewport "Thu 14 7/7 2 Jobs Fri 15 14/16 2 Jobs Sat 16 16/19 3 Jobs Sun 17 19/20 3 Jobs M…" at bounding box center [406, 191] width 812 height 468
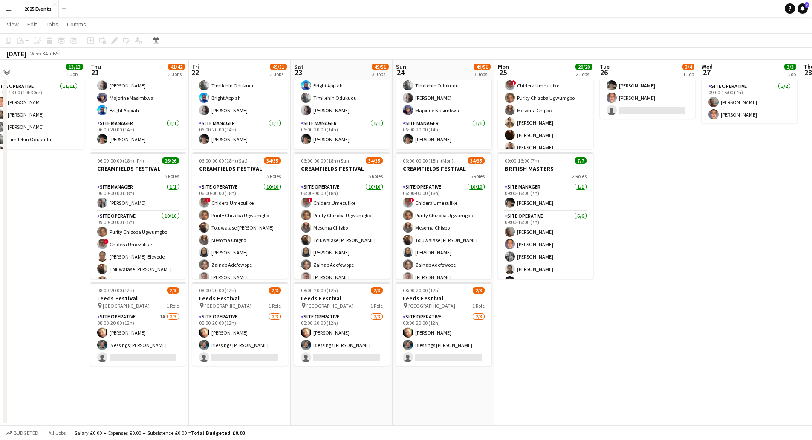
click at [223, 383] on app-calendar-viewport "Sun 17 19/20 3 Jobs Mon 18 20/27 3 Jobs Tue 19 16/19 2 Jobs Wed 20 13/13 1 Job …" at bounding box center [406, 191] width 812 height 468
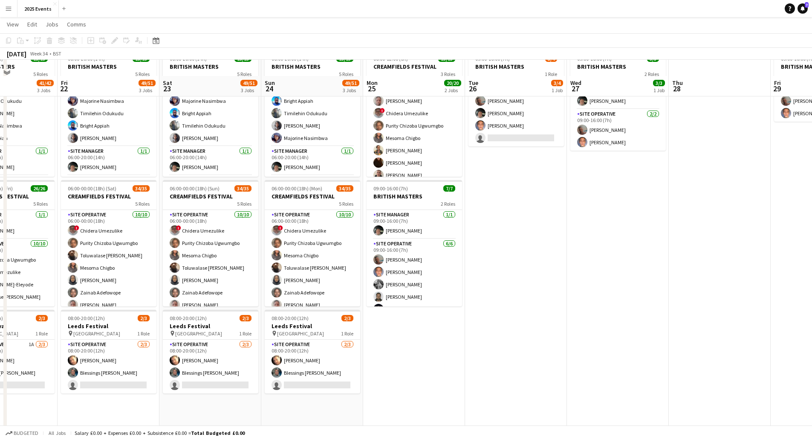
scroll to position [0, 0]
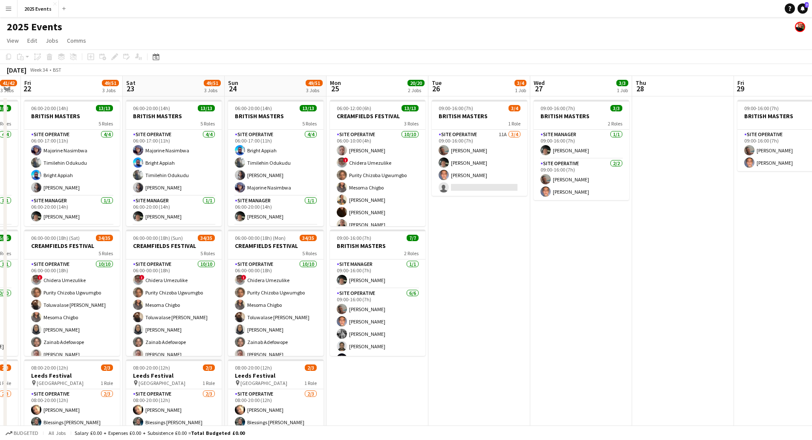
click at [176, 344] on app-calendar-viewport "Tue 19 16/19 2 Jobs Wed 20 13/13 1 Job Thu 21 41/42 3 Jobs Fri 22 49/51 3 Jobs …" at bounding box center [406, 289] width 812 height 426
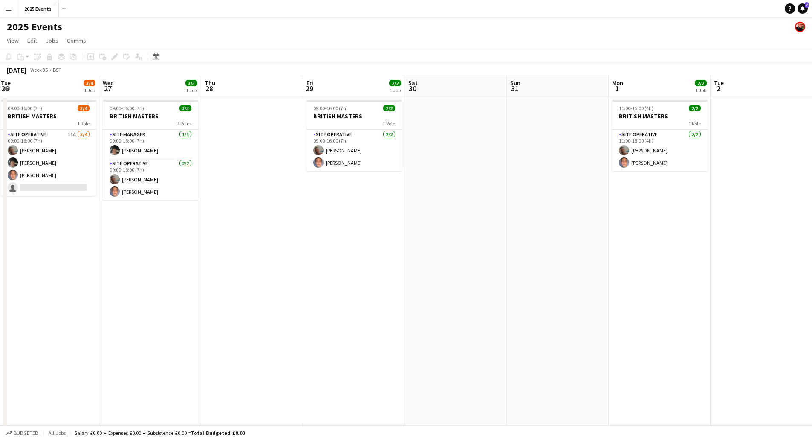
click at [262, 344] on app-calendar-viewport "Sat 23 49/51 3 Jobs Sun 24 49/51 3 Jobs Mon 25 20/20 2 Jobs Tue 26 3/4 1 Job We…" at bounding box center [406, 289] width 812 height 426
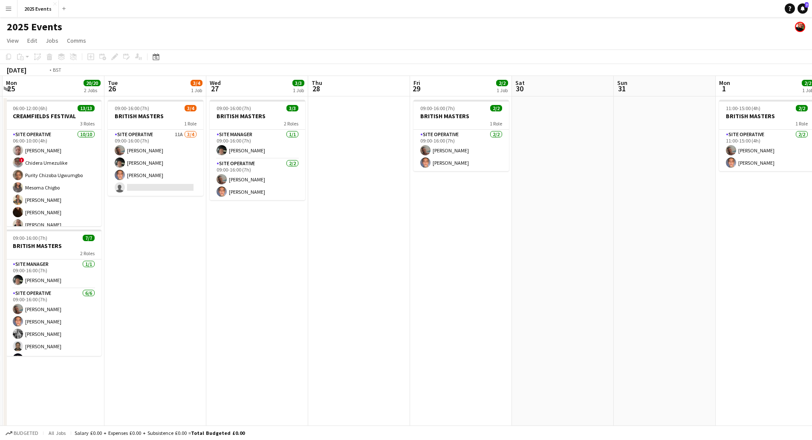
click at [546, 318] on app-calendar-viewport "Sat 23 49/51 3 Jobs Sun 24 49/51 3 Jobs Mon 25 20/20 2 Jobs Tue 26 3/4 1 Job We…" at bounding box center [406, 289] width 812 height 426
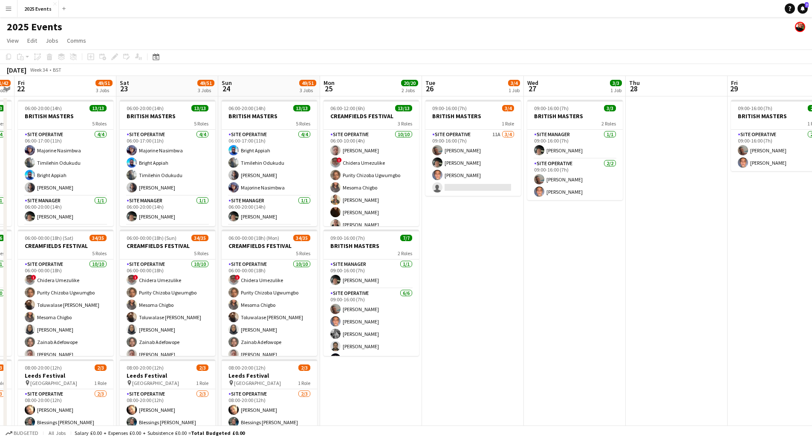
click at [666, 313] on app-calendar-viewport "Wed 20 13/13 1 Job Thu 21 41/42 3 Jobs Fri 22 49/51 3 Jobs Sat 23 49/51 3 Jobs …" at bounding box center [406, 289] width 812 height 426
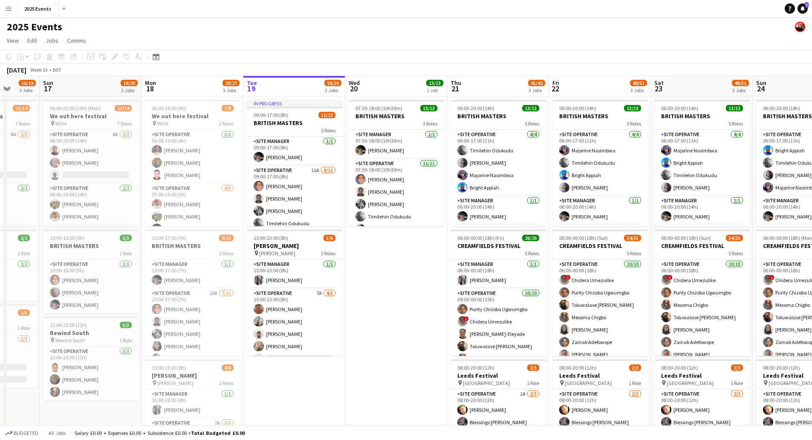
scroll to position [0, 254]
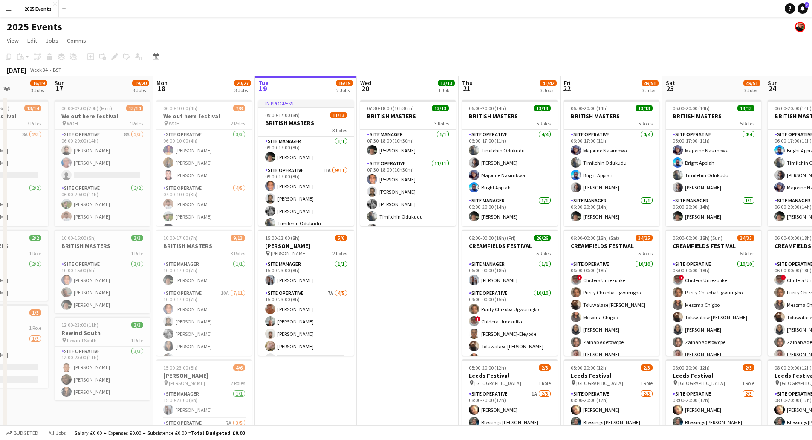
click at [421, 305] on app-calendar-viewport "Thu 14 7/7 2 Jobs Fri 15 14/16 2 Jobs Sat 16 16/19 3 Jobs Sun 17 19/20 3 Jobs M…" at bounding box center [406, 289] width 812 height 426
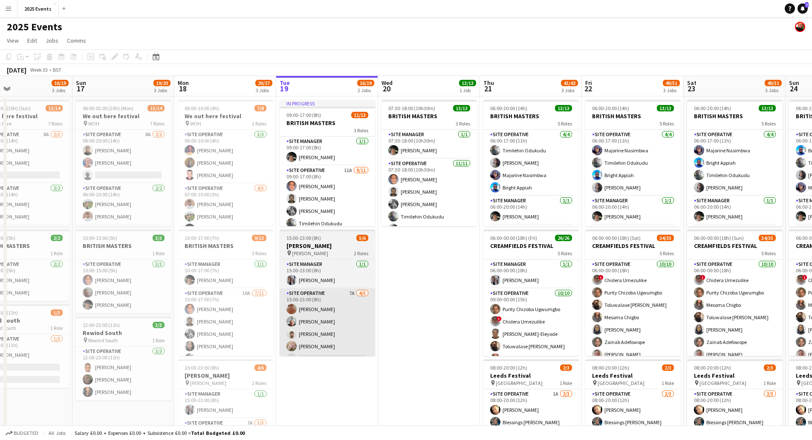
click at [486, 348] on app-calendar-viewport "Thu 14 7/7 2 Jobs Fri 15 14/16 2 Jobs Sat 16 16/19 3 Jobs Sun 17 19/20 3 Jobs M…" at bounding box center [406, 289] width 812 height 426
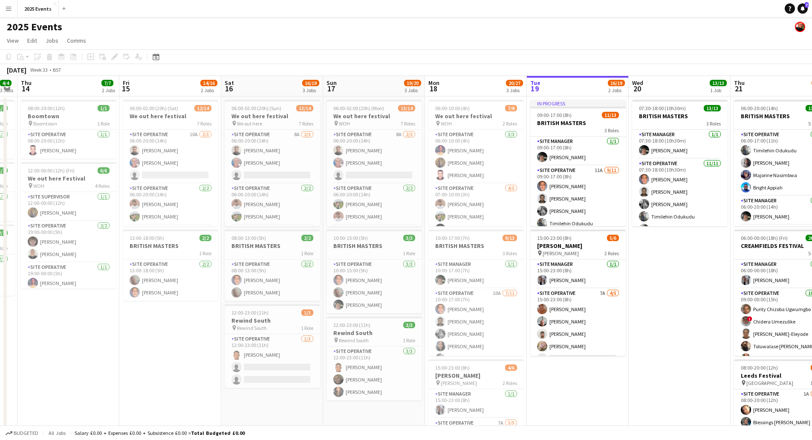
click at [350, 349] on app-calendar-viewport "Tue 12 1/1 1 Job Wed 13 4/4 3 Jobs Thu 14 7/7 2 Jobs Fri 15 14/16 2 Jobs Sat 16…" at bounding box center [406, 289] width 812 height 426
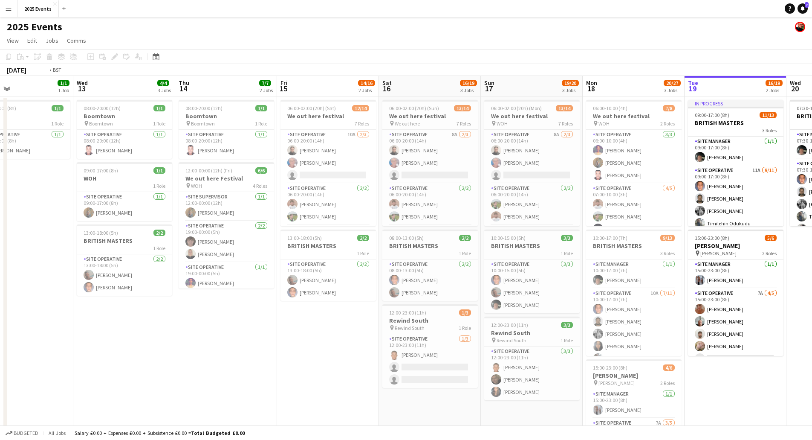
click at [472, 342] on app-calendar-viewport "Sun 10 Mon 11 3/3 2 Jobs Tue 12 1/1 1 Job Wed 13 4/4 3 Jobs Thu 14 7/7 2 Jobs F…" at bounding box center [406, 289] width 812 height 426
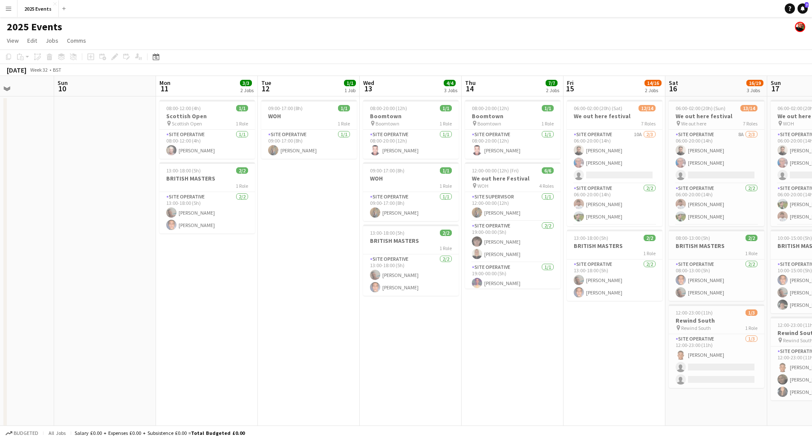
click at [495, 327] on app-calendar-viewport "Thu 7 Fri 8 2/2 1 Job Sat 9 Sun 10 Mon 11 3/3 2 Jobs Tue 12 1/1 1 Job Wed 13 4/…" at bounding box center [406, 289] width 812 height 426
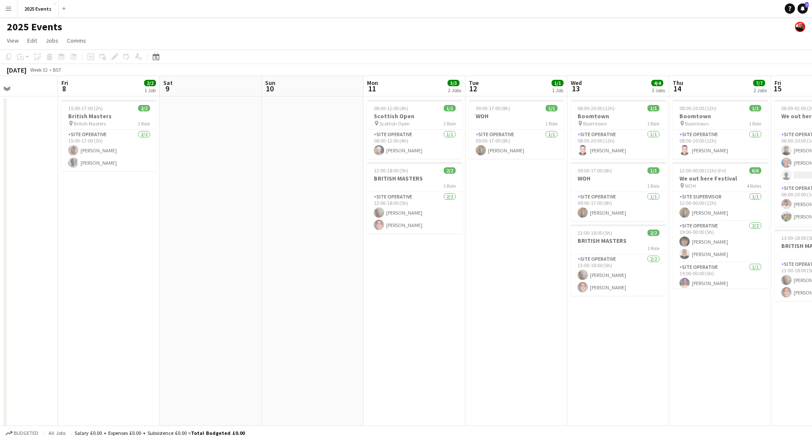
click at [517, 321] on app-calendar-viewport "Tue 5 2/2 1 Job Wed 6 Thu 7 Fri 8 2/2 1 Job Sat 9 Sun 10 Mon 11 3/3 2 Jobs Tue …" at bounding box center [406, 289] width 812 height 426
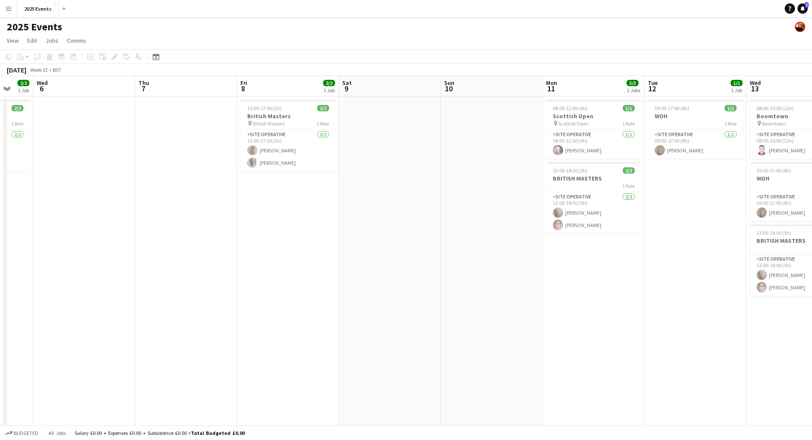
click at [96, 317] on app-calendar-viewport "Sun 3 3/3 1 Job Mon 4 Tue 5 2/2 1 Job Wed 6 Thu 7 Fri 8 2/2 1 Job Sat 9 Sun 10 …" at bounding box center [406, 289] width 812 height 426
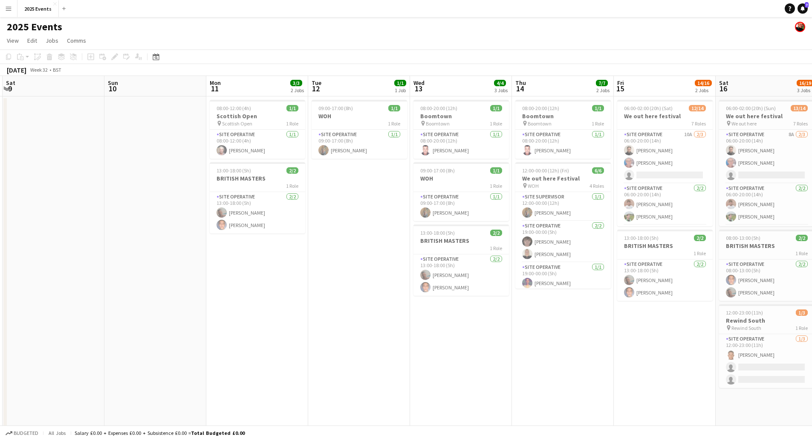
click at [97, 327] on app-calendar-viewport "Wed 6 Thu 7 Fri 8 2/2 1 Job Sat 9 Sun 10 Mon 11 3/3 2 Jobs Tue 12 1/1 1 Job Wed…" at bounding box center [406, 289] width 812 height 426
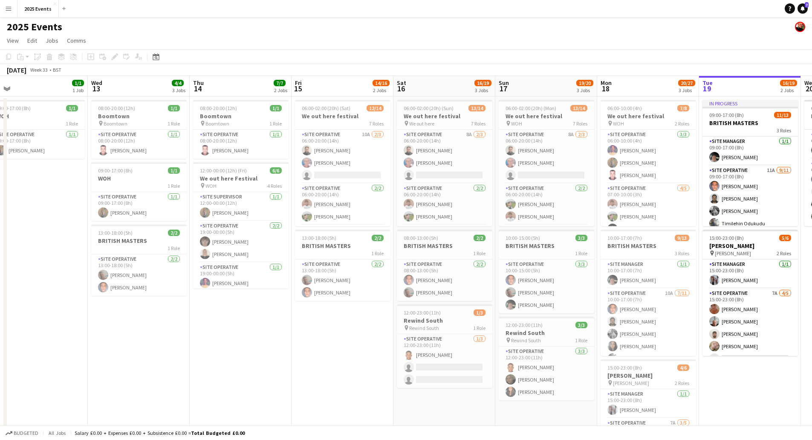
click at [139, 349] on app-calendar-viewport "Sat 9 Sun 10 Mon 11 3/3 2 Jobs Tue 12 1/1 1 Job Wed 13 4/4 3 Jobs Thu 14 7/7 2 …" at bounding box center [406, 289] width 812 height 426
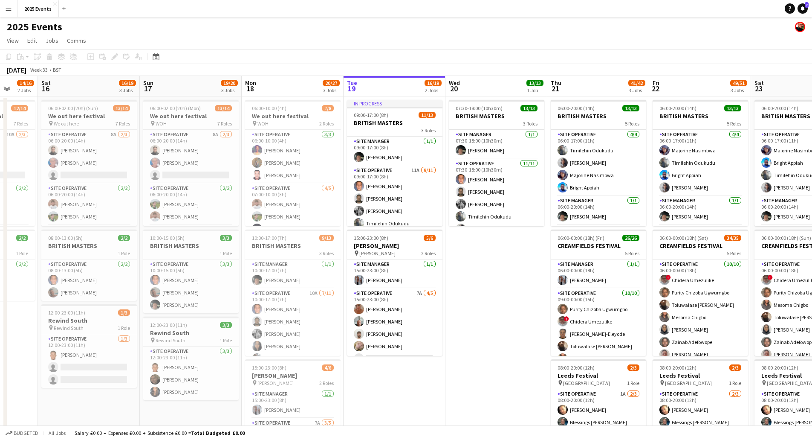
click at [334, 365] on app-calendar-viewport "Wed 13 4/4 3 Jobs Thu 14 7/7 2 Jobs Fri 15 14/16 2 Jobs Sat 16 16/19 3 Jobs Sun…" at bounding box center [406, 289] width 812 height 426
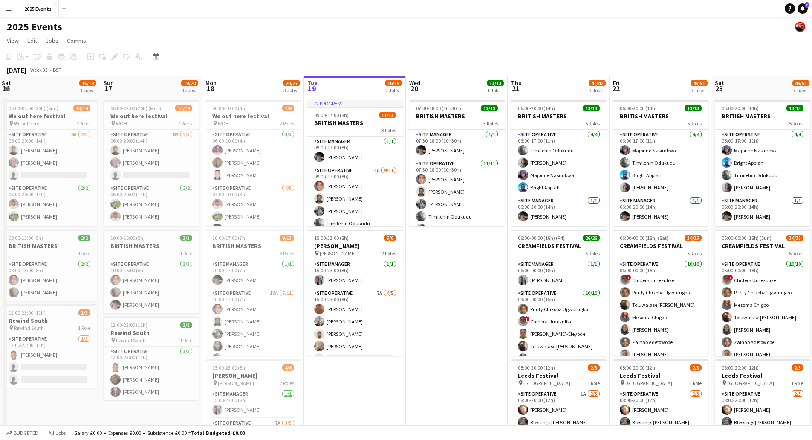
click at [285, 349] on app-calendar-viewport "Wed 13 4/4 3 Jobs Thu 14 7/7 2 Jobs Fri 15 14/16 2 Jobs Sat 16 16/19 3 Jobs Sun…" at bounding box center [406, 289] width 812 height 426
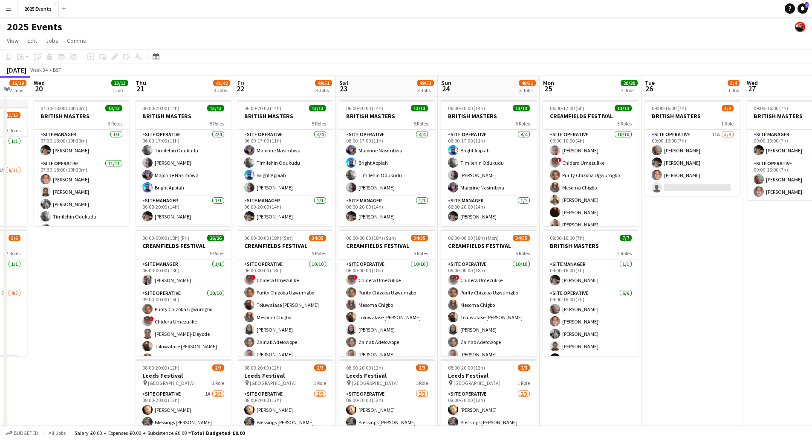
click at [430, 349] on app-calendar-viewport "Sat 16 16/19 3 Jobs Sun 17 19/20 3 Jobs Mon 18 20/27 3 Jobs Tue 19 16/19 2 Jobs…" at bounding box center [406, 289] width 812 height 426
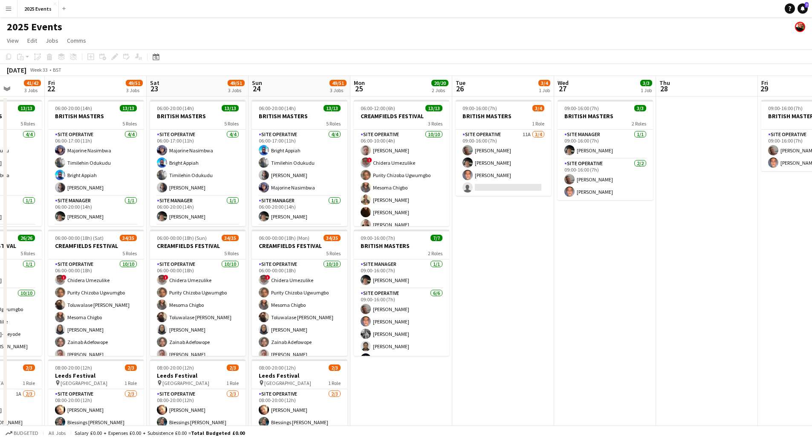
click at [378, 359] on app-calendar-viewport "Mon 18 20/27 3 Jobs Tue 19 16/19 2 Jobs Wed 20 13/13 1 Job Thu 21 41/42 3 Jobs …" at bounding box center [406, 289] width 812 height 426
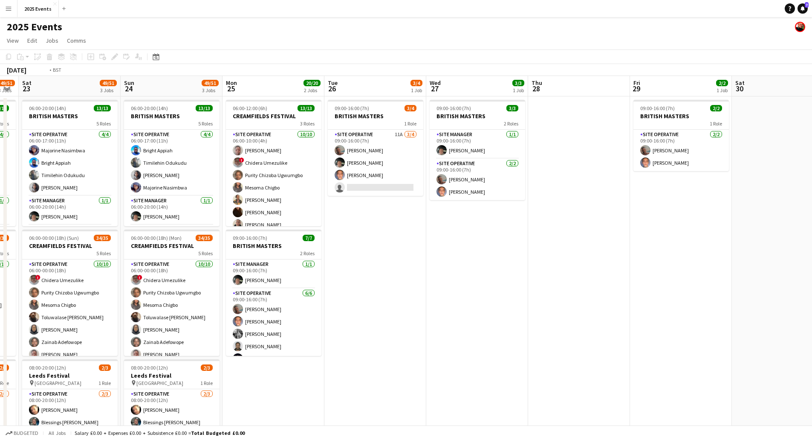
click at [259, 354] on app-calendar-viewport "Wed 20 13/13 1 Job Thu 21 41/42 3 Jobs Fri 22 49/51 3 Jobs Sat 23 49/51 3 Jobs …" at bounding box center [406, 289] width 812 height 426
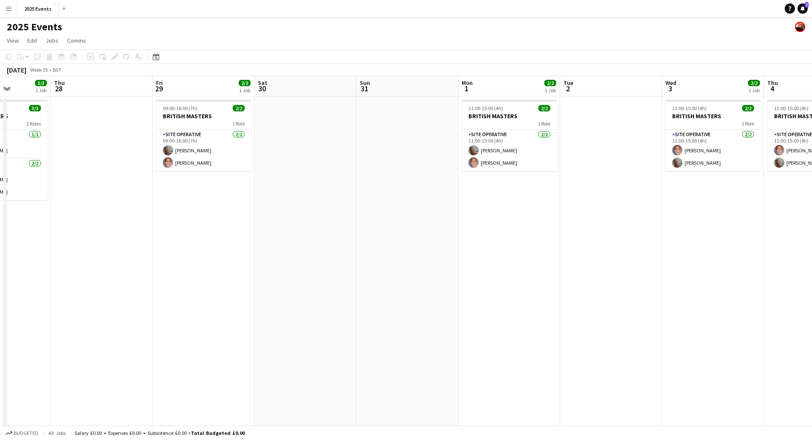
click at [273, 344] on app-calendar-viewport "Mon 25 20/20 2 Jobs Tue 26 3/4 1 Job Wed 27 3/3 1 Job Thu 28 Fri 29 2/2 1 Job S…" at bounding box center [406, 289] width 812 height 426
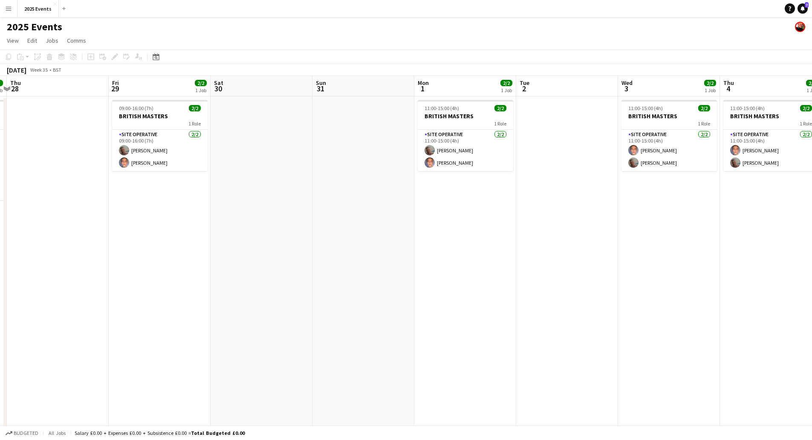
click at [221, 328] on app-calendar-viewport "Mon 25 20/20 2 Jobs Tue 26 3/4 1 Job Wed 27 3/3 1 Job Thu 28 Fri 29 2/2 1 Job S…" at bounding box center [406, 289] width 812 height 426
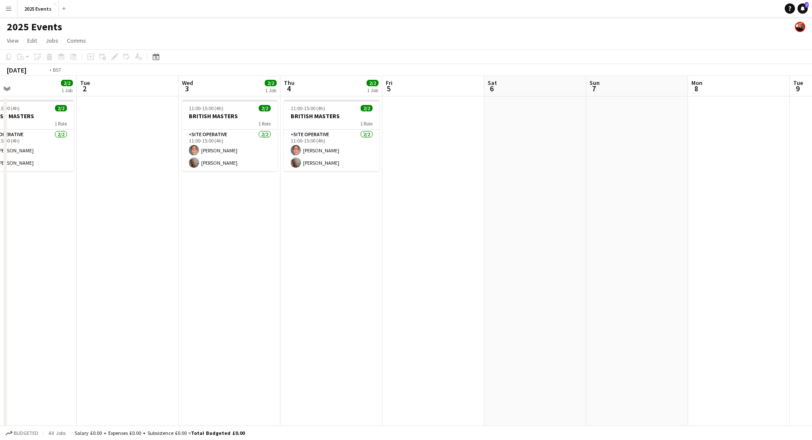
click at [211, 323] on app-calendar-viewport "Fri 29 2/2 1 Job Sat 30 Sun 31 Mon 1 2/2 1 Job Tue 2 Wed 3 2/2 1 Job Thu 4 2/2 …" at bounding box center [406, 289] width 812 height 426
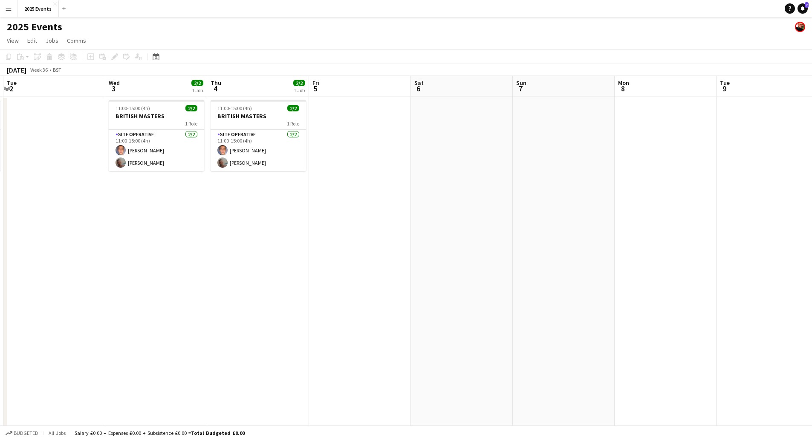
click at [159, 296] on app-calendar-viewport "Sat 30 Sun 31 Mon 1 2/2 1 Job Tue 2 Wed 3 2/2 1 Job Thu 4 2/2 1 Job Fri 5 Sat 6…" at bounding box center [406, 289] width 812 height 426
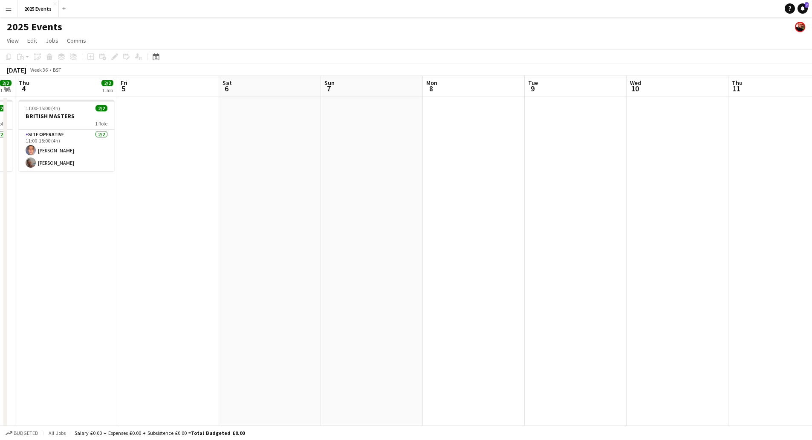
click at [88, 300] on app-calendar-viewport "Mon 1 2/2 1 Job Tue 2 Wed 3 2/2 1 Job Thu 4 2/2 1 Job Fri 5 Sat 6 Sun 7 Mon 8 T…" at bounding box center [406, 289] width 812 height 426
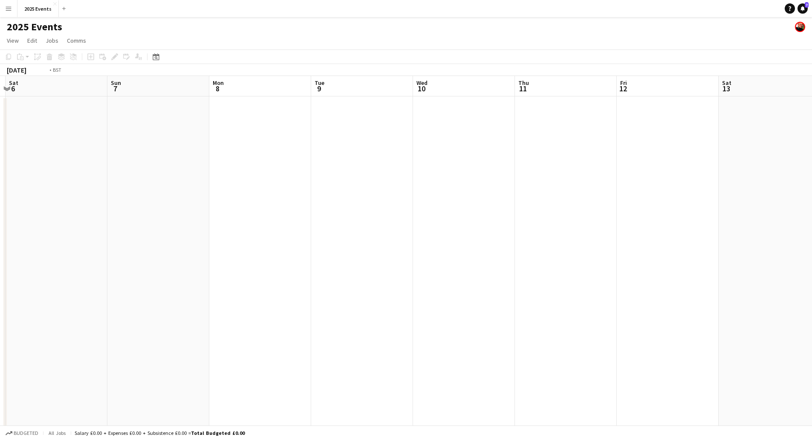
click at [109, 318] on app-calendar-viewport "Wed 3 2/2 1 Job Thu 4 2/2 1 Job Fri 5 Sat 6 Sun 7 Mon 8 Tue 9 Wed 10 Thu 11 Fri…" at bounding box center [406, 289] width 812 height 426
click at [107, 311] on app-calendar-viewport "Sat 6 Sun 7 Mon 8 Tue 9 Wed 10 Thu 11 Fri 12 Sat 13 Sun 14 Mon 15 Tue 16 Wed 17…" at bounding box center [406, 289] width 812 height 426
click at [444, 288] on app-calendar-viewport "Tue 9 Wed 10 Thu 11 Fri 12 Sat 13 Sun 14 Mon 15 Tue 16 Wed 17 Thu 18 Fri 19 Sat…" at bounding box center [406, 289] width 812 height 426
click at [499, 288] on app-calendar-viewport "Sat 6 Sun 7 Mon 8 Tue 9 Wed 10 Thu 11 Fri 12 Sat 13 Sun 14 Mon 15 Tue 16 Wed 17…" at bounding box center [406, 289] width 812 height 426
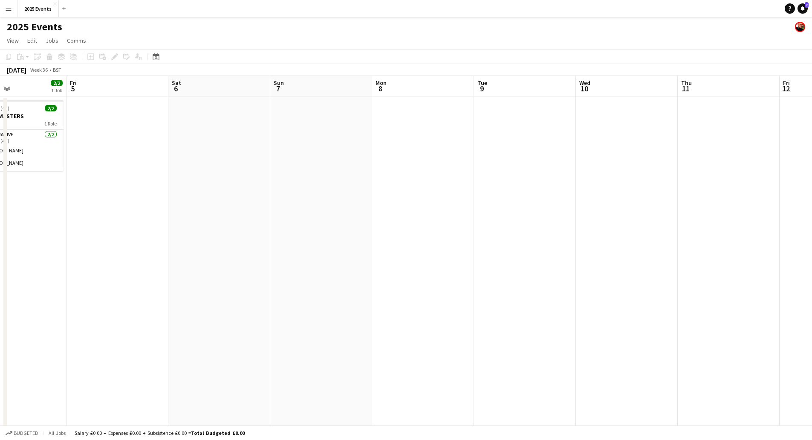
click at [433, 281] on app-calendar-viewport "Tue 2 Wed 3 2/2 1 Job Thu 4 2/2 1 Job Fri 5 Sat 6 Sun 7 Mon 8 Tue 9 Wed 10 Thu …" at bounding box center [406, 289] width 812 height 426
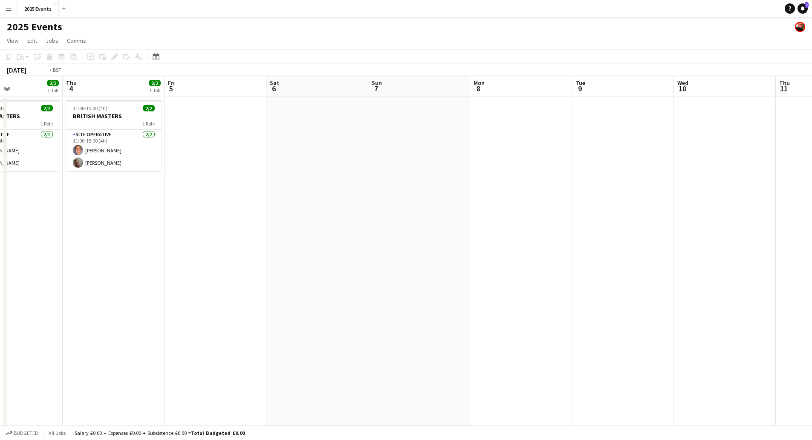
click at [565, 259] on app-calendar-viewport "Mon 1 2/2 1 Job Tue 2 Wed 3 2/2 1 Job Thu 4 2/2 1 Job Fri 5 Sat 6 Sun 7 Mon 8 T…" at bounding box center [406, 289] width 812 height 426
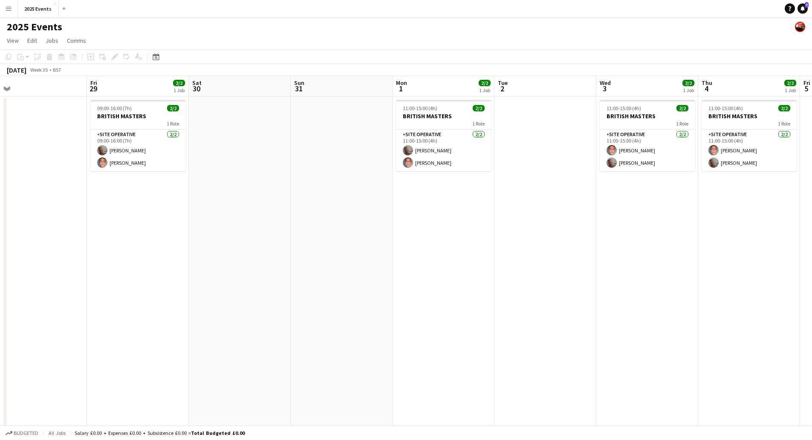
click at [663, 263] on app-calendar-viewport "Tue 26 3/4 1 Job Wed 27 3/3 1 Job Thu 28 Fri 29 2/2 1 Job Sat 30 Sun 31 Mon 1 2…" at bounding box center [406, 289] width 812 height 426
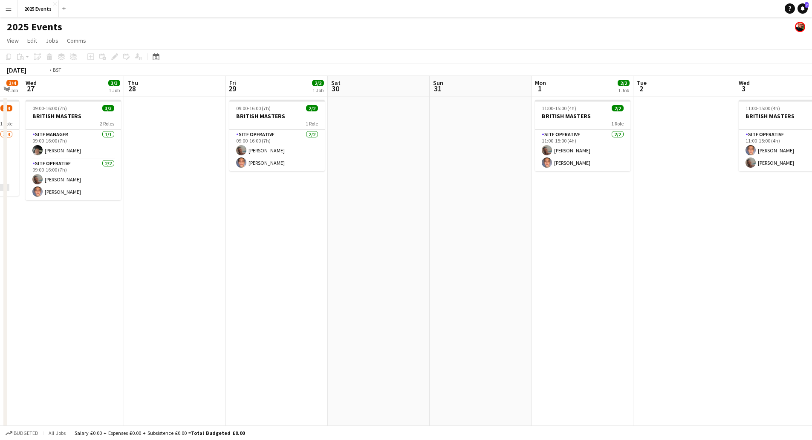
click at [631, 245] on app-calendar-viewport "Mon 25 20/20 2 Jobs Tue 26 3/4 1 Job Wed 27 3/3 1 Job Thu 28 Fri 29 2/2 1 Job S…" at bounding box center [406, 289] width 812 height 426
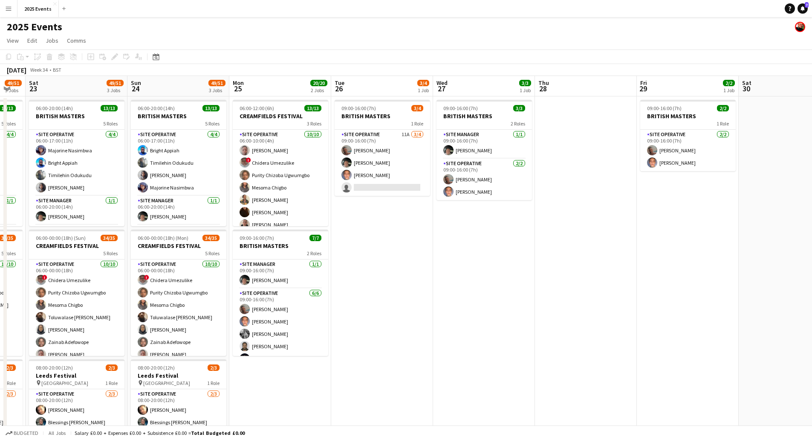
scroll to position [0, 244]
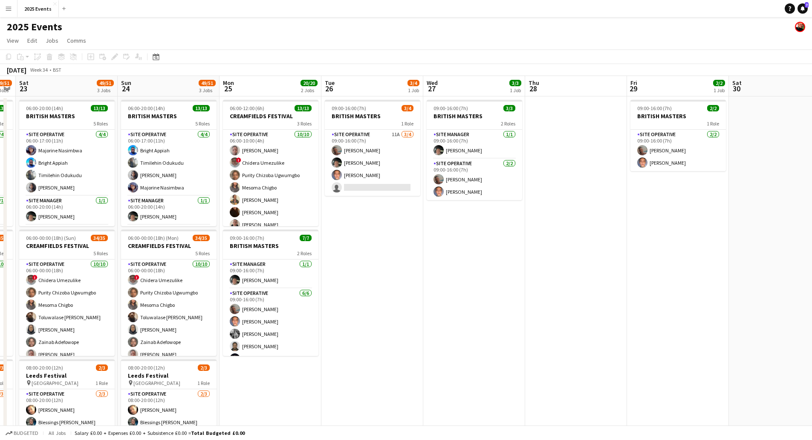
click at [752, 221] on app-calendar-viewport "Thu 21 41/42 3 Jobs Fri 22 49/51 3 Jobs Sat 23 49/51 3 Jobs Sun 24 49/51 3 Jobs…" at bounding box center [406, 289] width 812 height 426
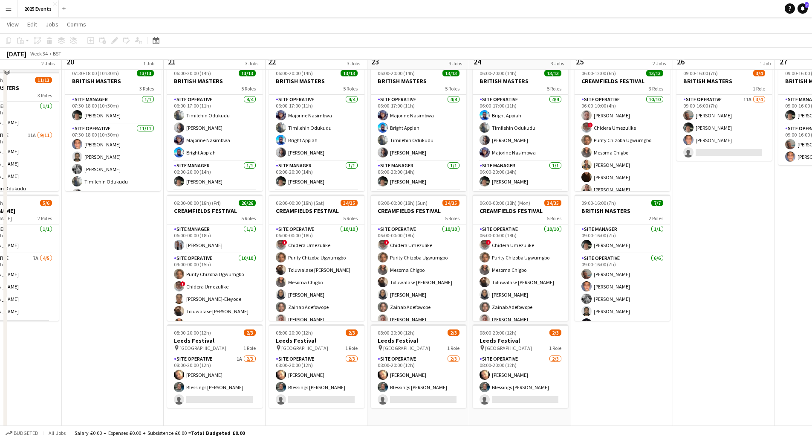
scroll to position [0, 0]
